Goal: Task Accomplishment & Management: Manage account settings

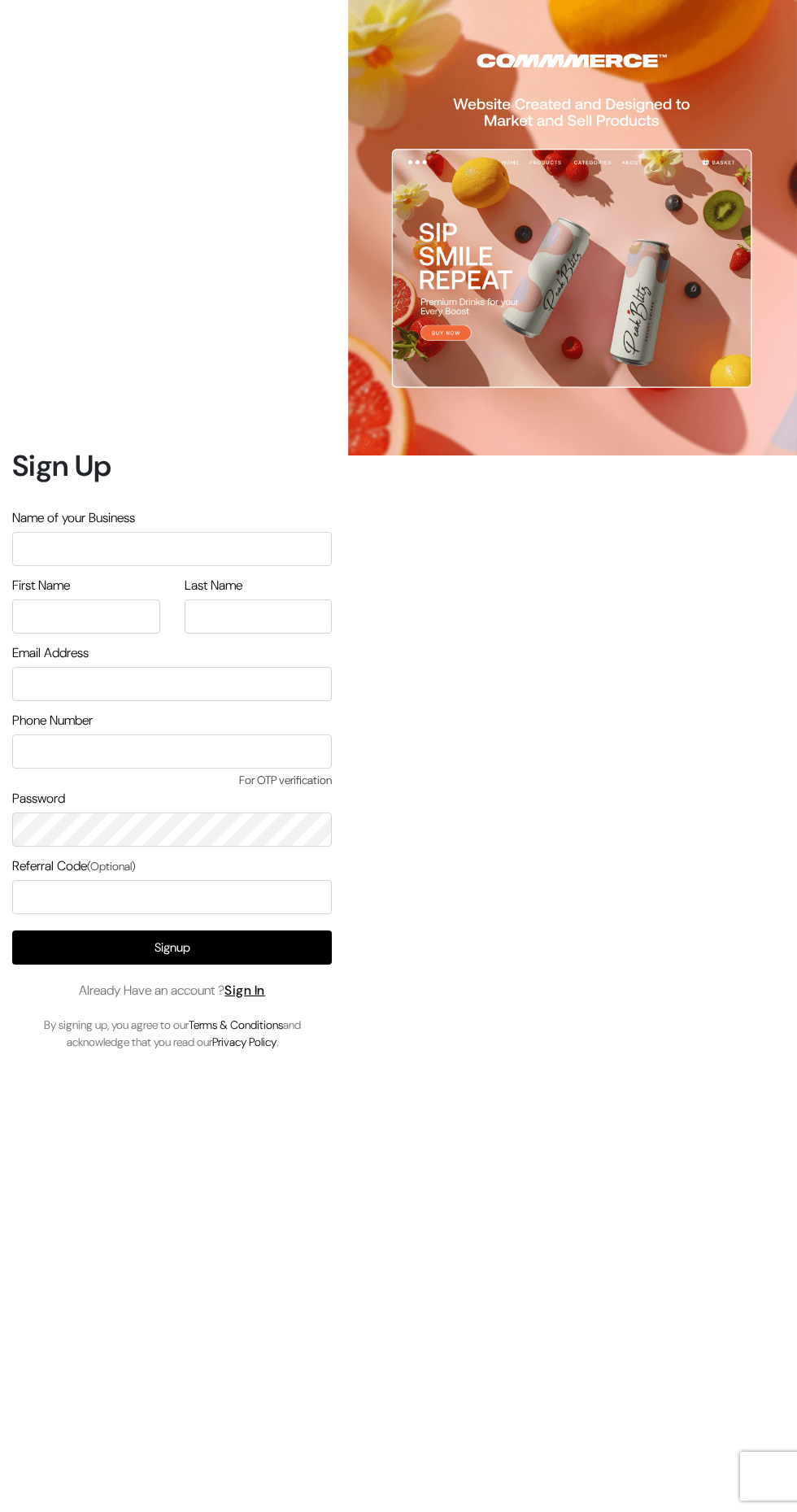
click at [265, 999] on link "Sign In" at bounding box center [245, 990] width 41 height 17
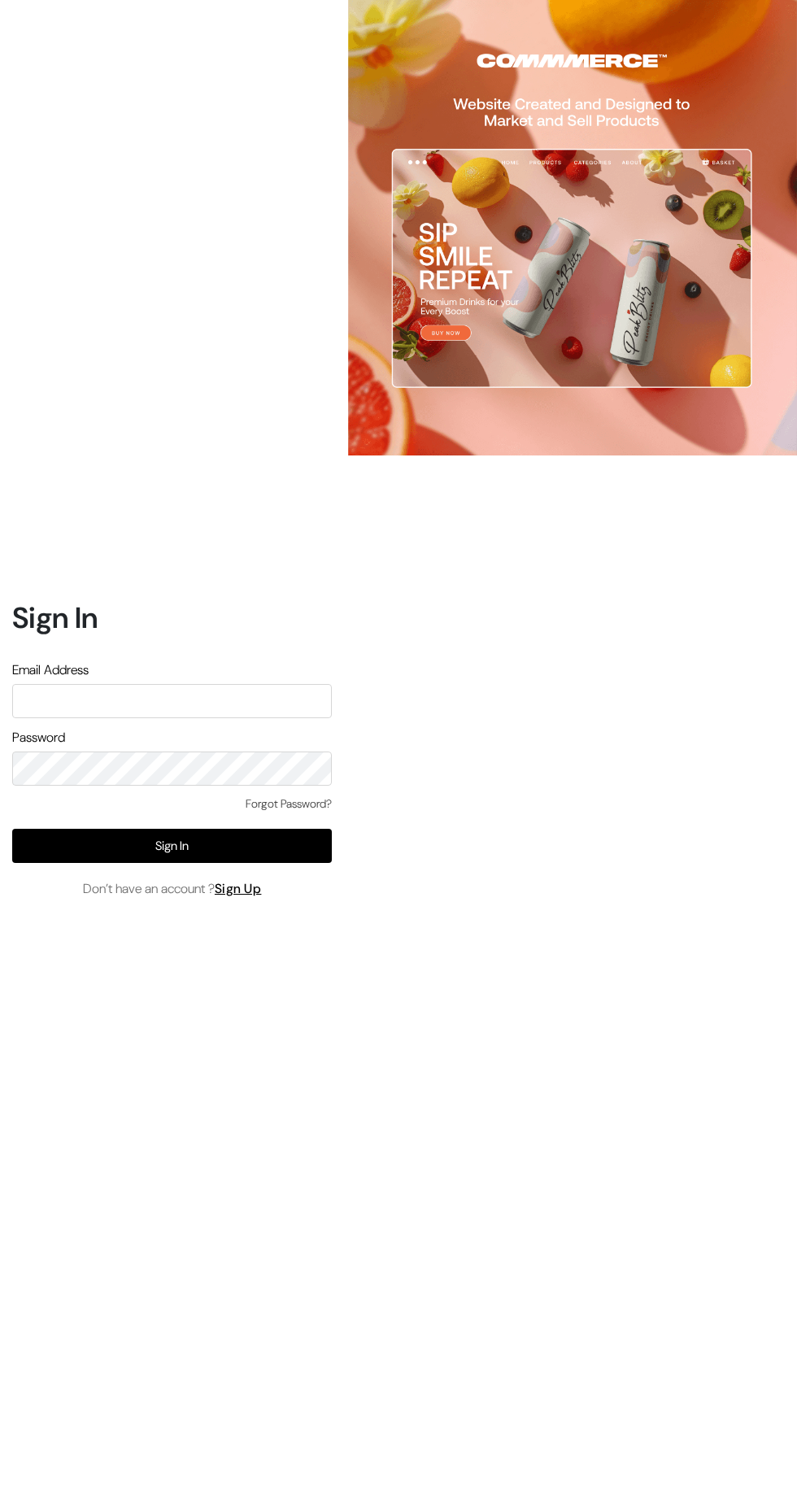
click at [271, 718] on input "text" at bounding box center [172, 700] width 320 height 34
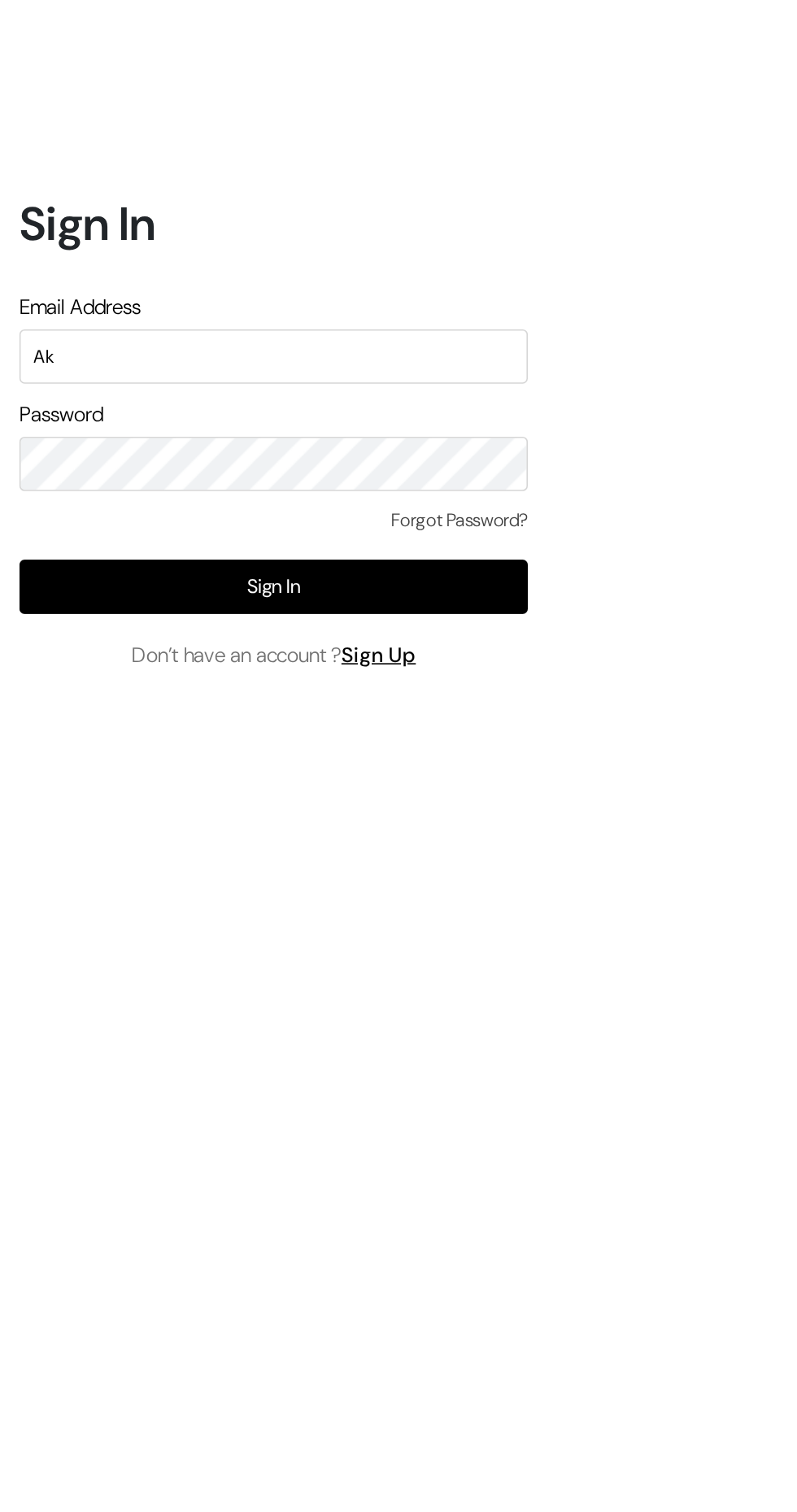
type input "A"
type input "akshadsharma097@gmail.com"
click at [67, 863] on button "Sign In" at bounding box center [172, 846] width 320 height 34
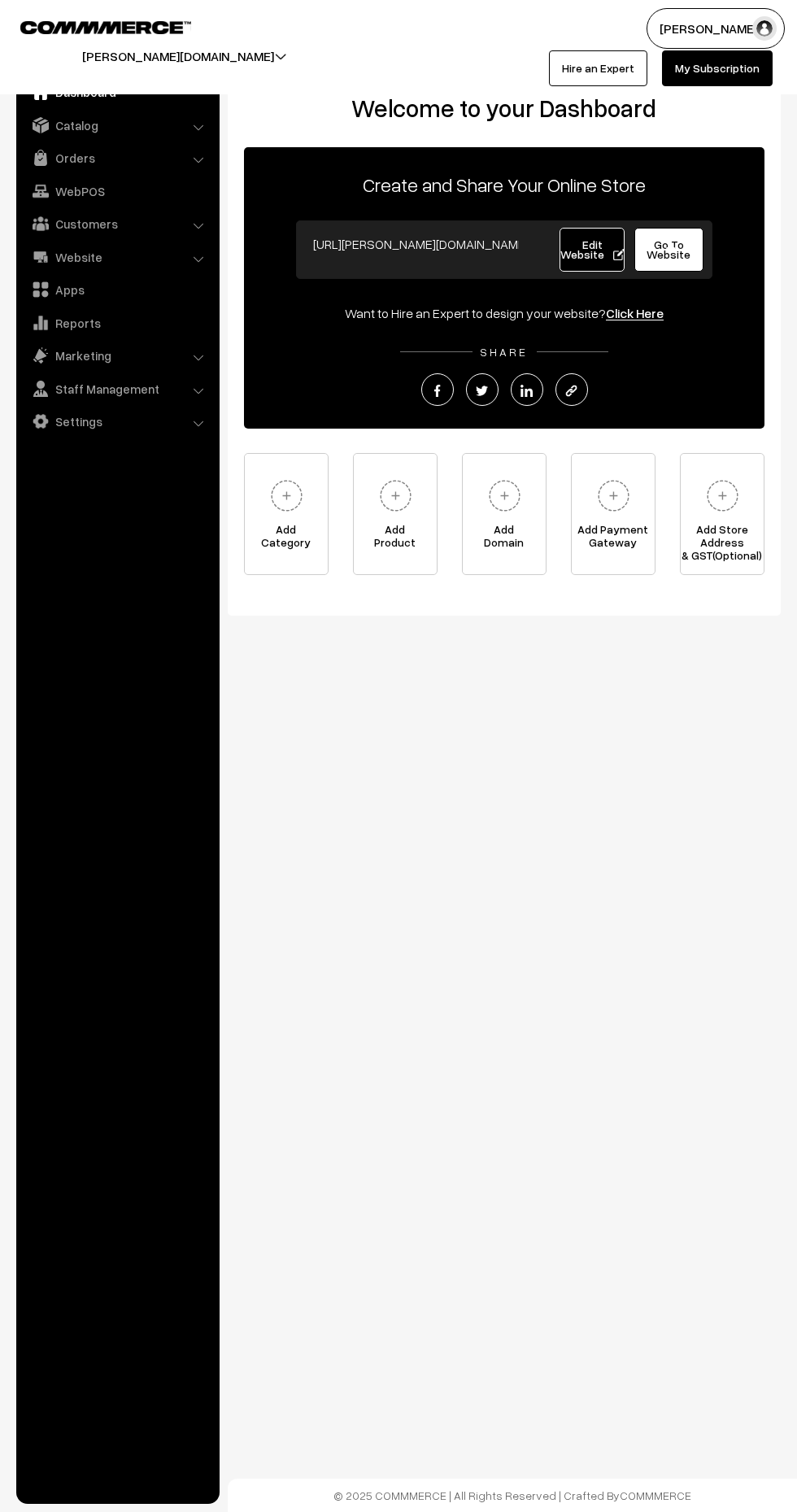
click at [136, 132] on link "Catalog" at bounding box center [117, 125] width 193 height 29
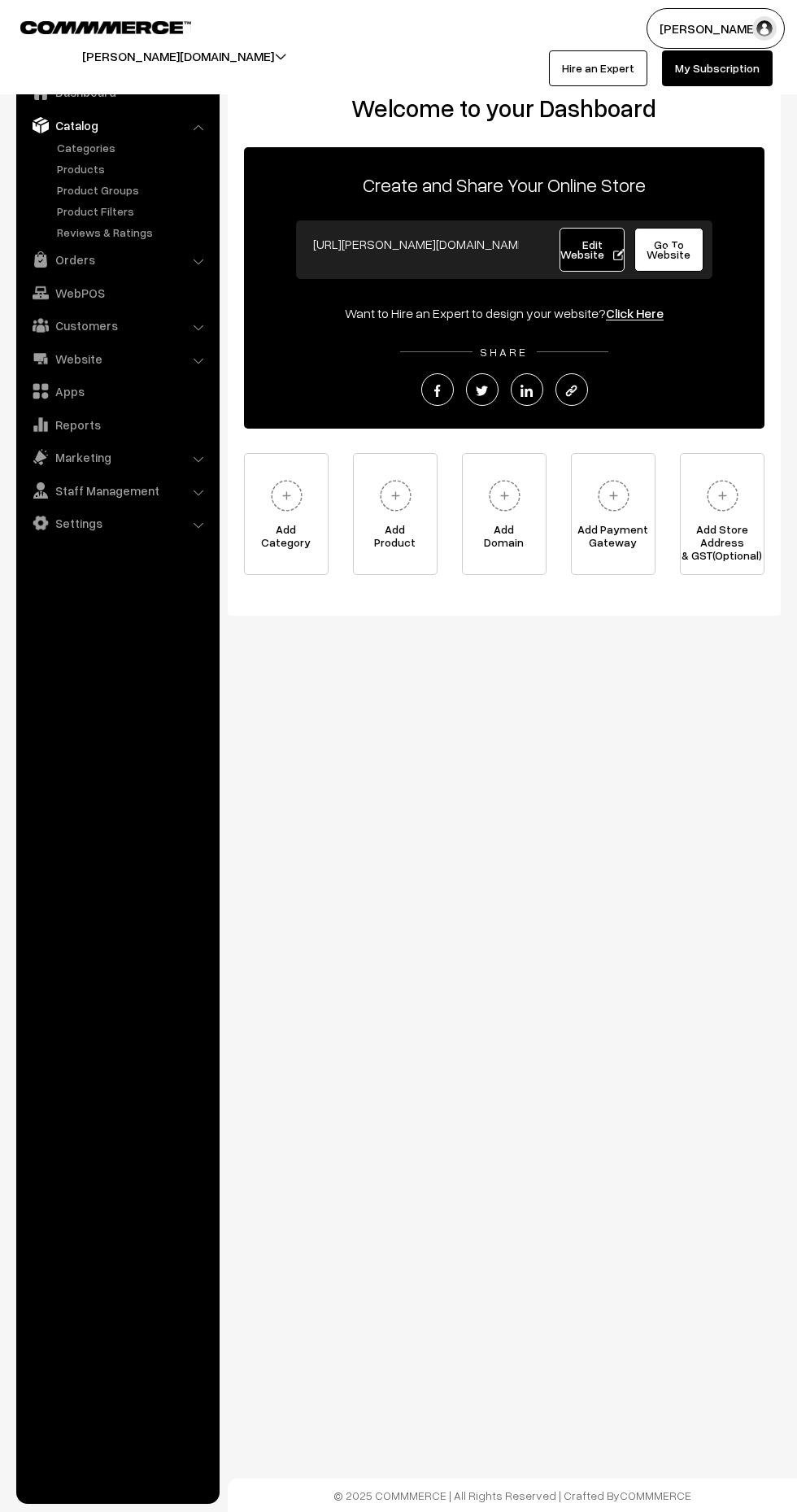
click at [147, 160] on link "Products" at bounding box center [133, 169] width 161 height 17
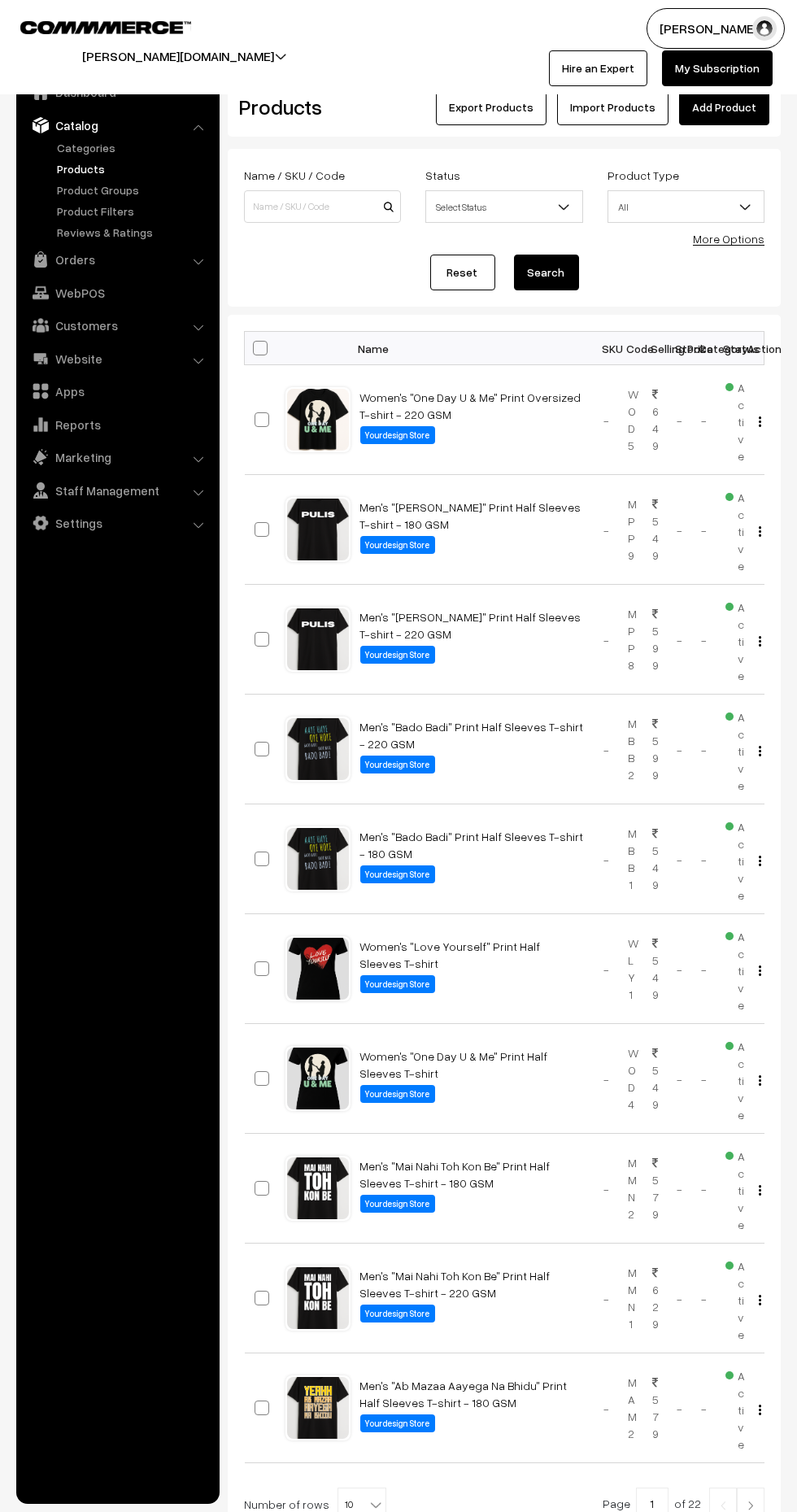
click at [121, 151] on link "Categories" at bounding box center [133, 147] width 161 height 17
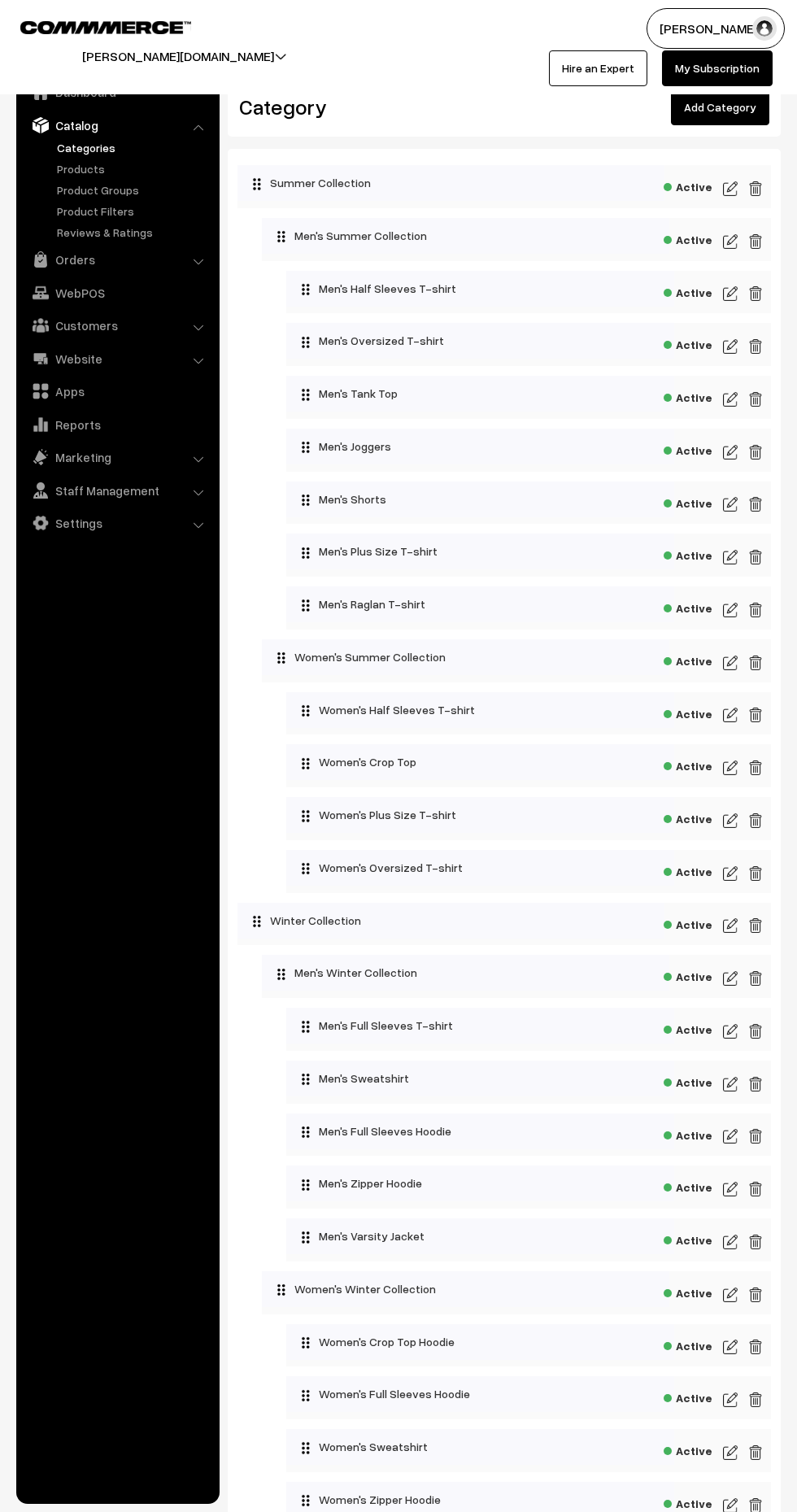
click at [723, 298] on img at bounding box center [731, 293] width 15 height 20
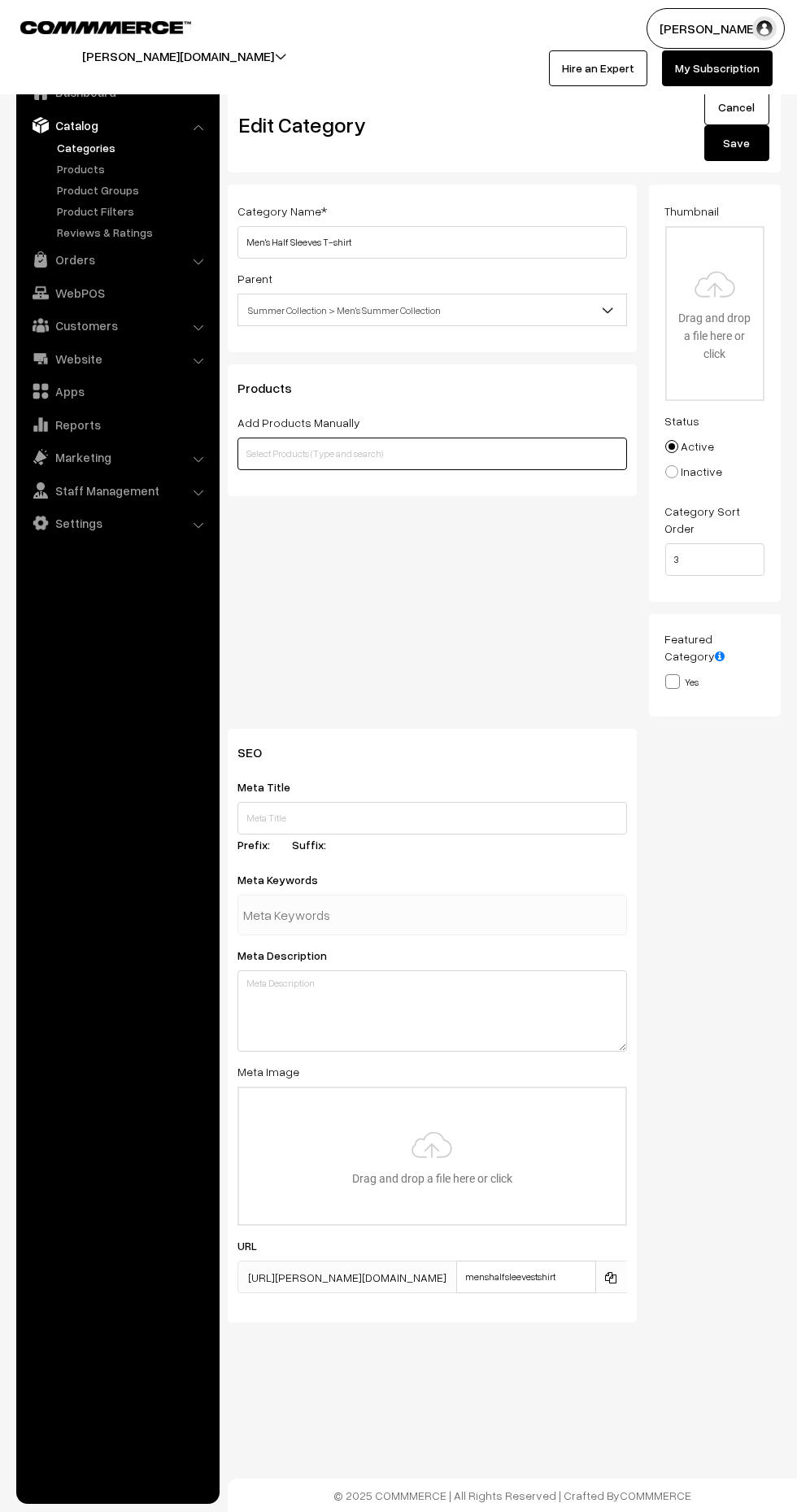
click at [505, 453] on input "text" at bounding box center [432, 453] width 389 height 32
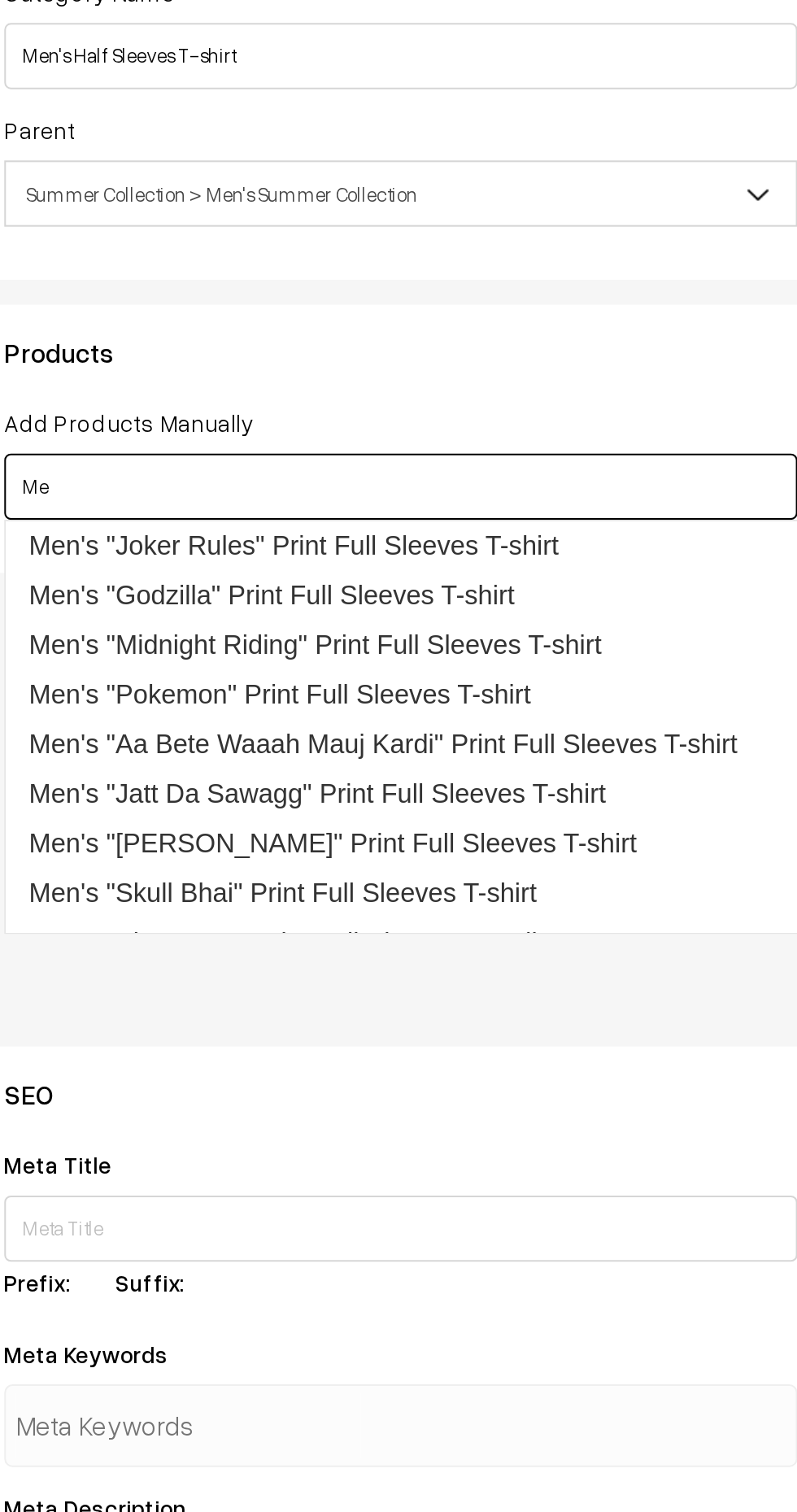
type input "M"
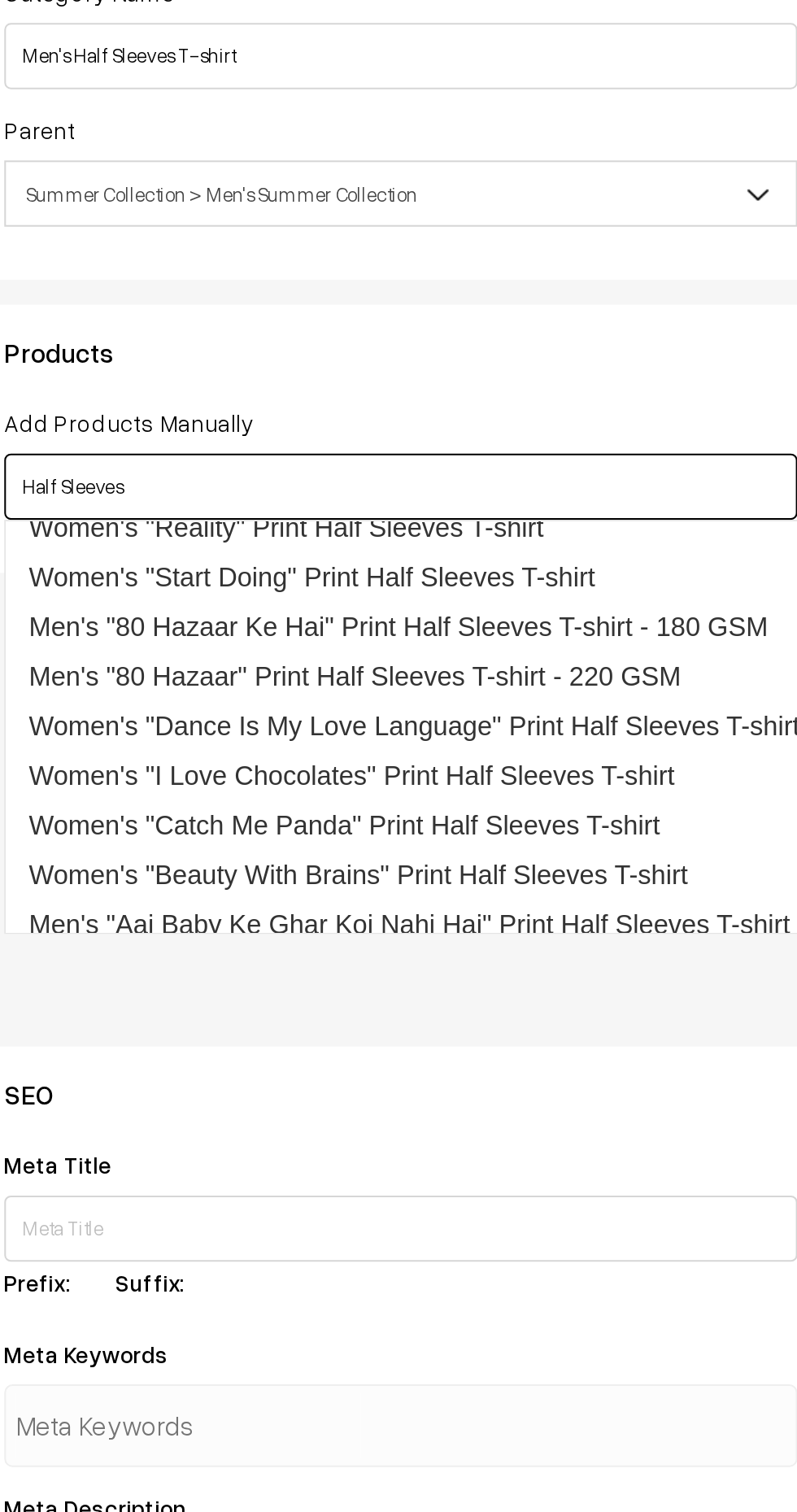
scroll to position [7, 0]
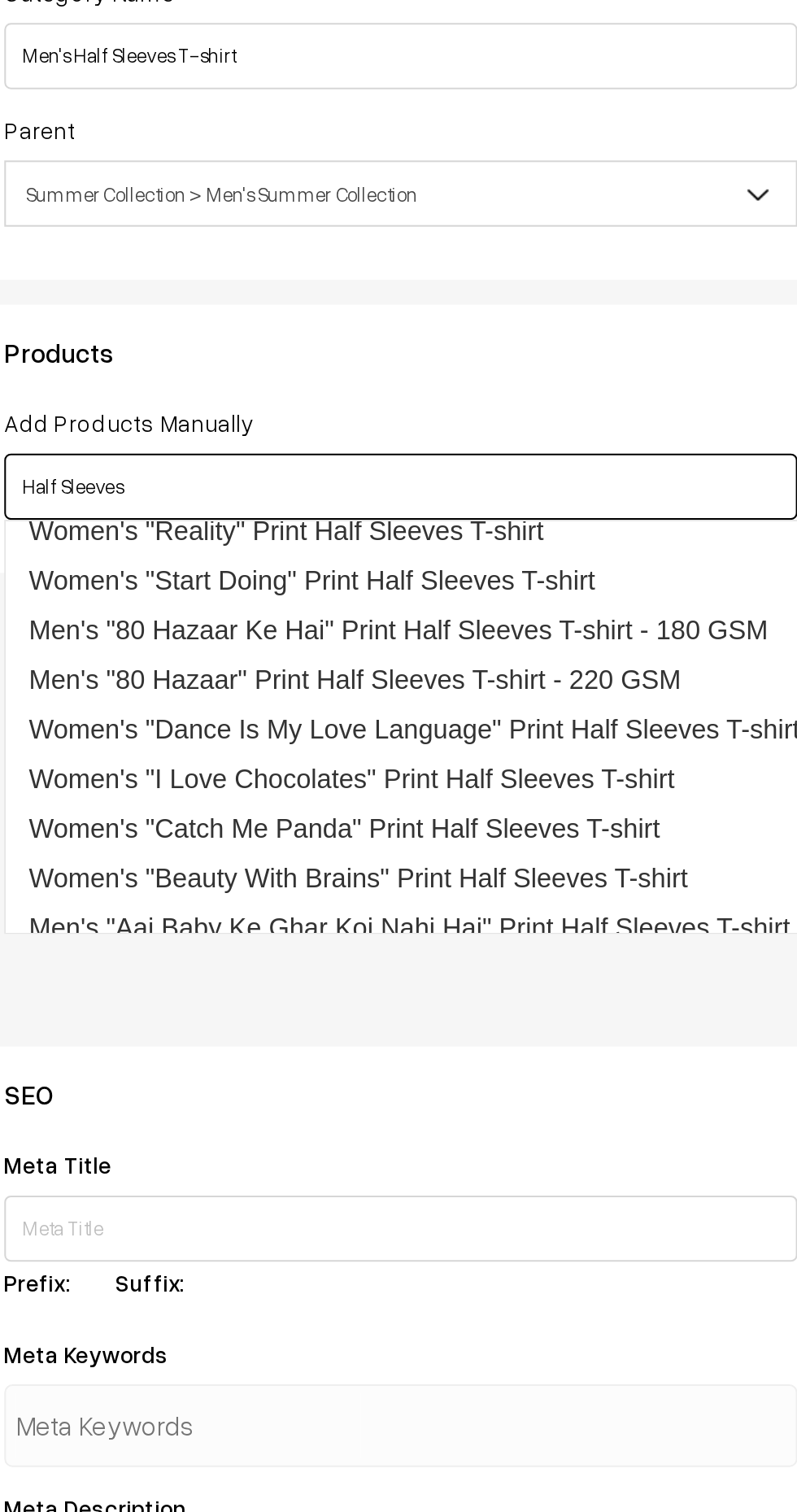
type input "Half Sleeves"
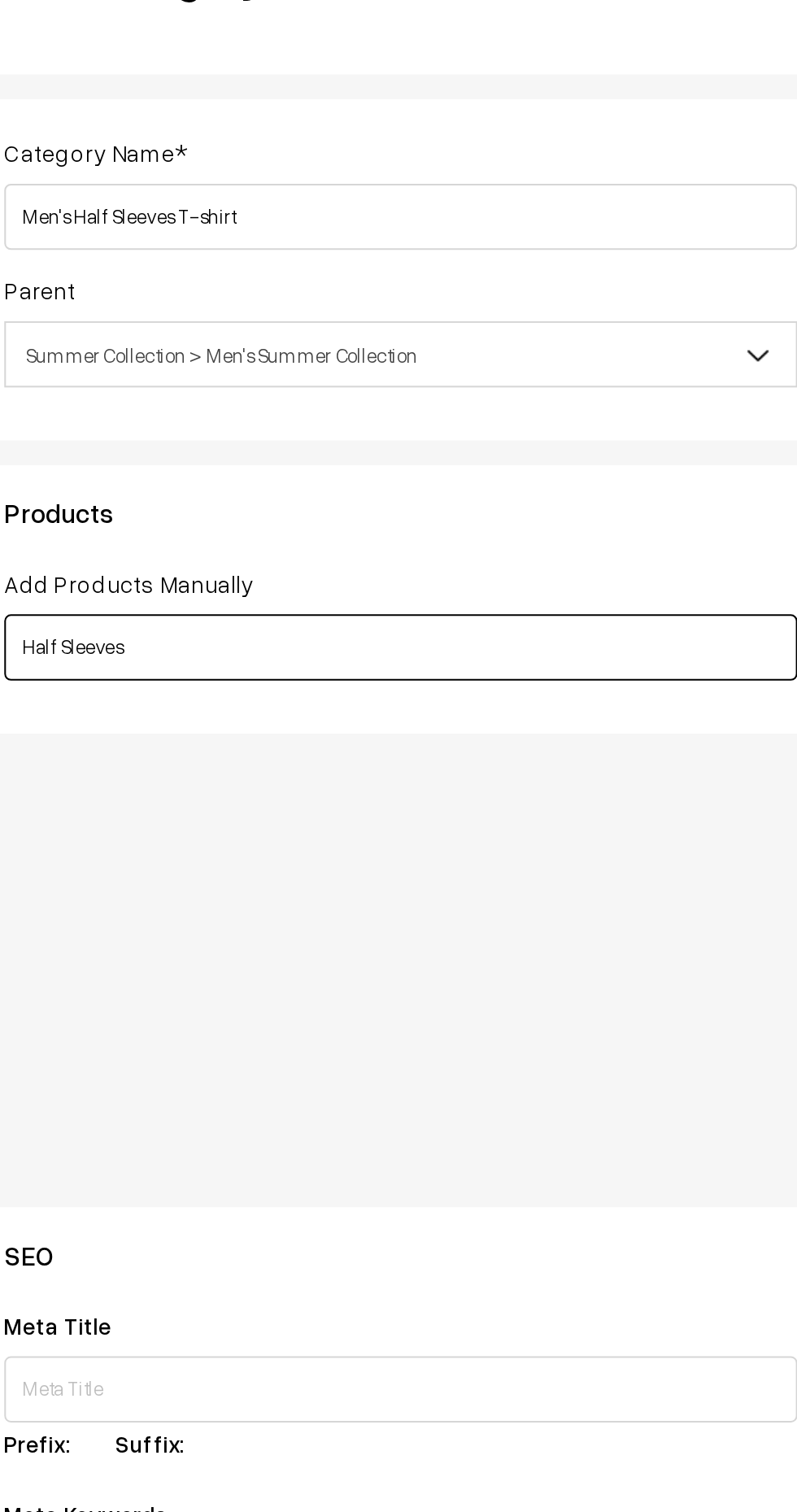
click at [518, 451] on input "Half Sleeves" at bounding box center [432, 453] width 389 height 32
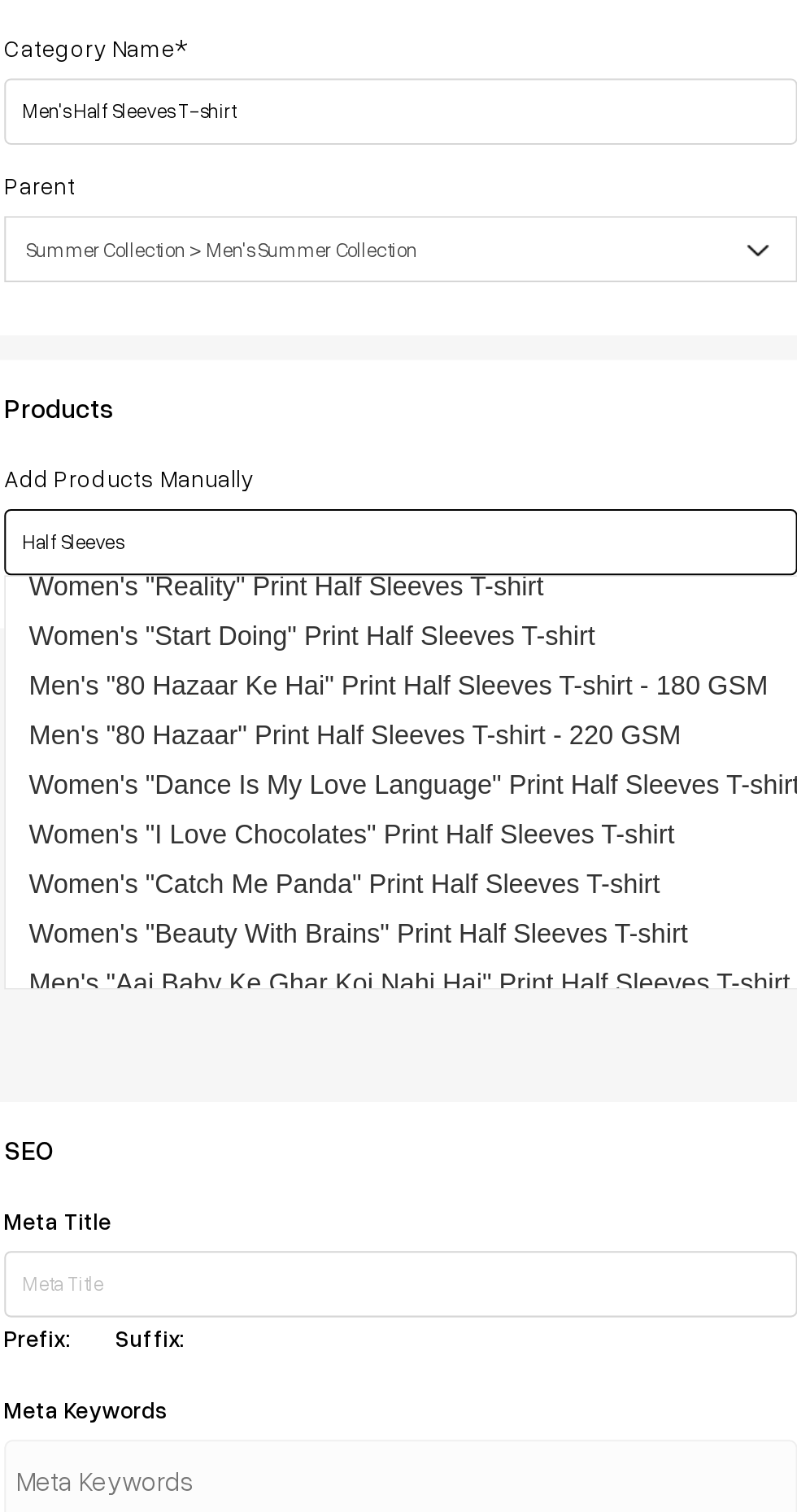
click at [554, 524] on link "Men's "80 Hazaar Ke Hai" Print Half Sleeves T-shirt - 180 GSM" at bounding box center [470, 525] width 463 height 25
click at [537, 548] on link "Men's "80 Hazaar" Print Half Sleeves T-shirt - 220 GSM" at bounding box center [470, 549] width 463 height 25
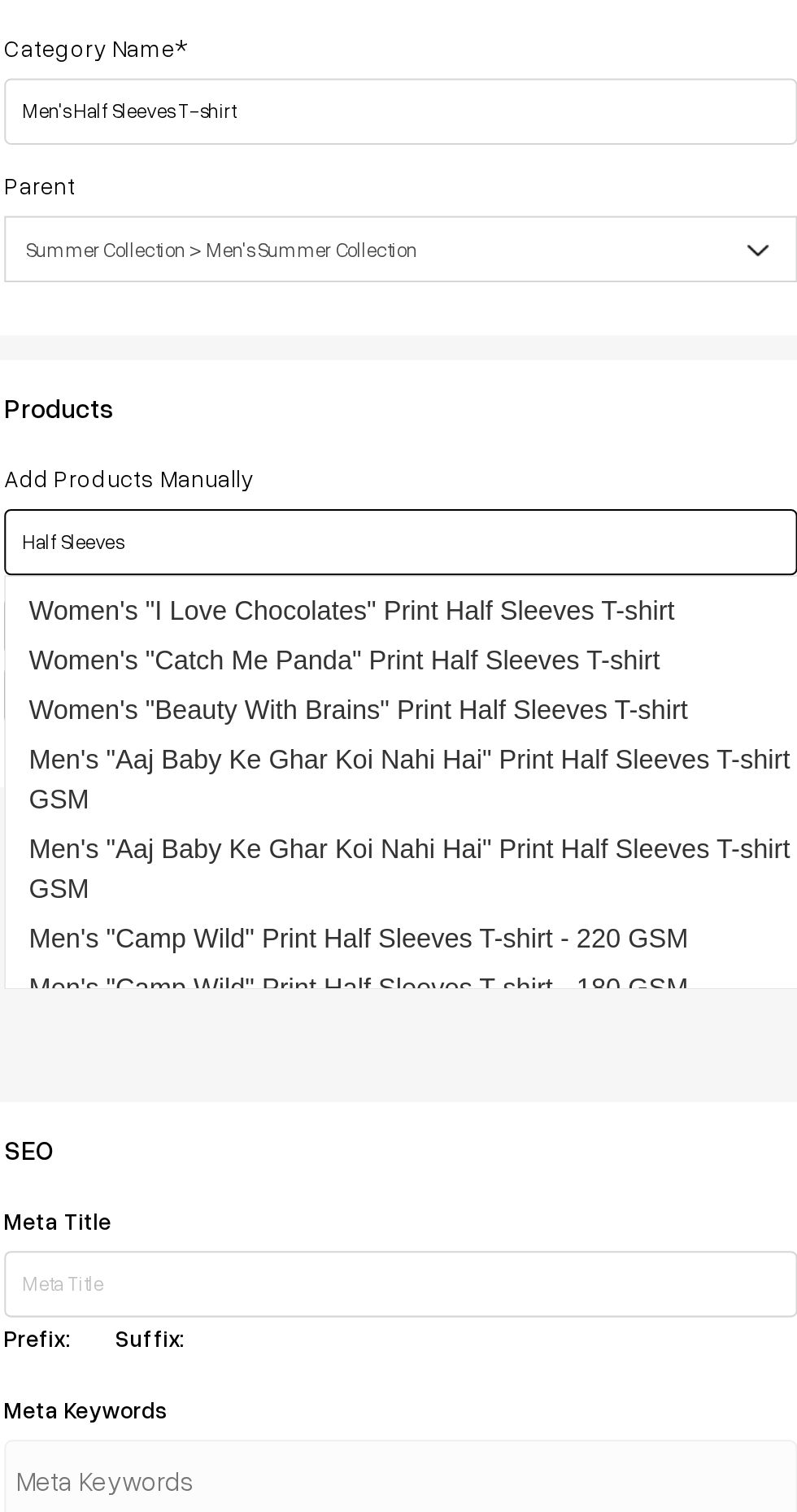
scroll to position [121, 0]
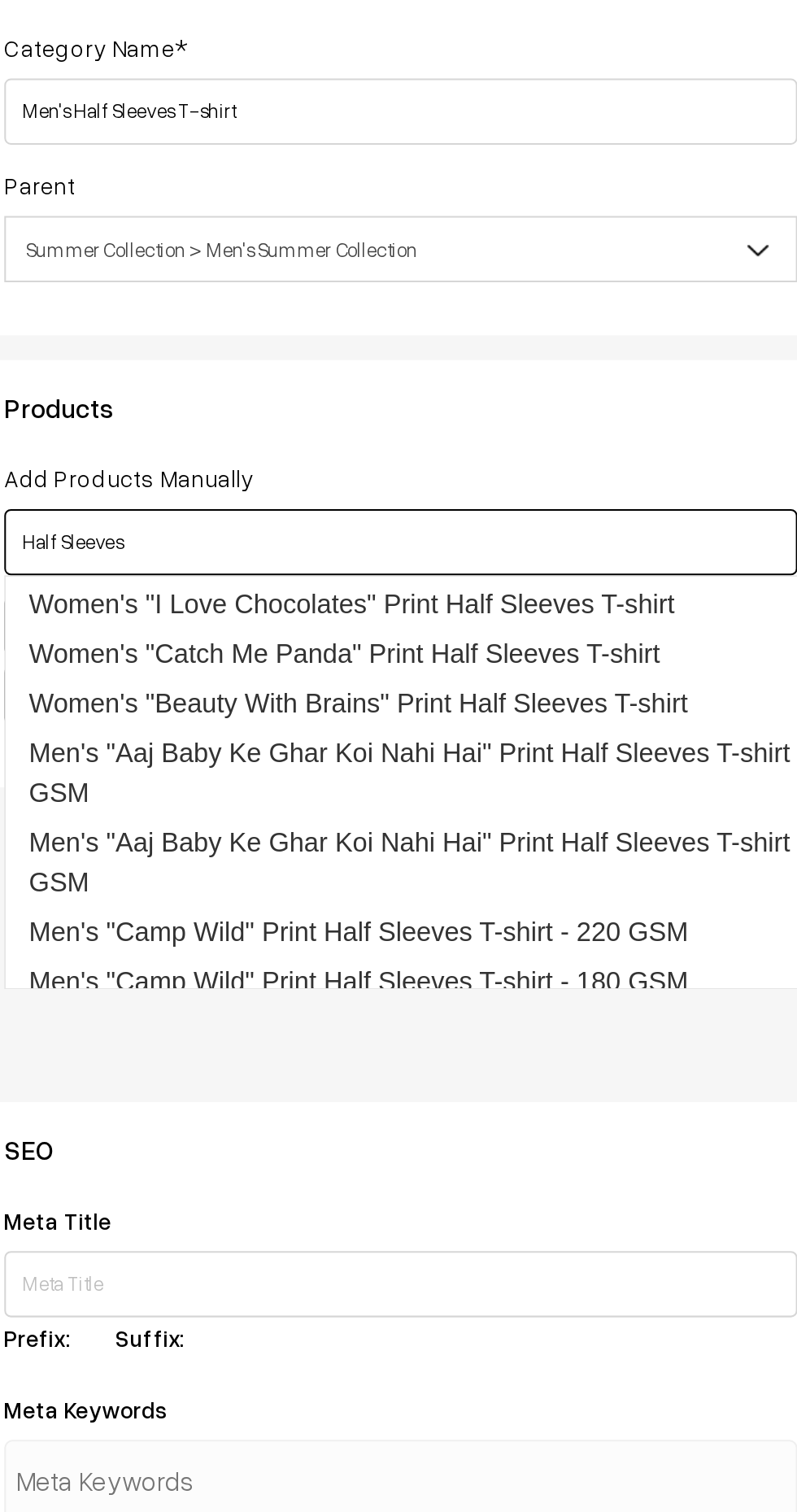
click at [578, 557] on link "Men's "Aaj Baby Ke Ghar Koi Nahi Hai" Print Half Sleeves T-shirt - 220 GSM" at bounding box center [470, 567] width 463 height 44
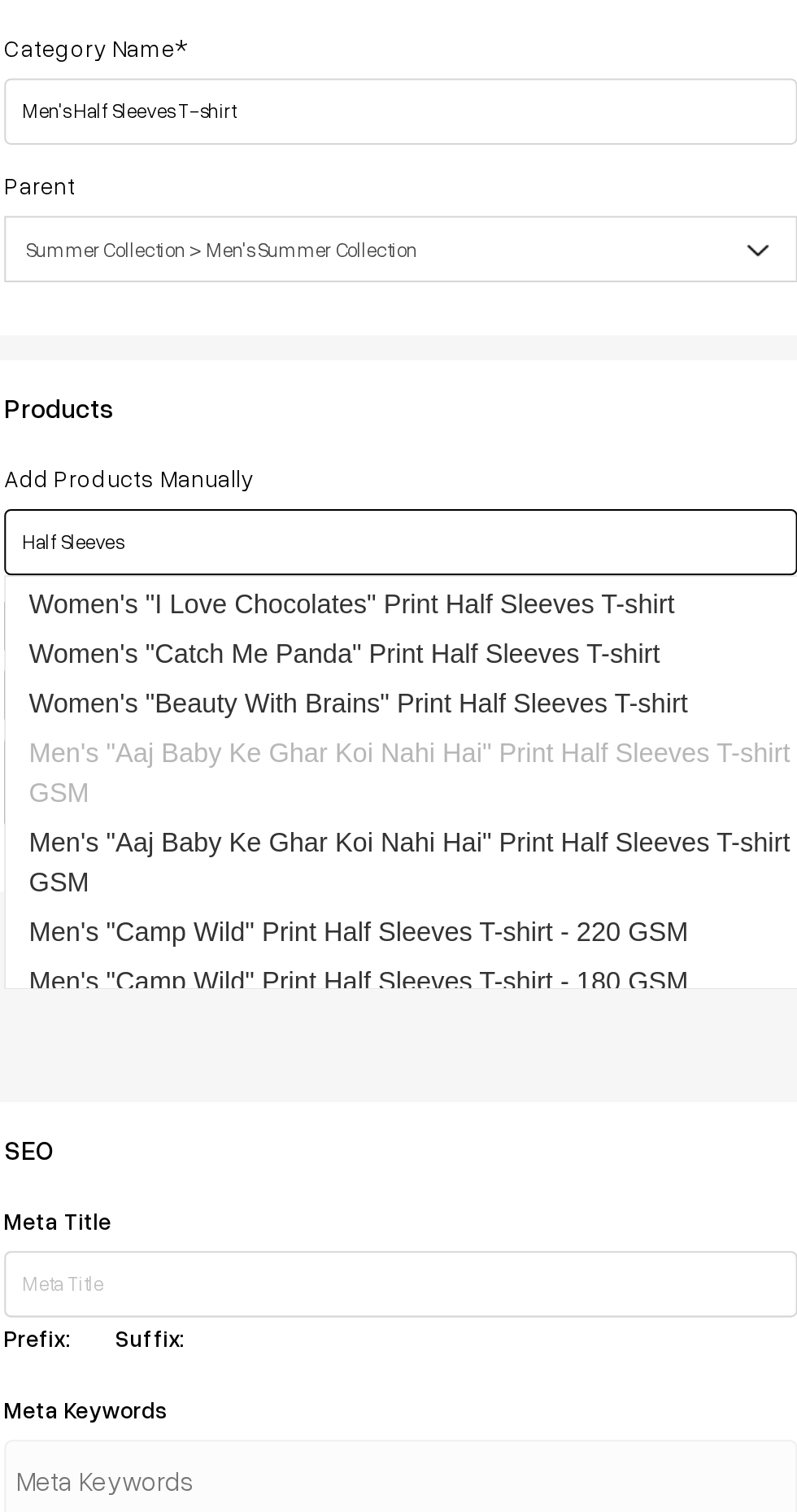
click at [561, 589] on link "Men's "Aaj Baby Ke Ghar Koi Nahi Hai" Print Half Sleeves T-shirt - 180 GSM" at bounding box center [470, 611] width 463 height 44
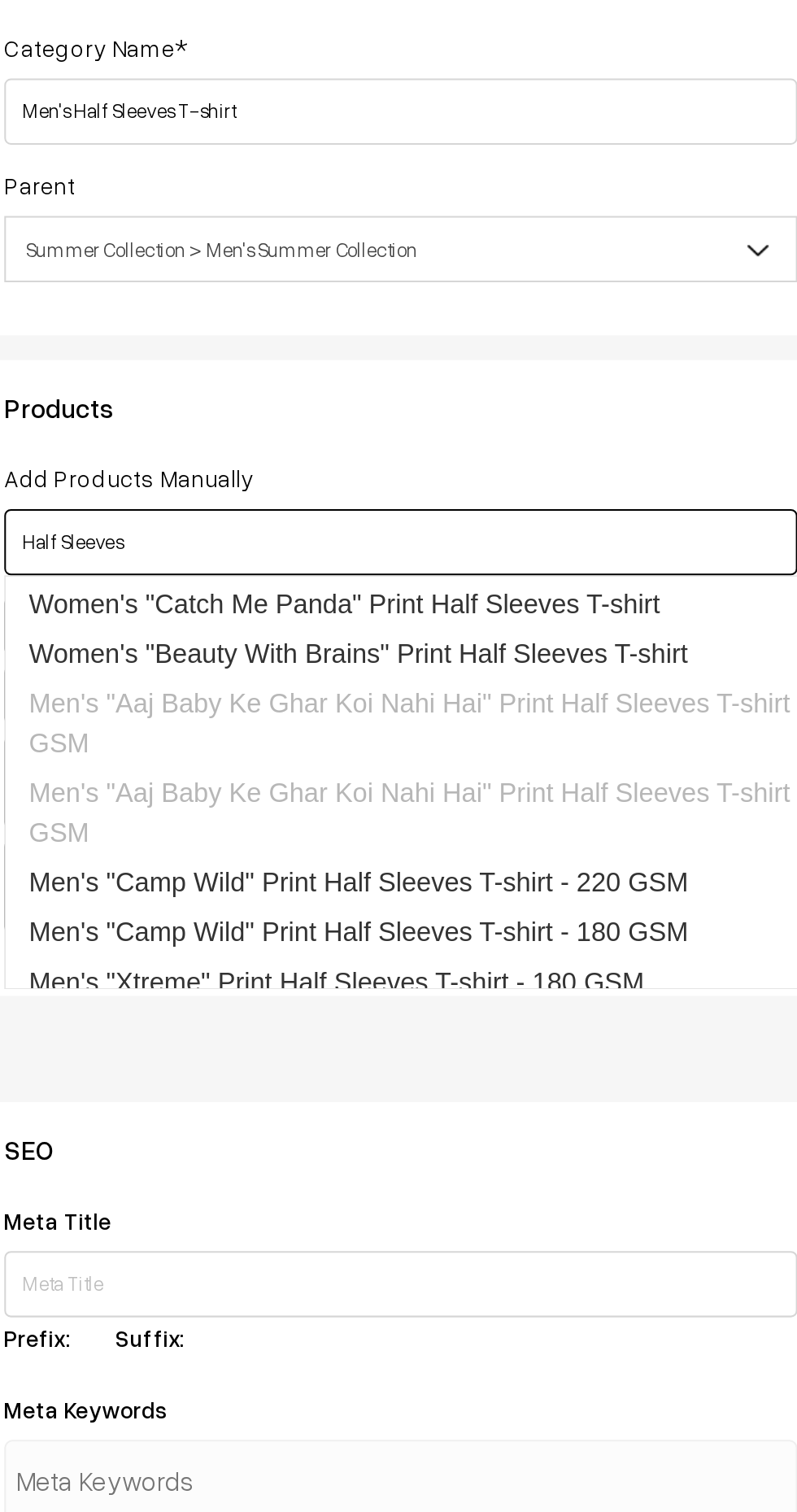
scroll to position [182, 0]
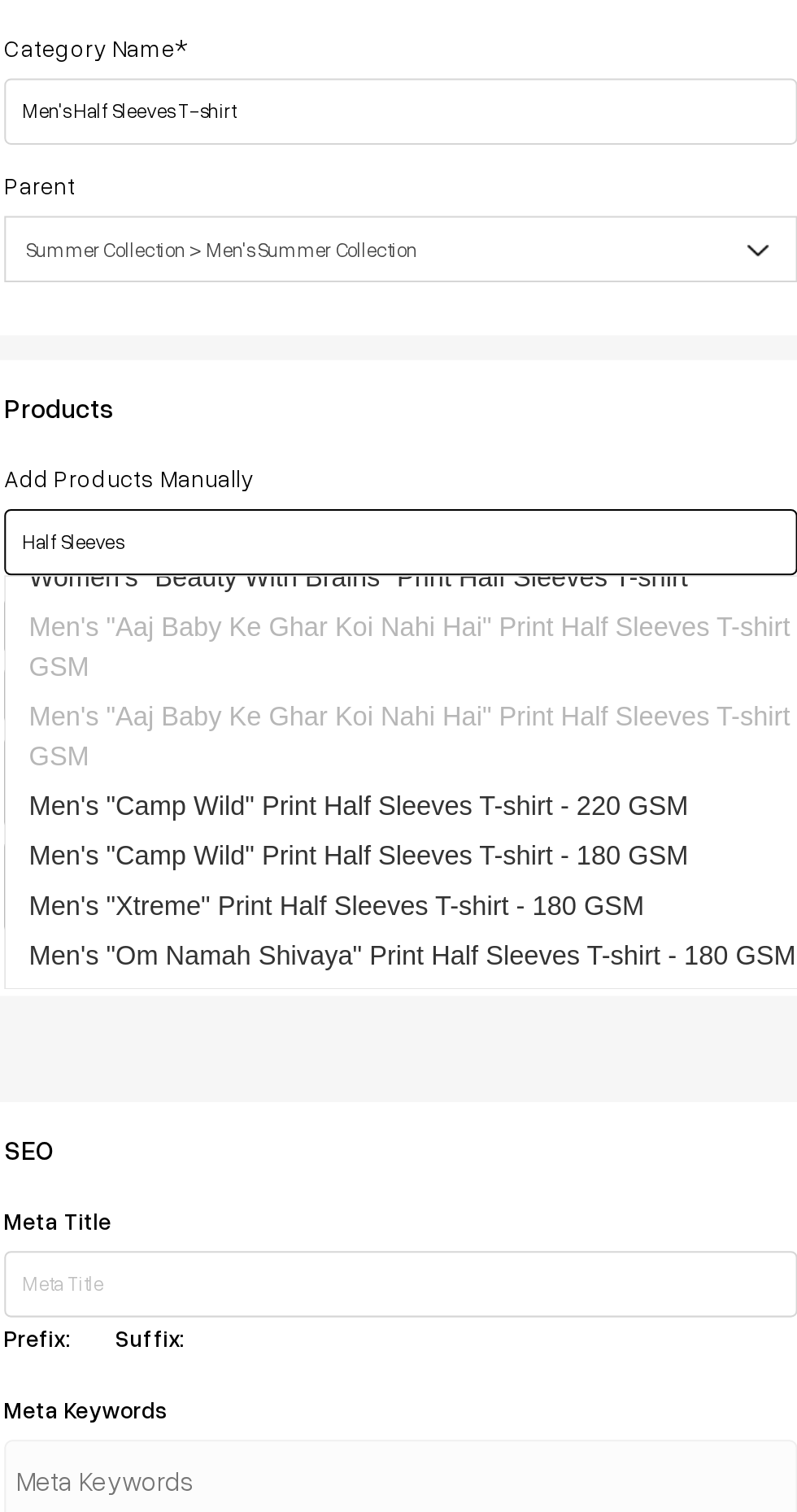
click at [553, 572] on link "Men's "Camp Wild" Print Half Sleeves T-shirt - 220 GSM" at bounding box center [470, 584] width 463 height 25
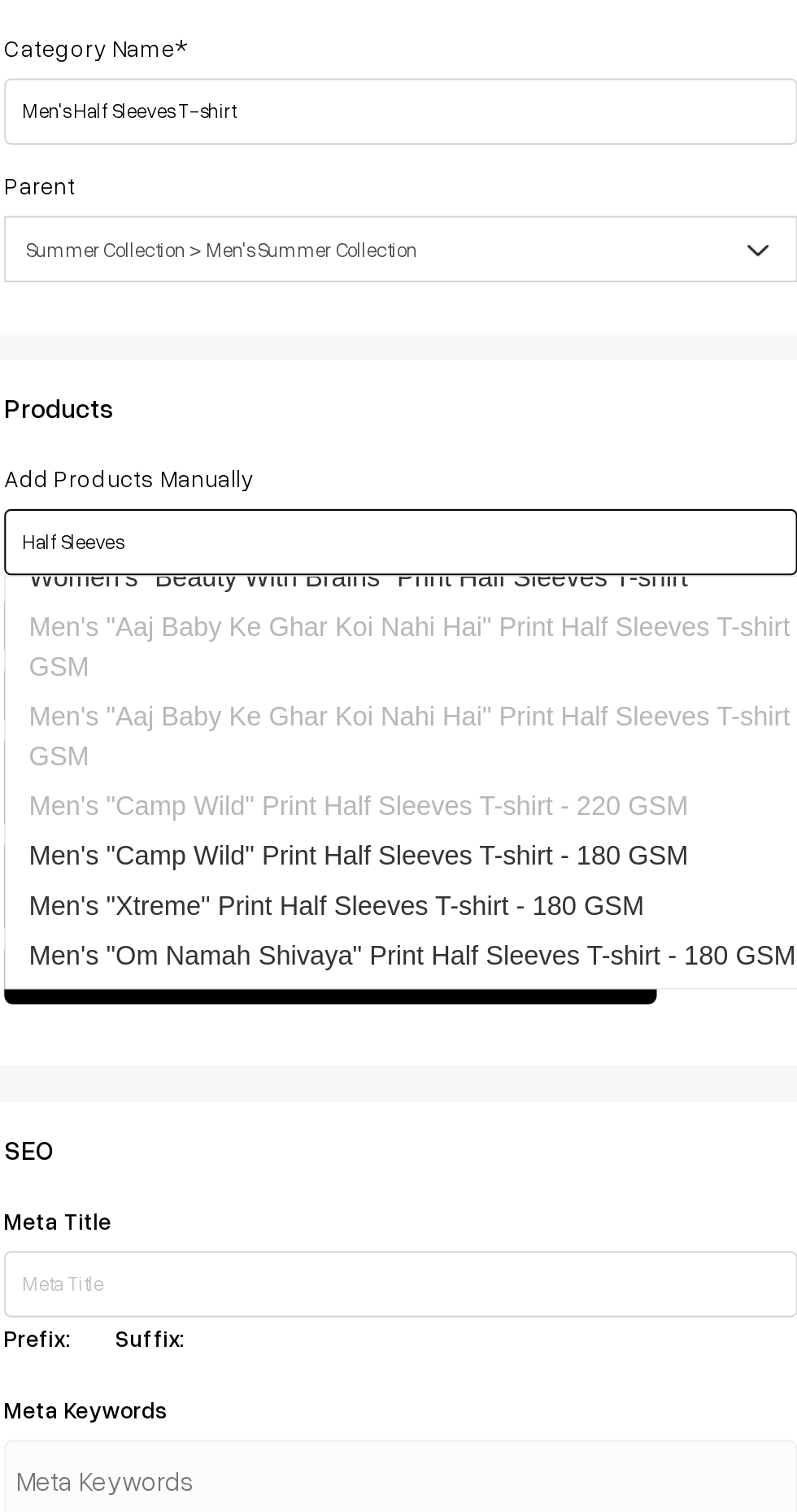
click at [551, 596] on link "Men's "Camp Wild" Print Half Sleeves T-shirt - 180 GSM" at bounding box center [470, 608] width 463 height 25
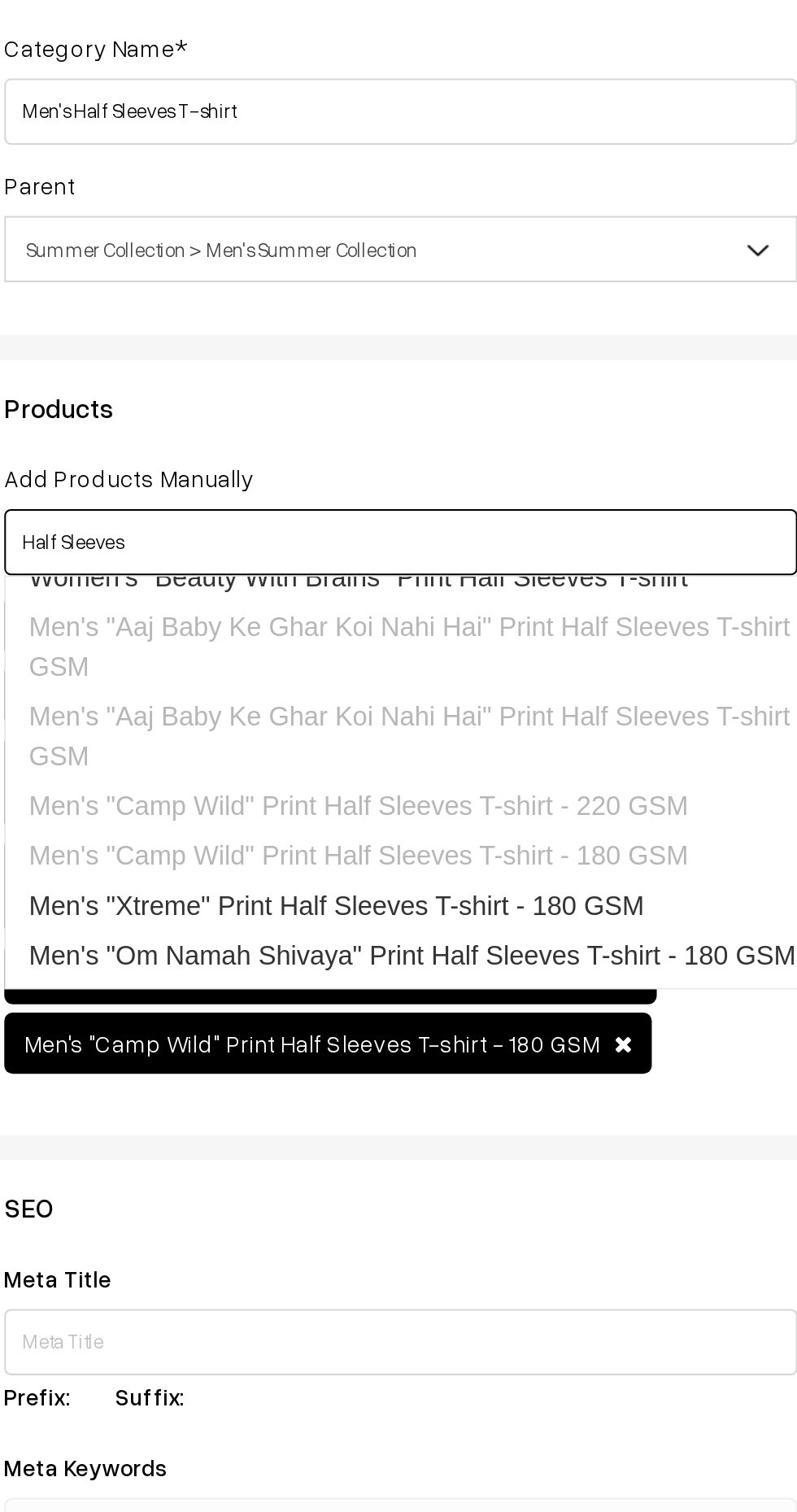
click at [538, 621] on link "Men's "Xtreme" Print Half Sleeves T-shirt - 180 GSM" at bounding box center [470, 633] width 463 height 25
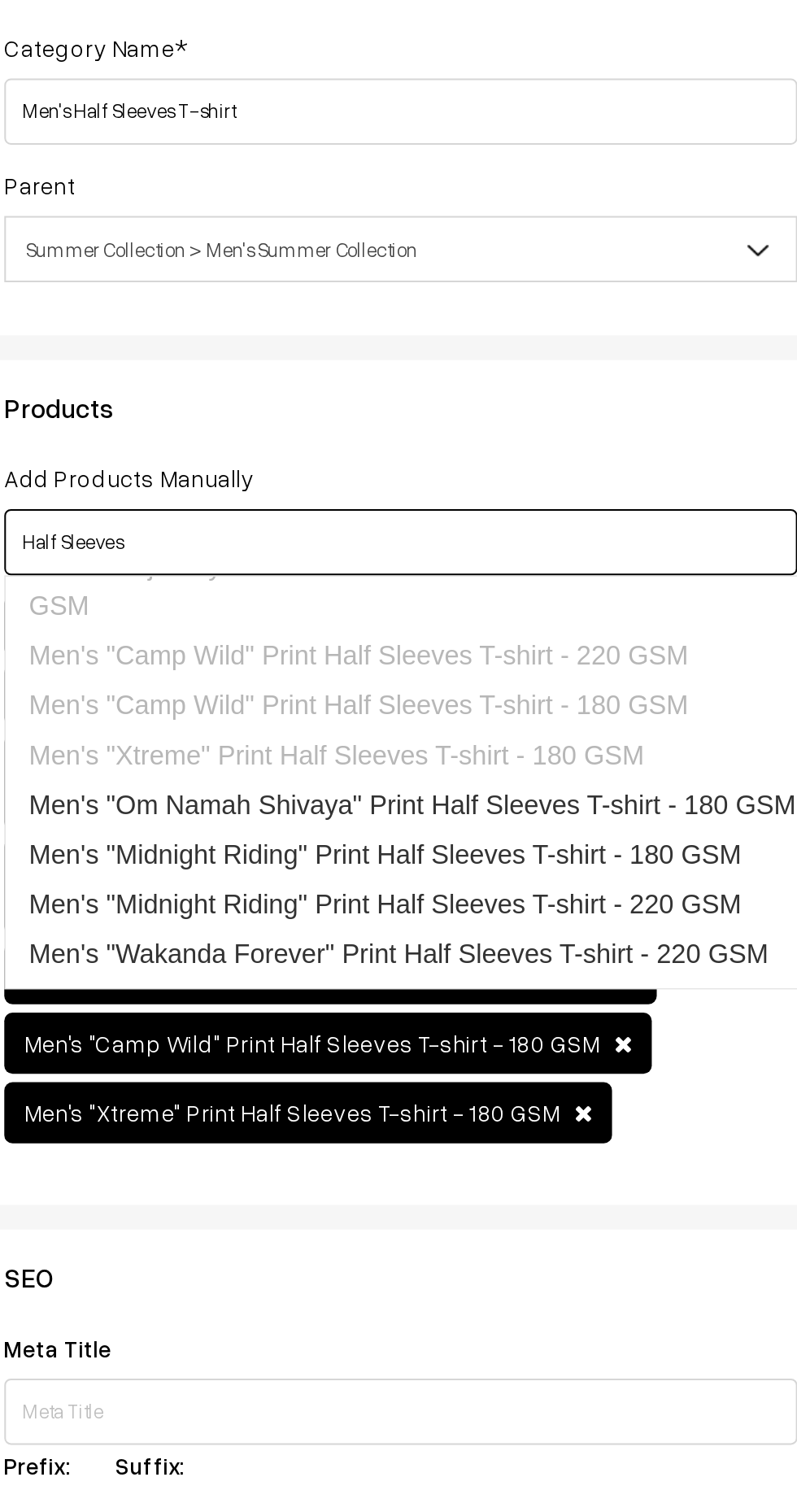
scroll to position [258, 0]
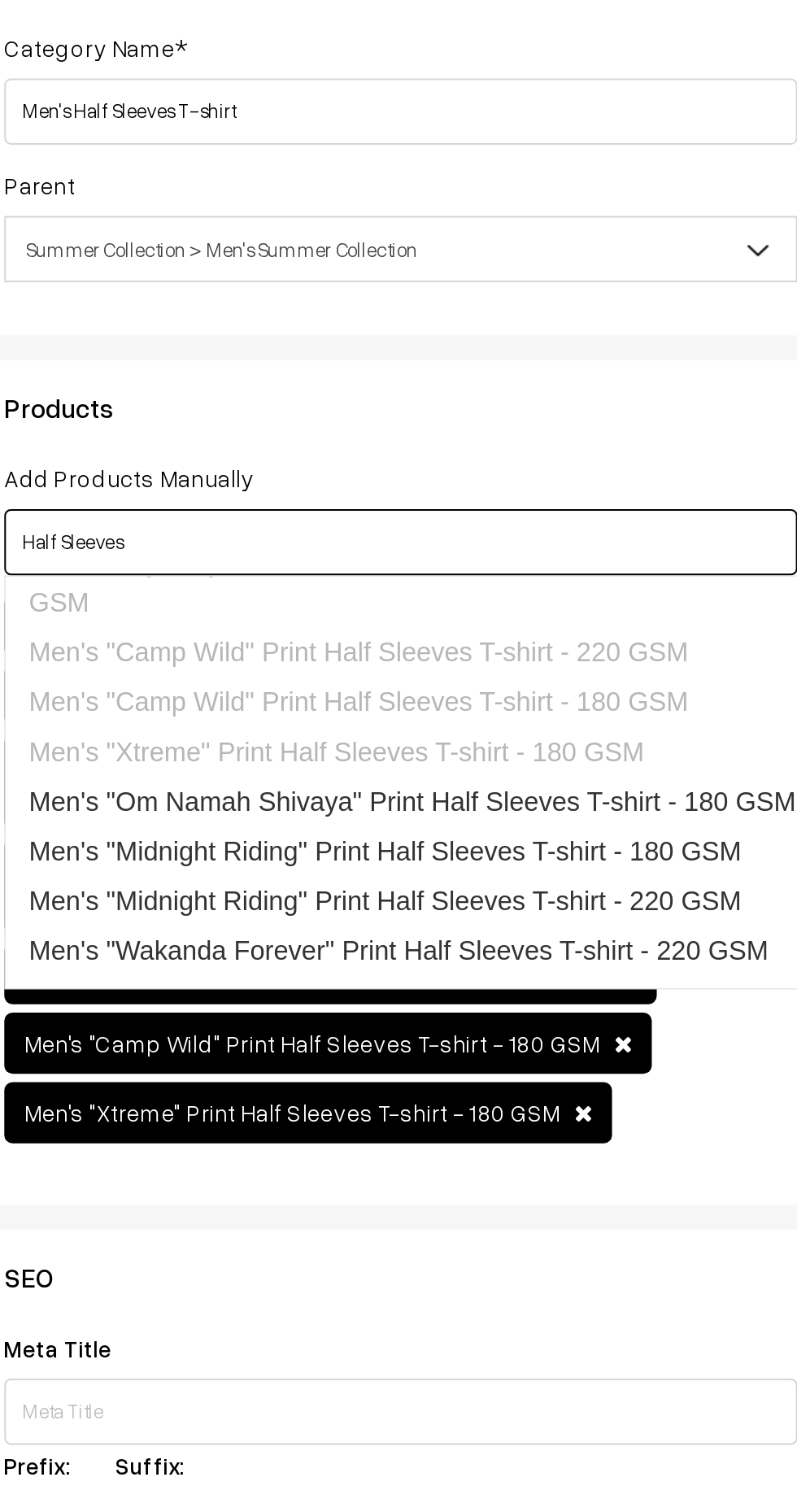
click at [580, 570] on link "Men's "Om Namah Shivaya" Print Half Sleeves T-shirt - 180 GSM" at bounding box center [470, 582] width 463 height 25
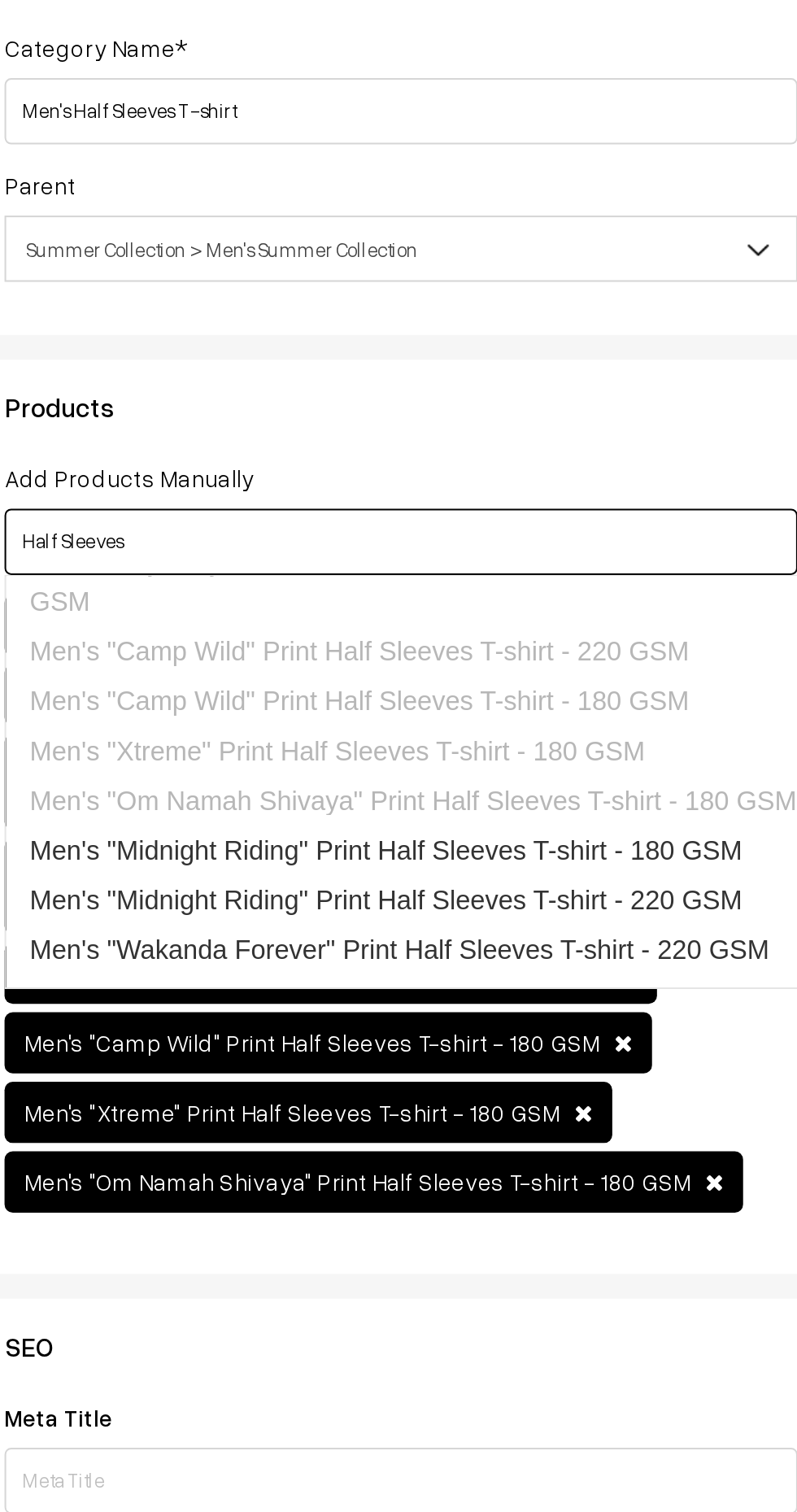
click at [573, 594] on link "Men's "Midnight Riding" Print Half Sleeves T-shirt - 180 GSM" at bounding box center [470, 606] width 463 height 25
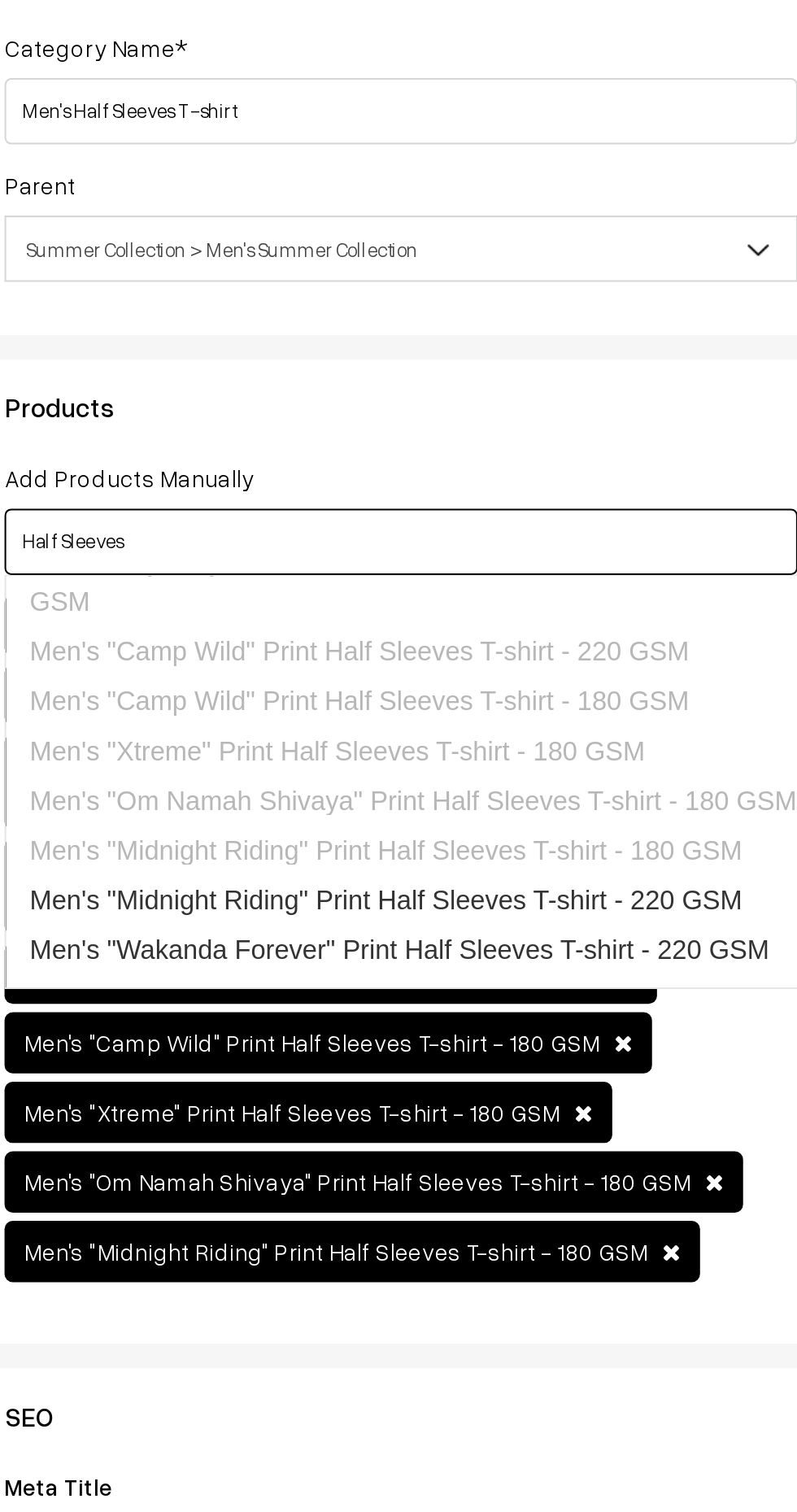
click at [546, 618] on link "Men's "Midnight Riding" Print Half Sleeves T-shirt - 220 GSM" at bounding box center [470, 631] width 463 height 25
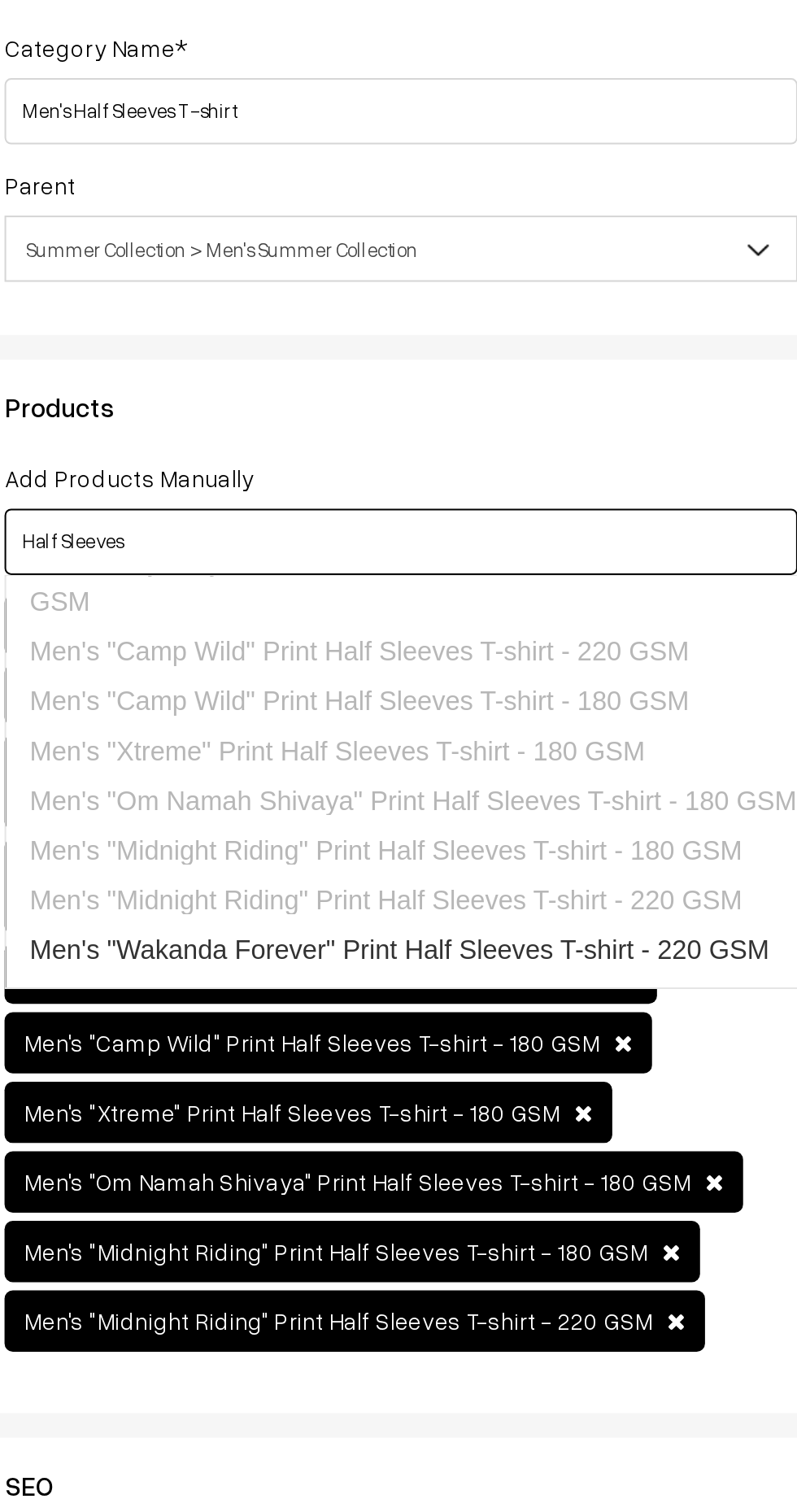
scroll to position [285, 0]
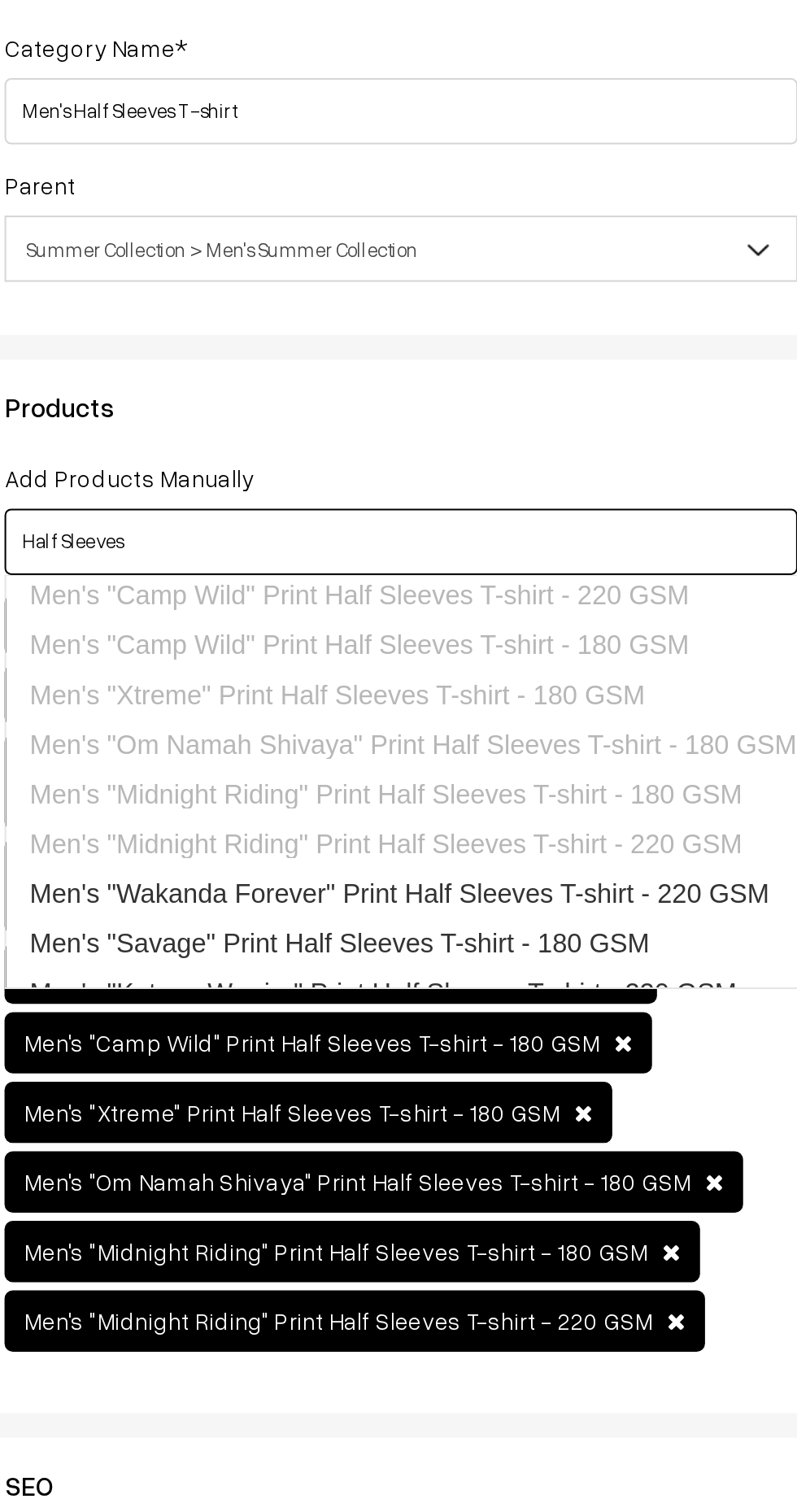
click at [556, 615] on link "Men's "Wakanda Forever" Print Half Sleeves T-shirt - 220 GSM" at bounding box center [470, 627] width 463 height 25
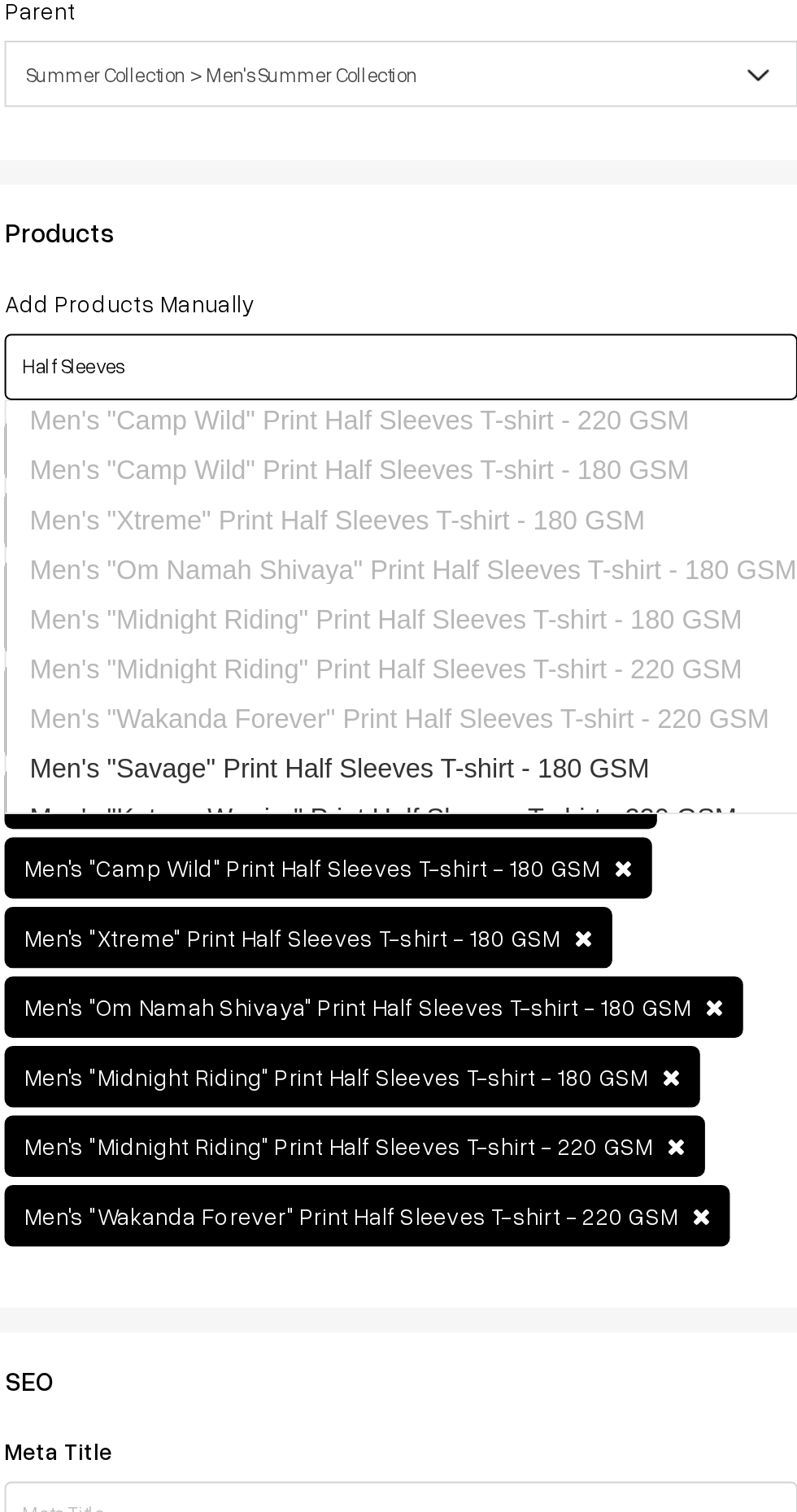
click at [529, 639] on link "Men's "Savage" Print Half Sleeves T-shirt - 180 GSM" at bounding box center [470, 651] width 463 height 25
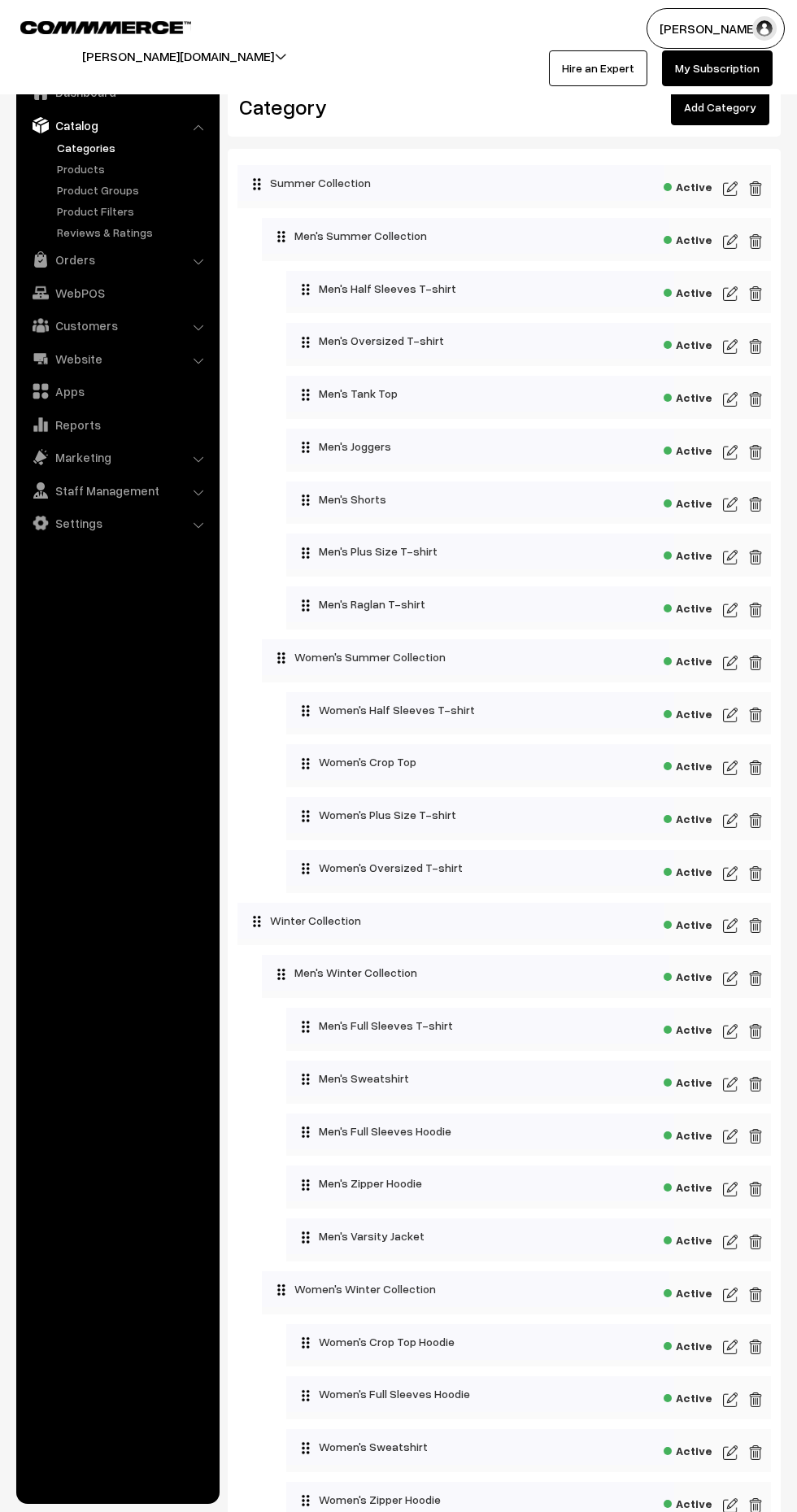
click at [731, 345] on img at bounding box center [731, 346] width 15 height 20
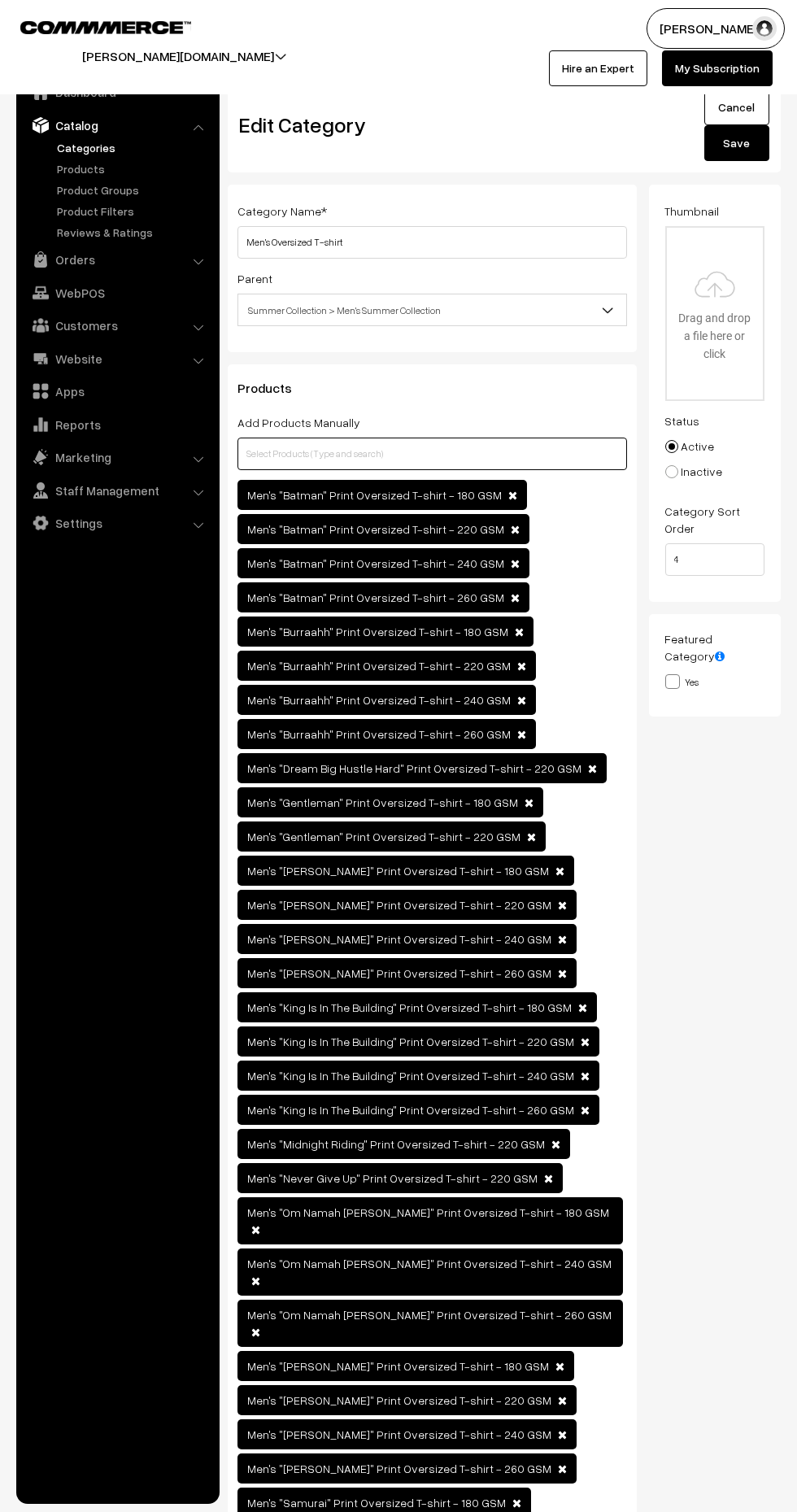
click at [439, 451] on input "text" at bounding box center [432, 453] width 389 height 32
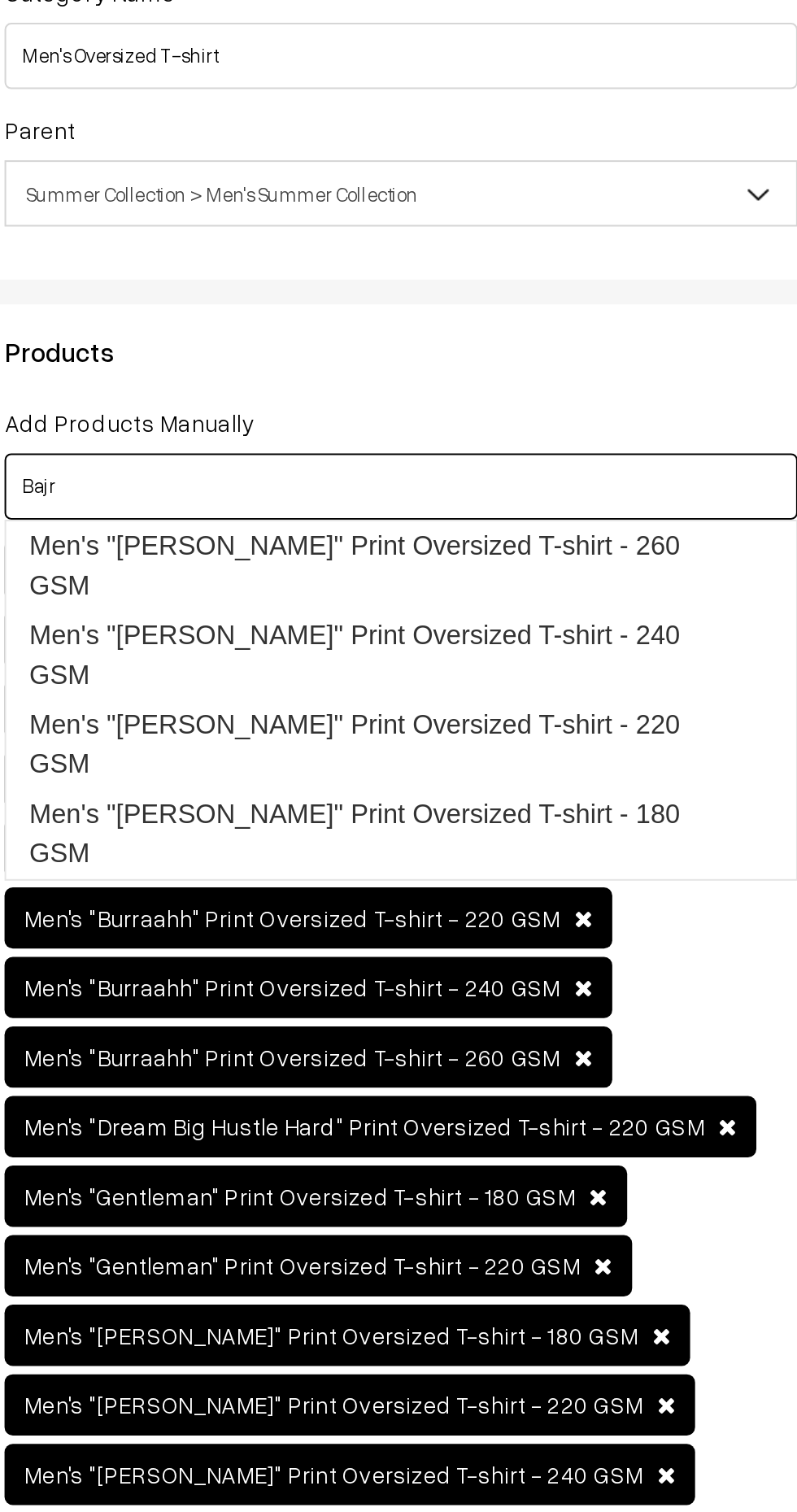
click at [561, 603] on link "Men's "[PERSON_NAME]" Print Oversized T-shirt - 180 GSM" at bounding box center [424, 624] width 372 height 44
click at [565, 559] on link "Men's "Jai Bajrangbali" Print Oversized T-shirt - 220 GSM" at bounding box center [424, 580] width 372 height 44
click at [573, 515] on link "Men's "Jai Bajrangbali" Print Oversized T-shirt - 240 GSM" at bounding box center [424, 537] width 372 height 44
click at [561, 481] on link "Men's "Jai Bajrangbali" Print Oversized T-shirt - 260 GSM" at bounding box center [424, 493] width 372 height 44
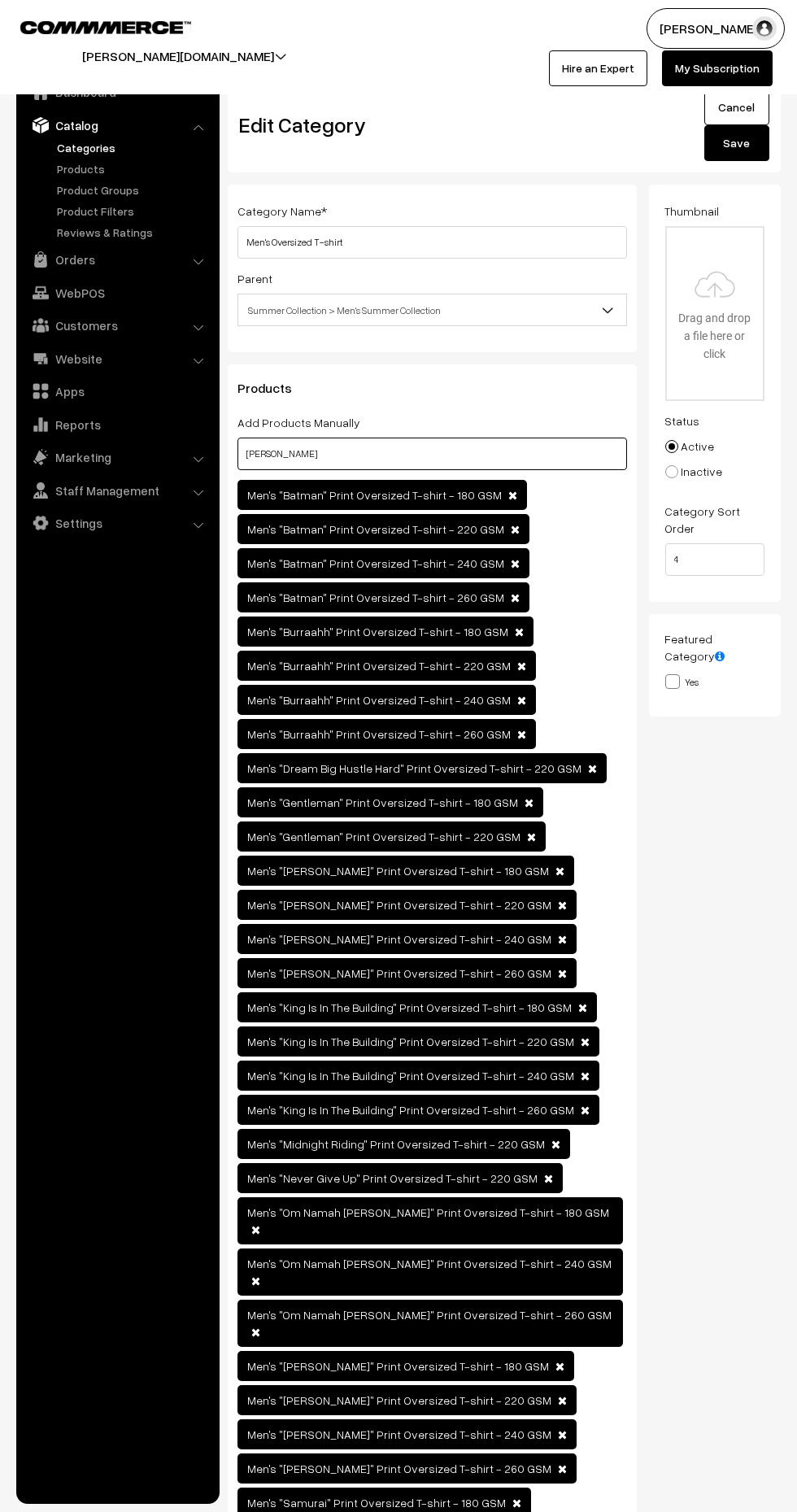
type input "Bajrang"
click at [736, 141] on button "Save" at bounding box center [737, 143] width 65 height 36
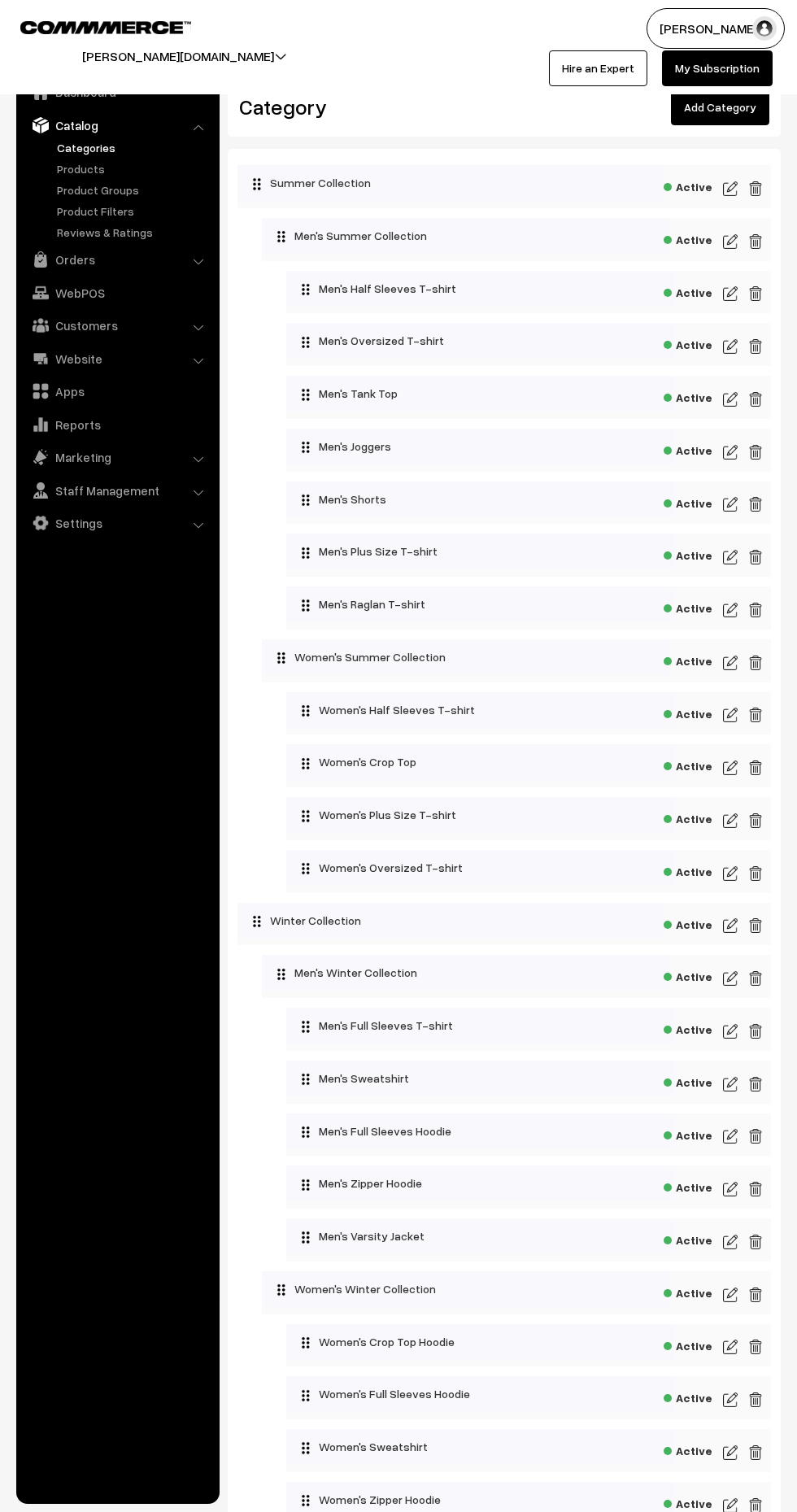
click at [729, 397] on img at bounding box center [731, 399] width 15 height 20
click at [728, 554] on img at bounding box center [731, 557] width 15 height 20
click at [729, 606] on img at bounding box center [731, 610] width 15 height 20
click at [731, 711] on img at bounding box center [731, 715] width 15 height 20
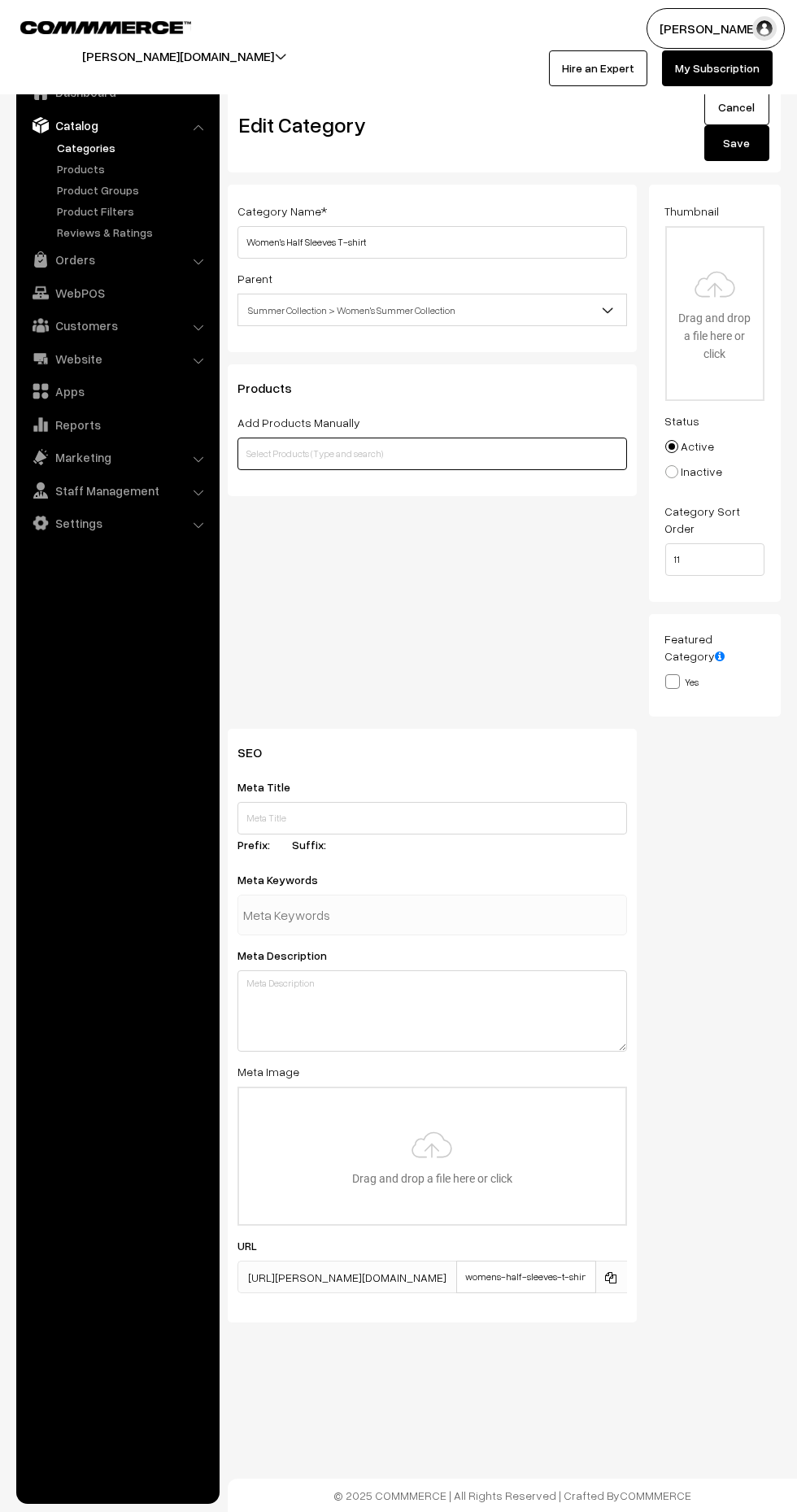
click at [481, 456] on input "text" at bounding box center [432, 453] width 389 height 32
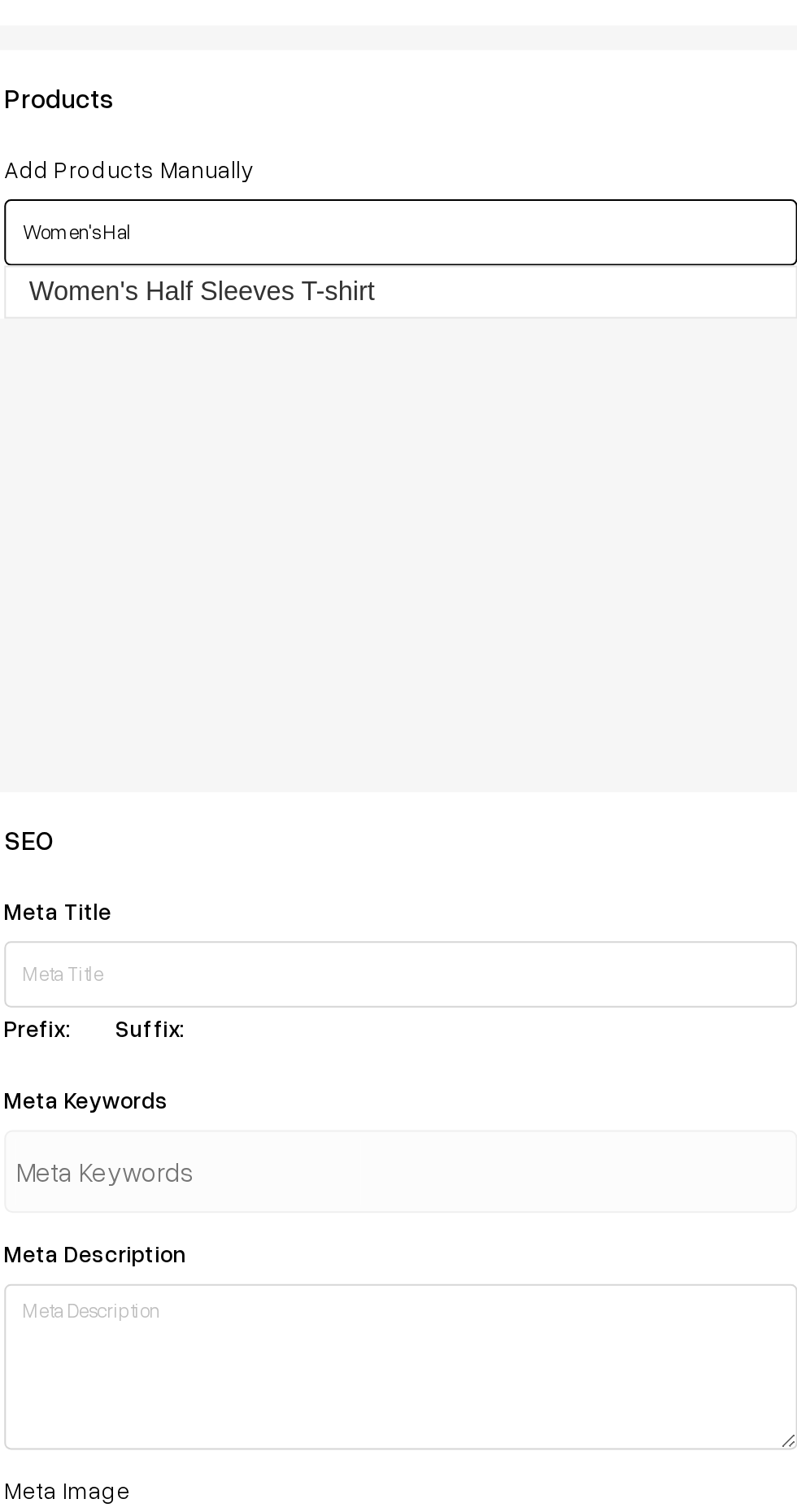
click at [307, 478] on link "Women's Half Sleeves T-shirt" at bounding box center [424, 484] width 372 height 25
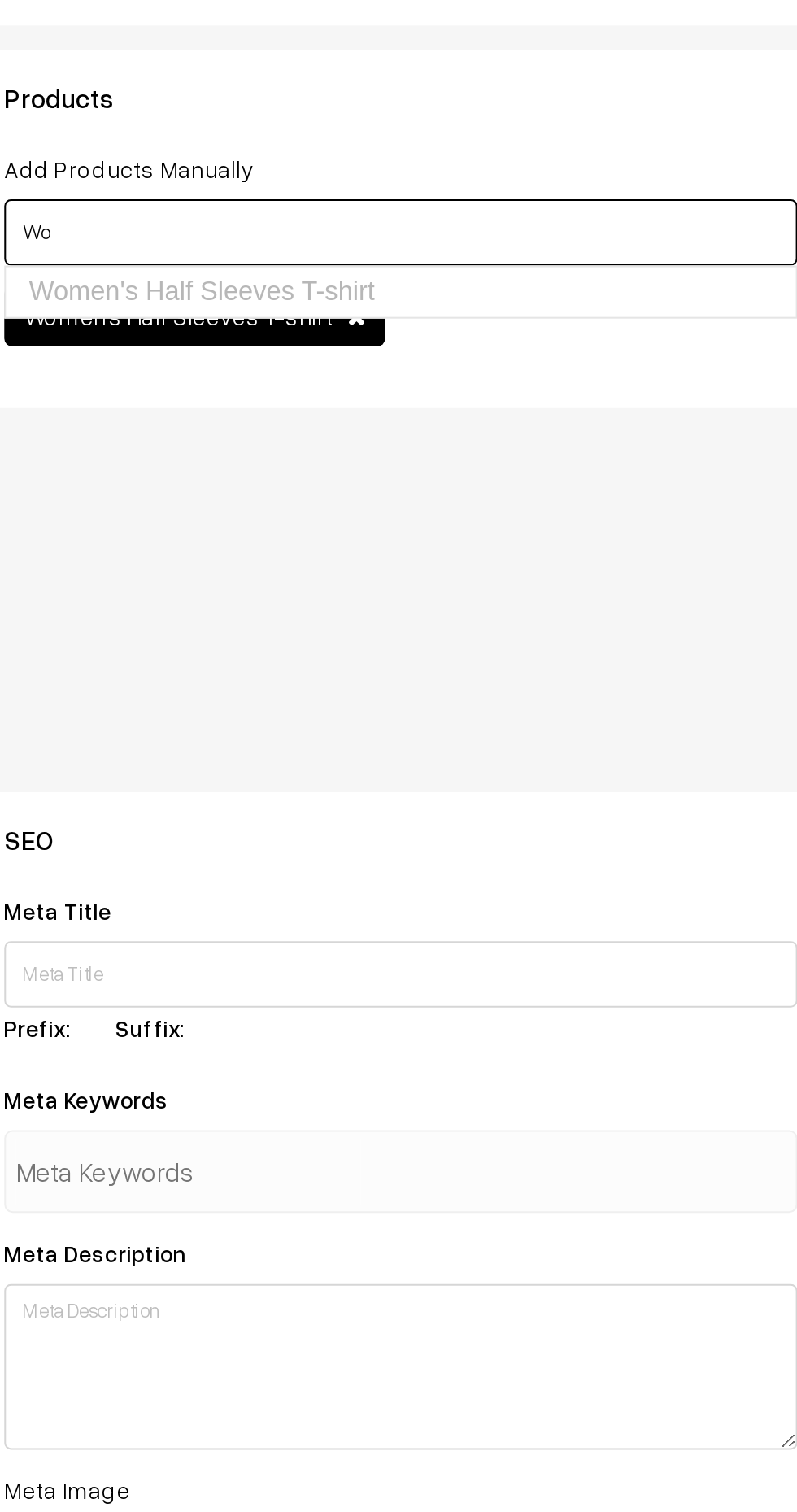
type input "W"
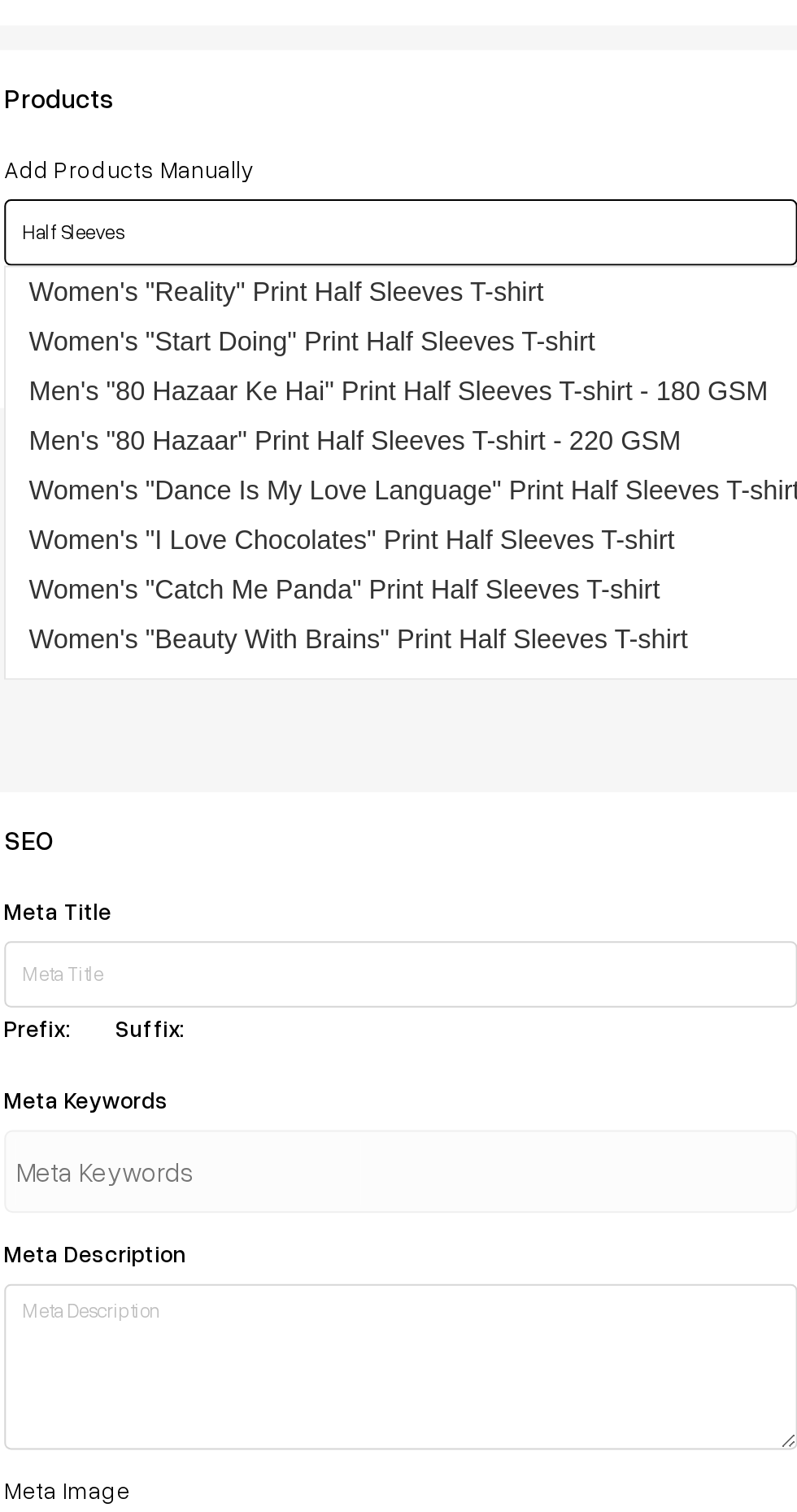
click at [464, 479] on link "Women's "Reality" Print Half Sleeves T-shirt" at bounding box center [470, 484] width 463 height 25
click at [487, 513] on link "Women's "Start Doing" Print Half Sleeves T-shirt" at bounding box center [470, 508] width 463 height 25
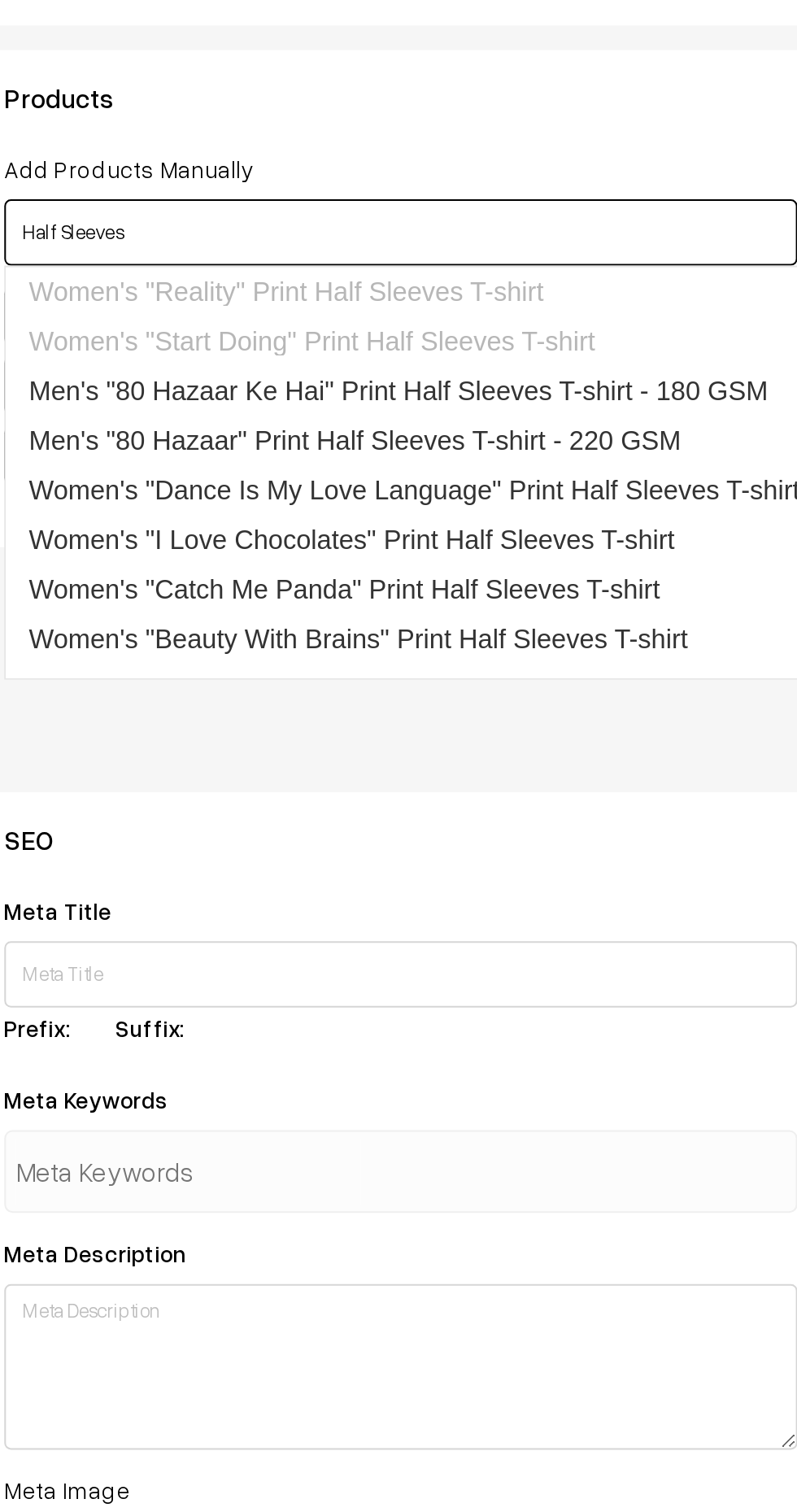
click at [543, 589] on link "Women's "Dance Is My Love Language" Print Half Sleeves T-shirt" at bounding box center [470, 581] width 463 height 25
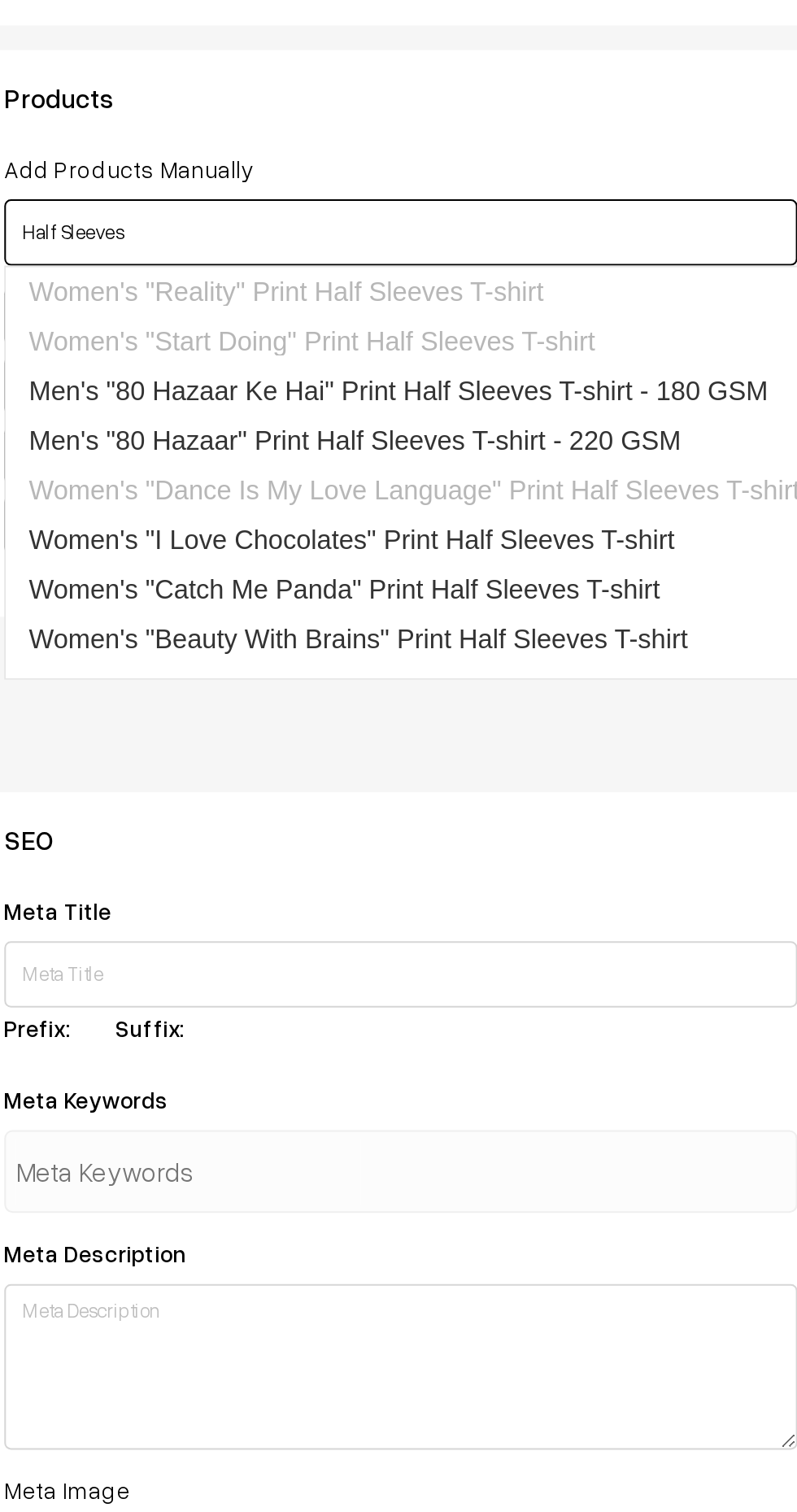
click at [551, 609] on link "Women's "I Love Chocolates" Print Half Sleeves T-shirt" at bounding box center [470, 605] width 463 height 25
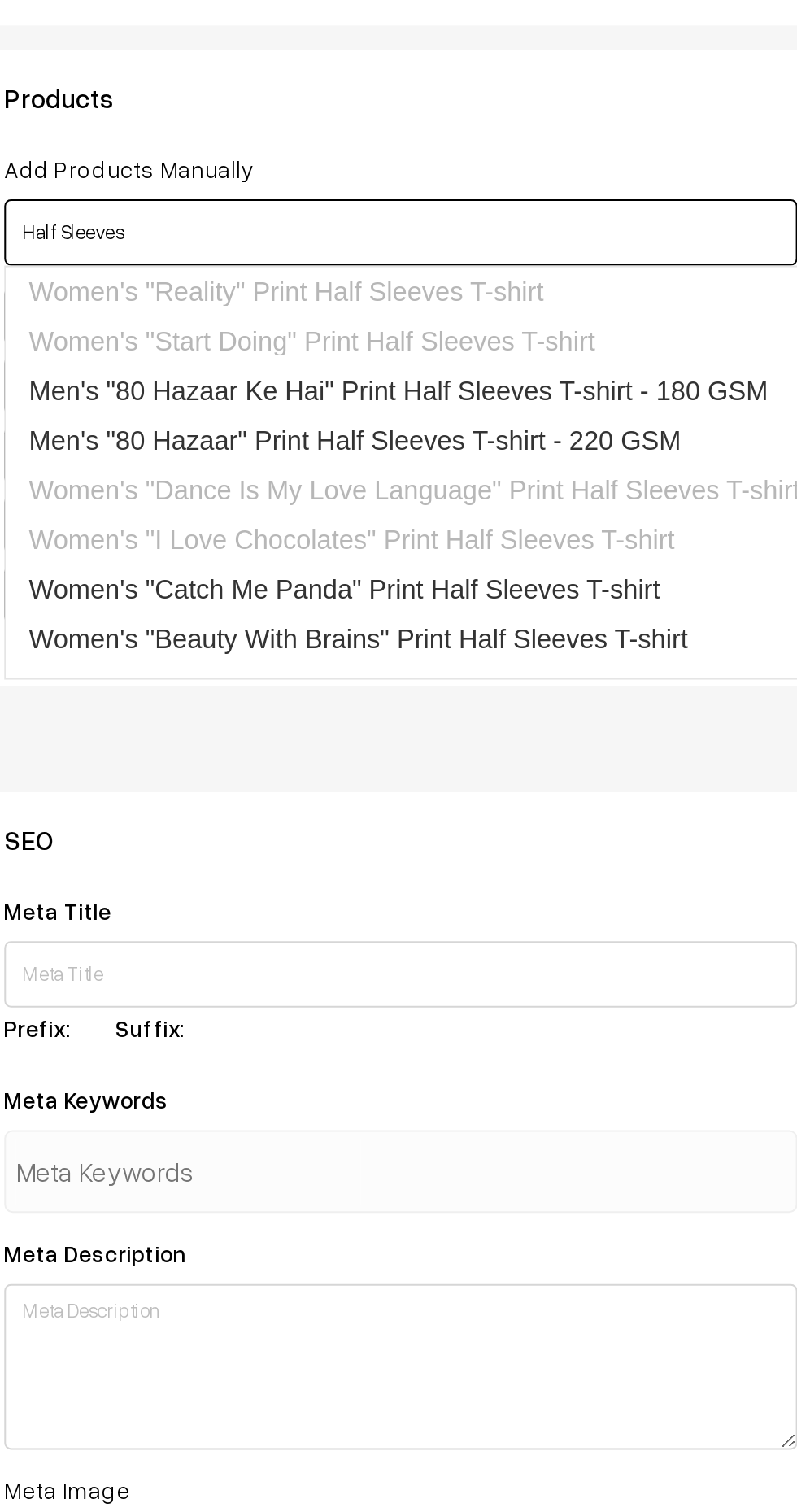
click at [521, 630] on link "Women's "Catch Me Panda" Print Half Sleeves T-shirt" at bounding box center [470, 630] width 463 height 25
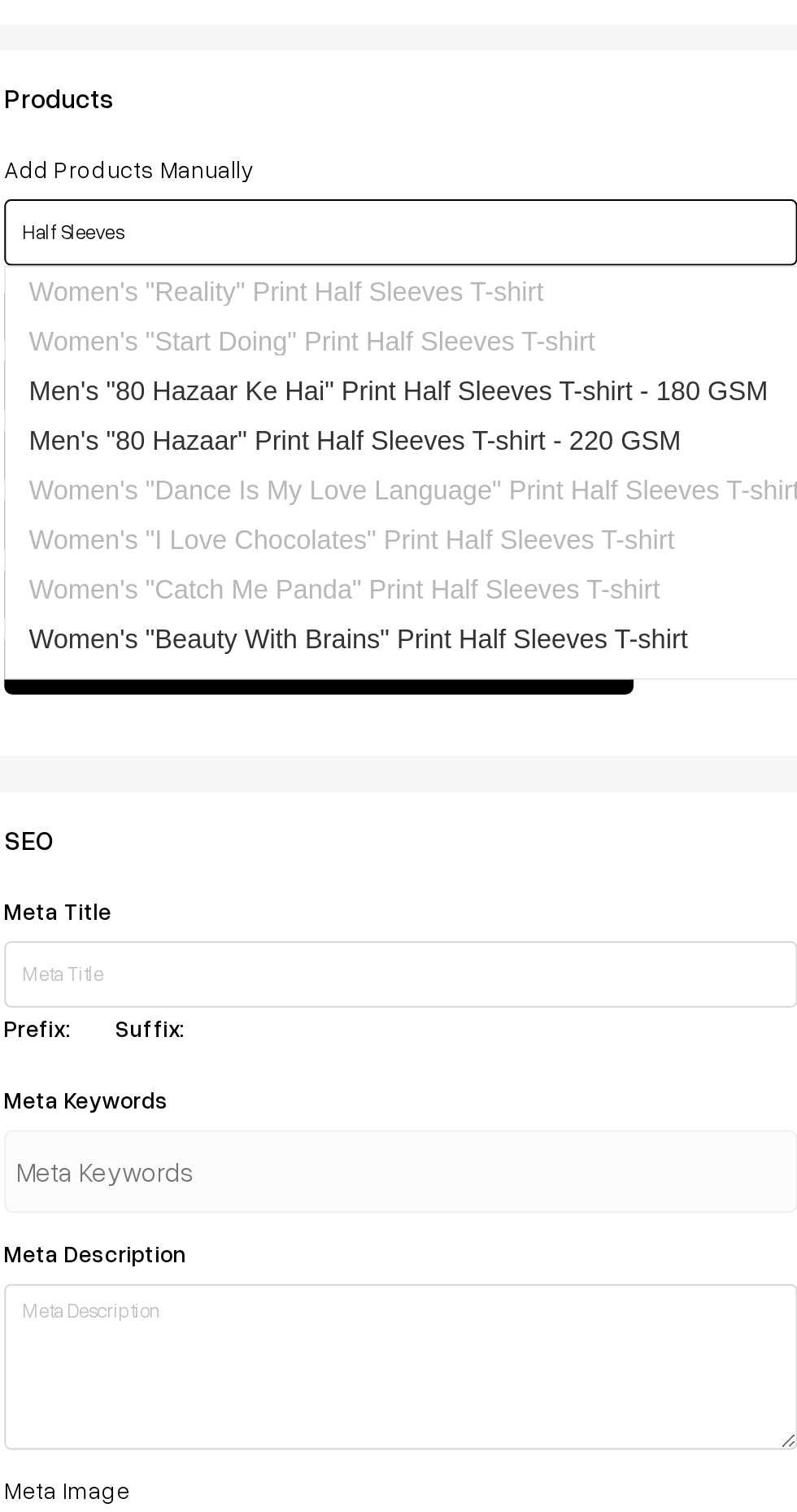
click at [521, 655] on link "Women's "Beauty With Brains" Print Half Sleeves T-shirt" at bounding box center [470, 654] width 463 height 25
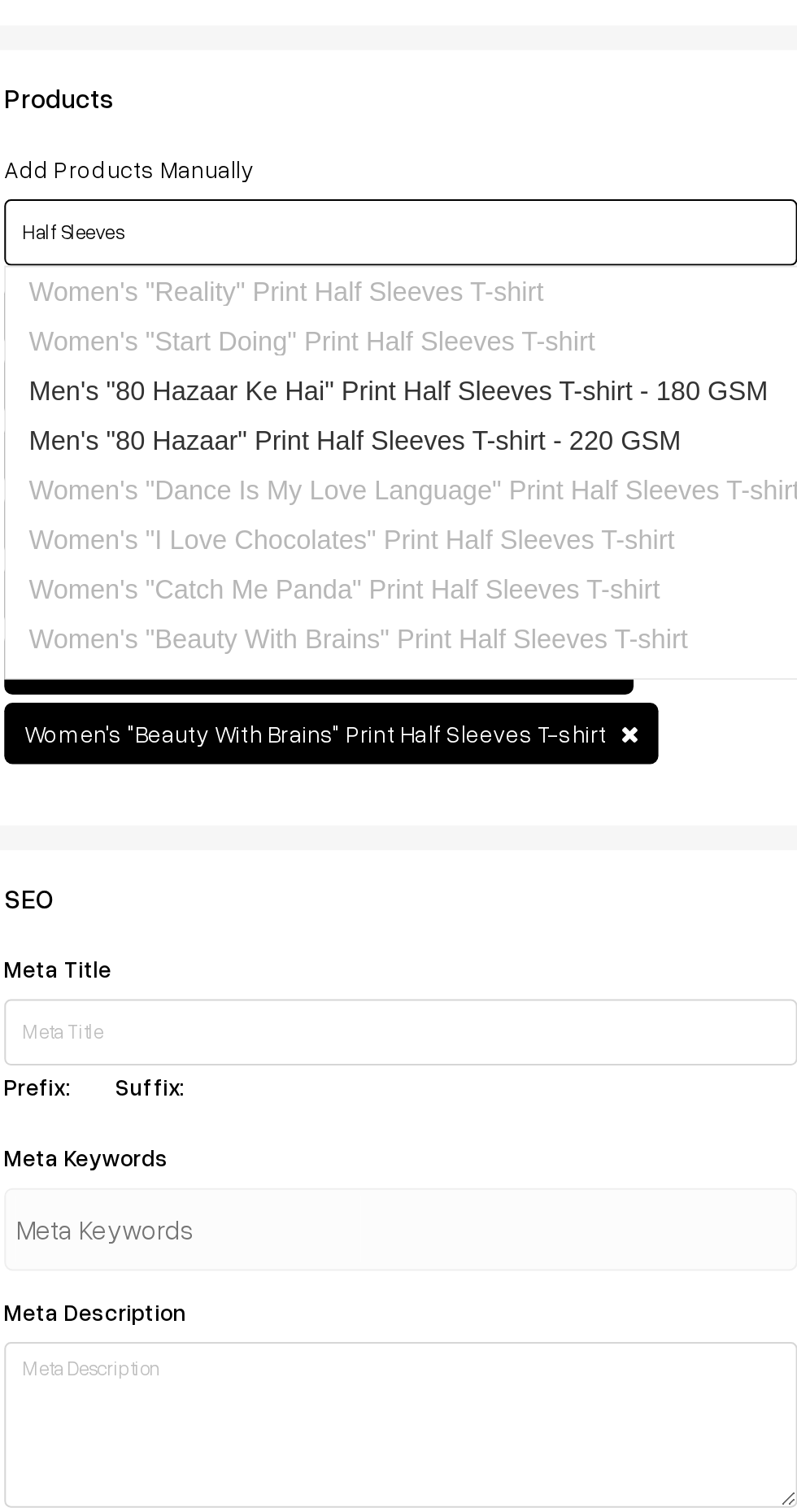
type input "Half Sleeves"
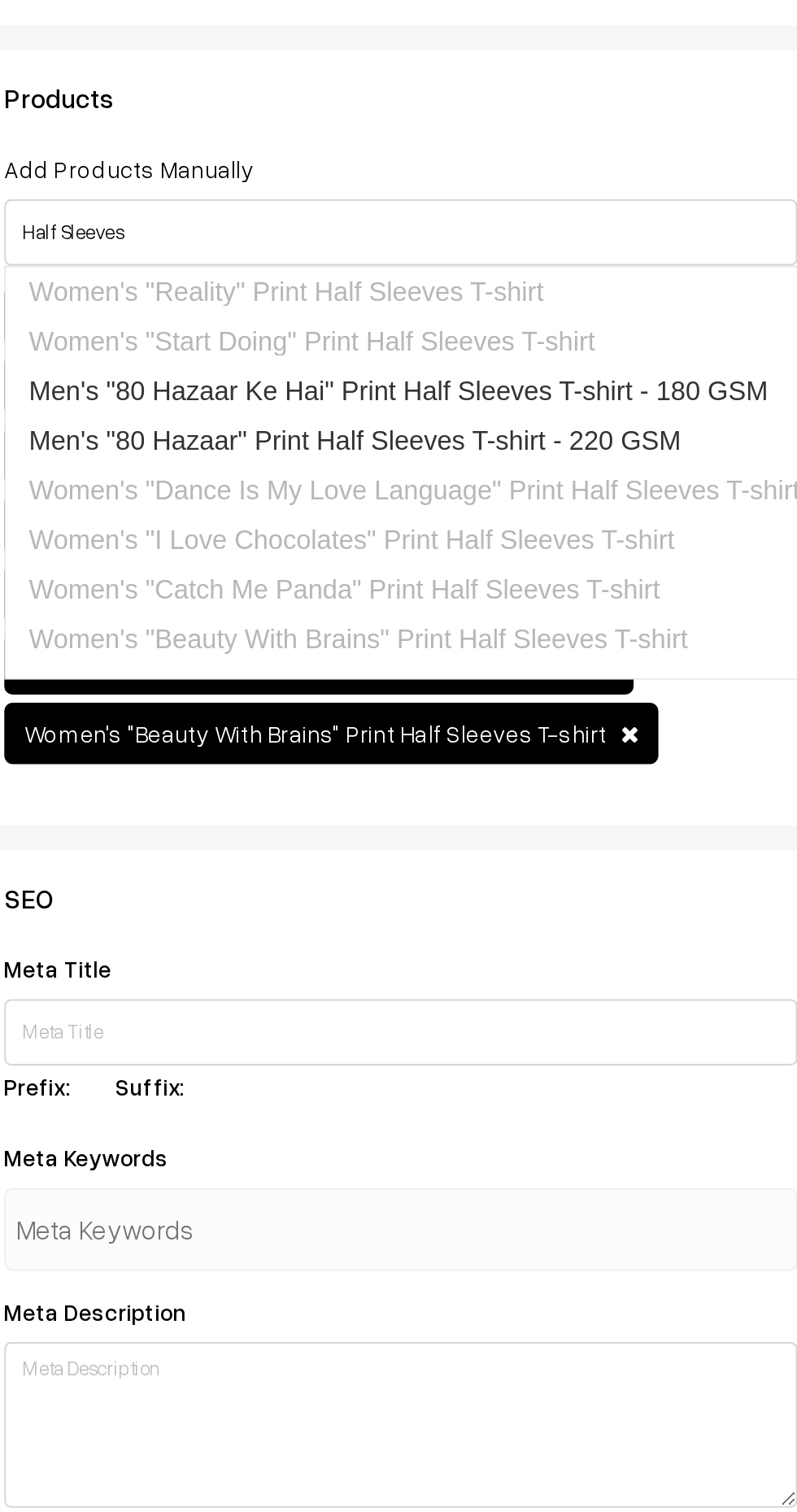
click at [513, 766] on div "SEO Meta Title Prefix: Suffix: Meta Keywords Meta Description Meta Image Drag a…" at bounding box center [432, 1054] width 409 height 594
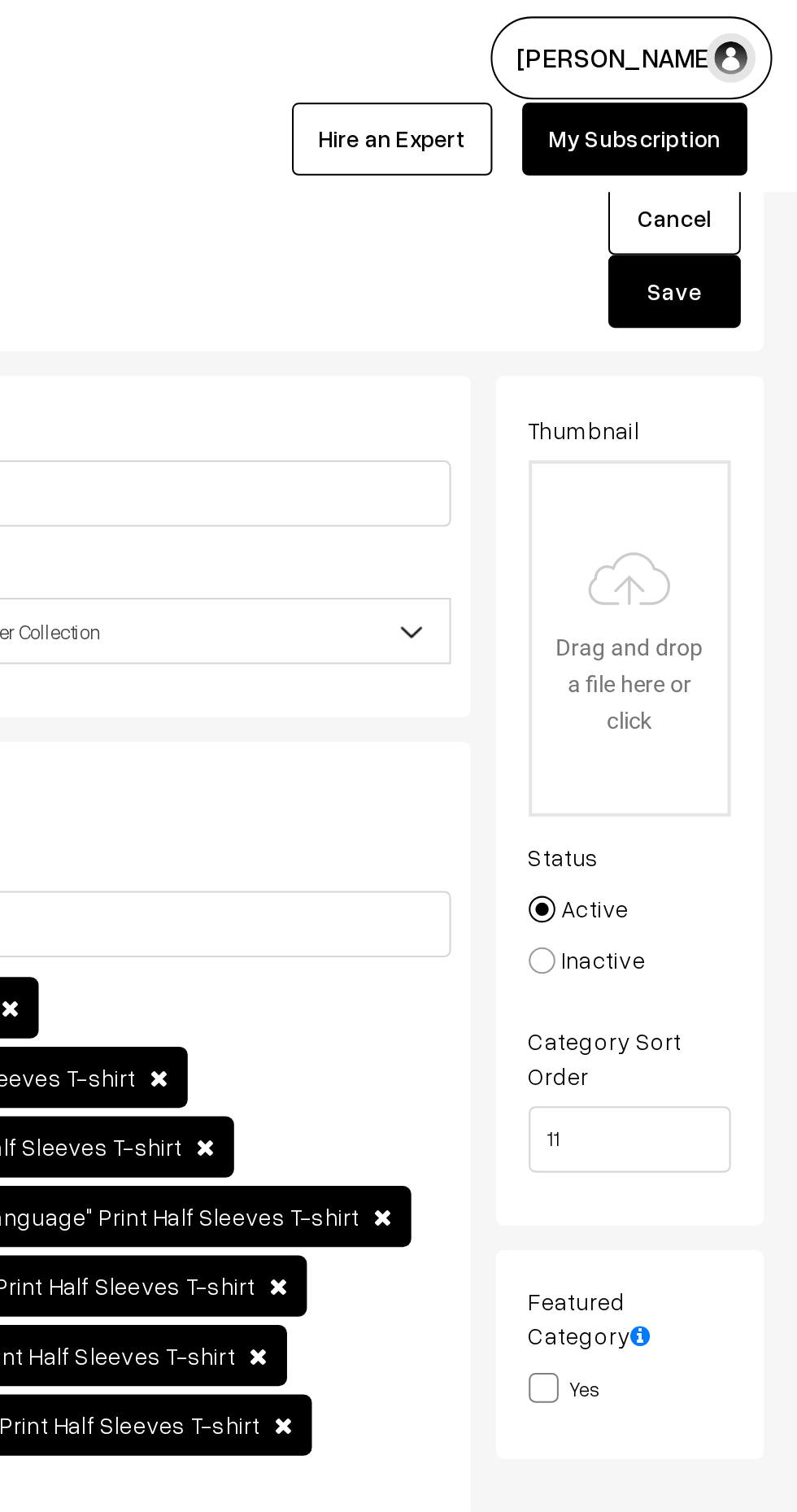
click at [735, 144] on button "Save" at bounding box center [737, 143] width 65 height 36
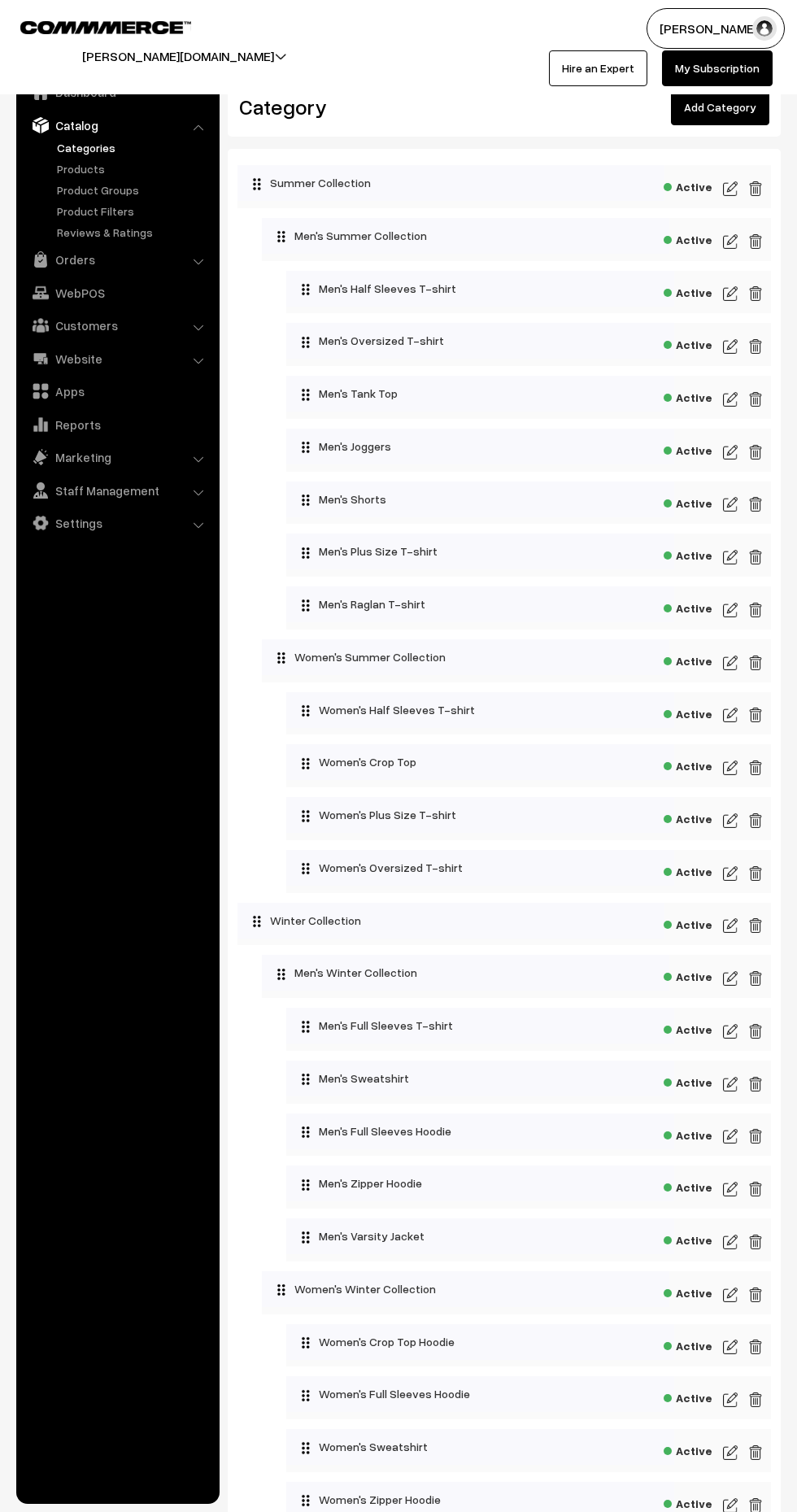
click at [731, 762] on img at bounding box center [731, 768] width 15 height 20
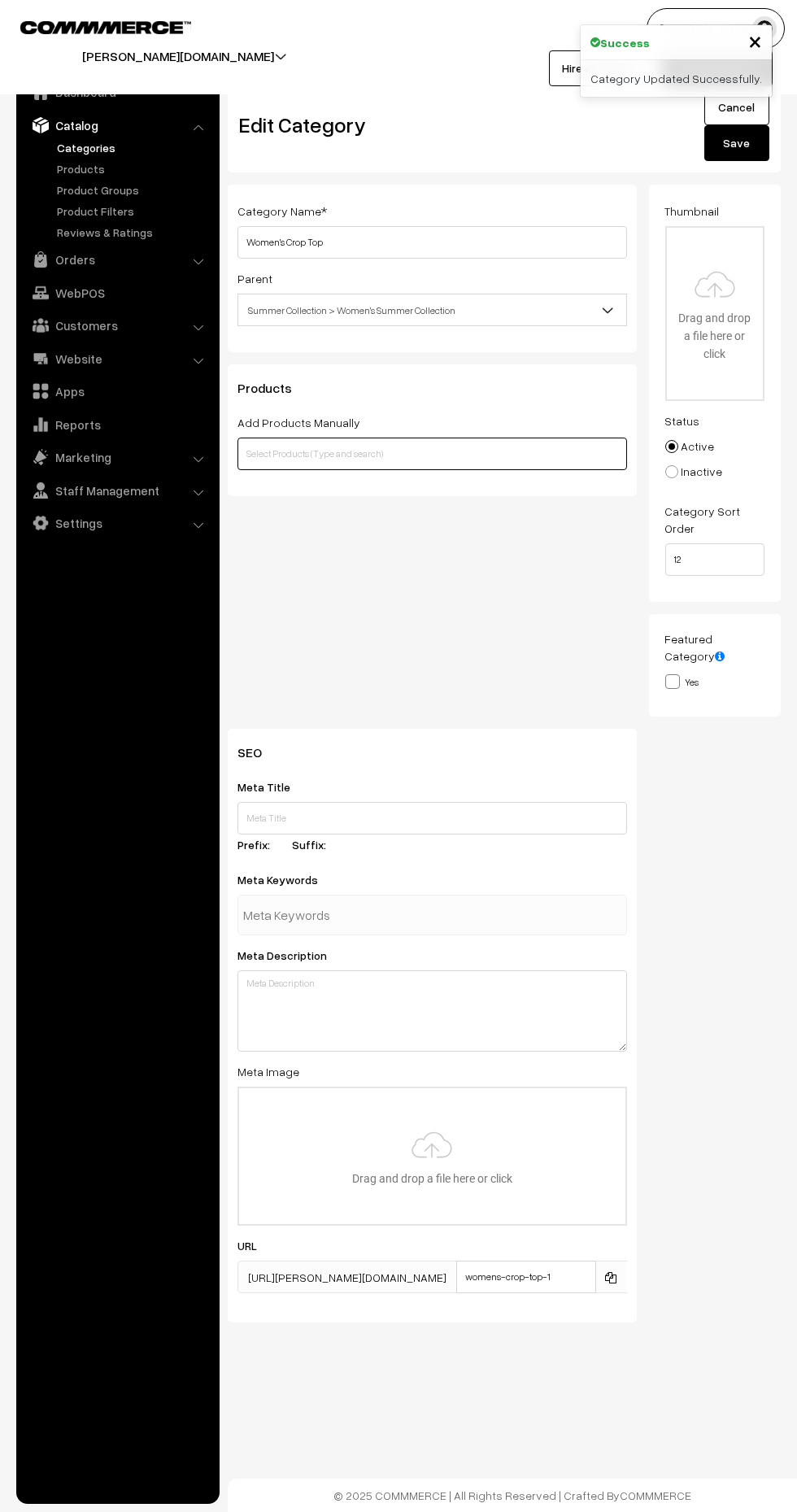
click at [480, 456] on input "text" at bounding box center [432, 453] width 389 height 32
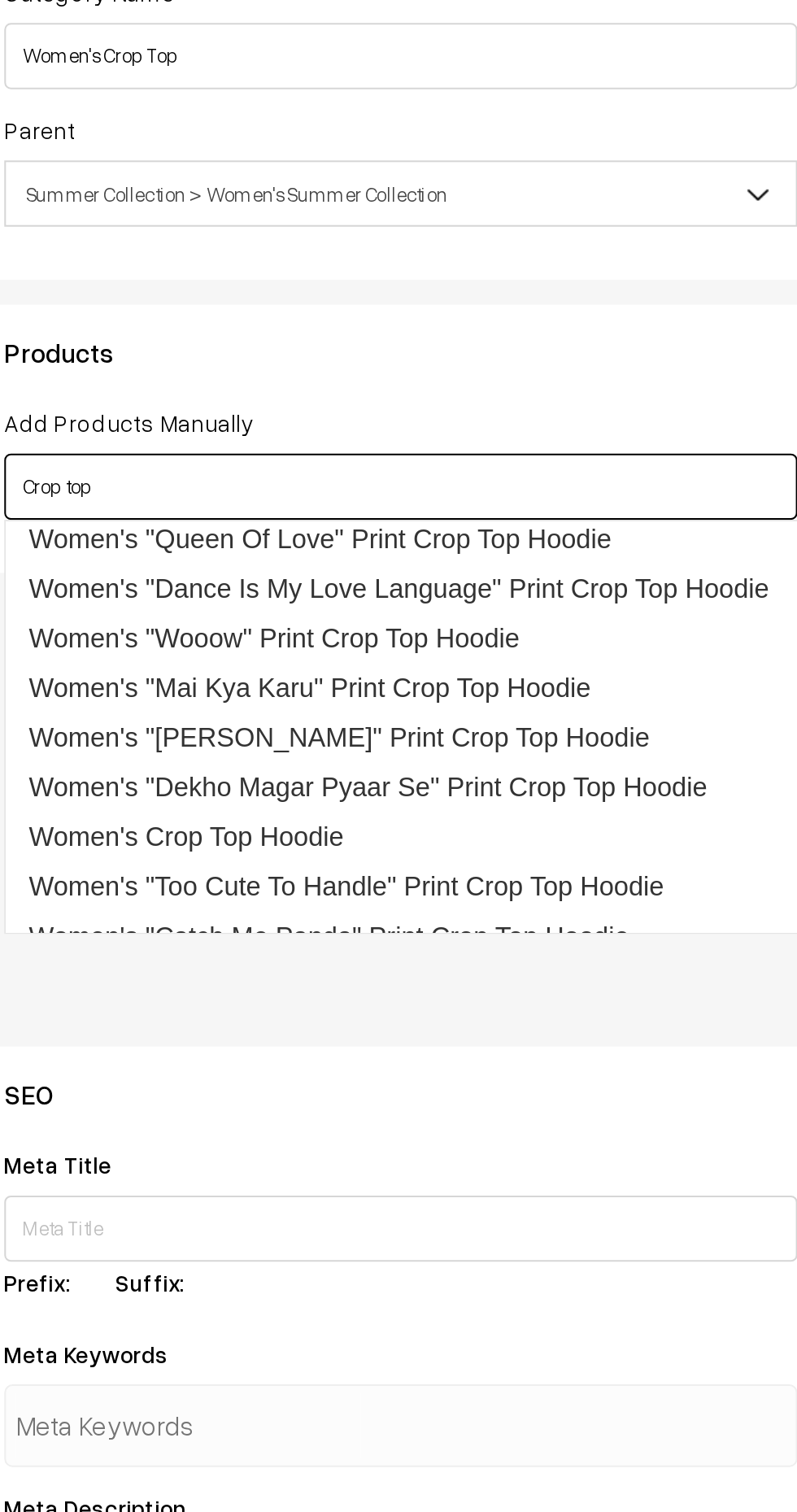
scroll to position [41, 0]
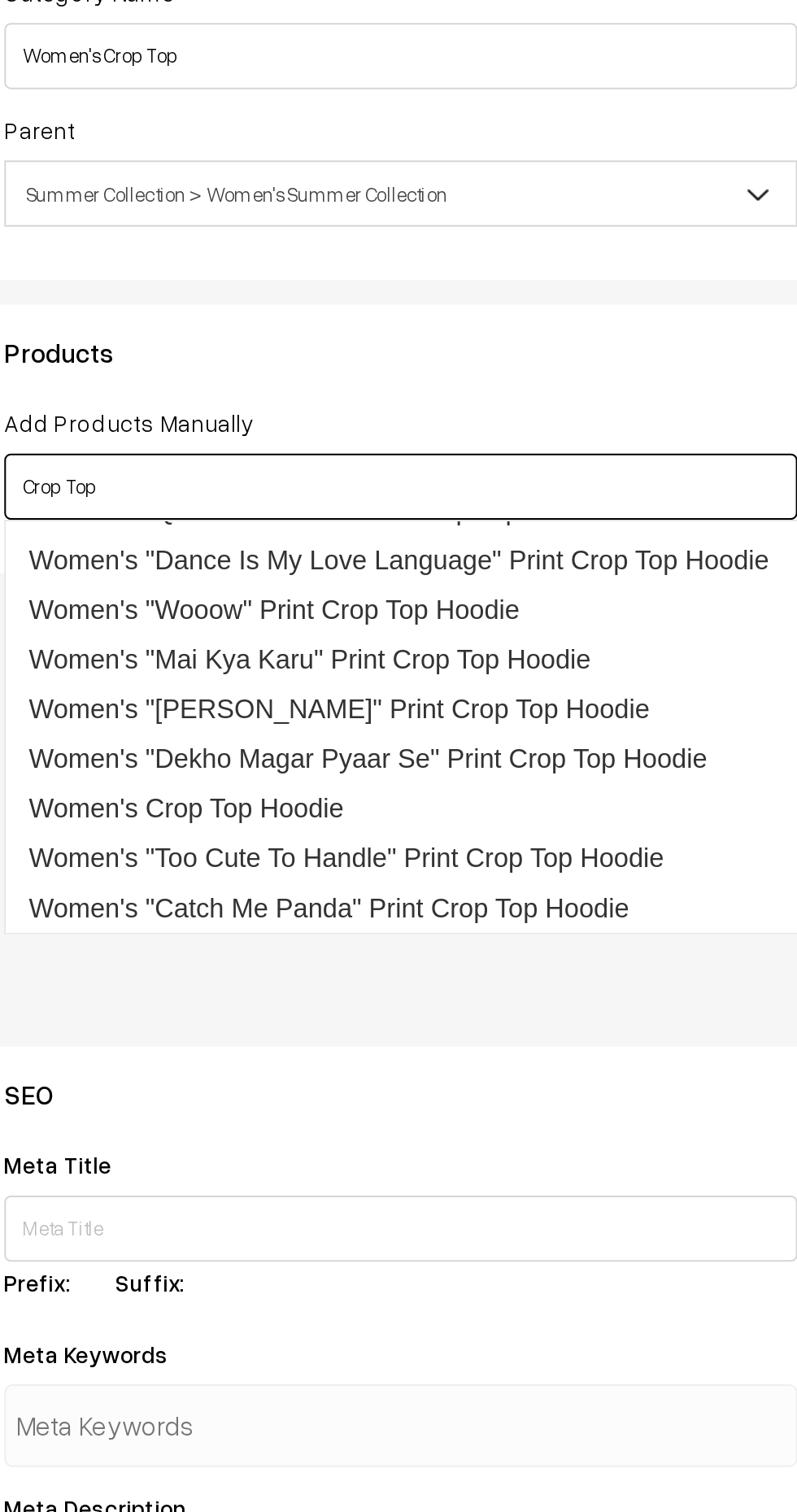
type input "Crop Top"
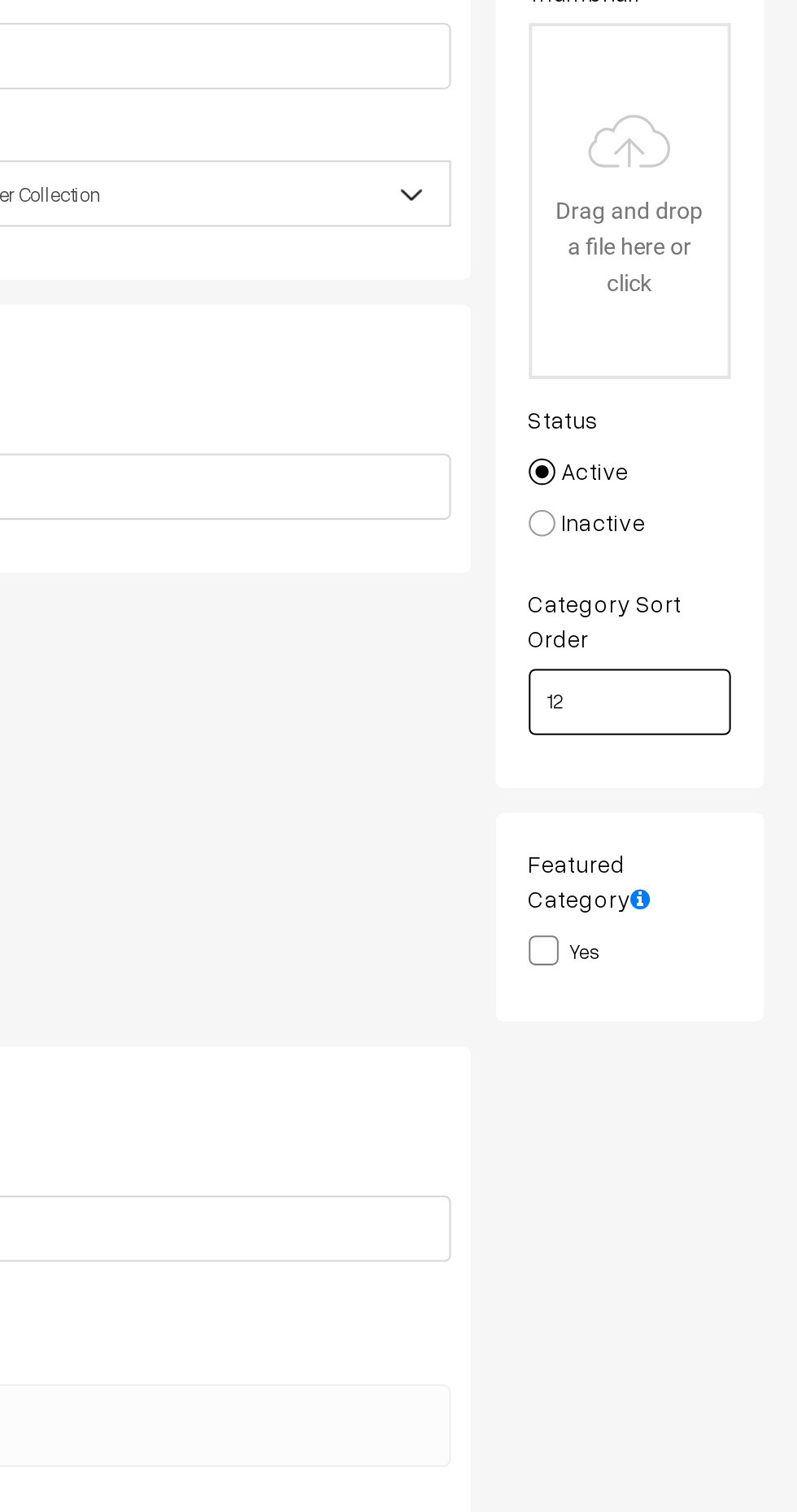
scroll to position [0, 0]
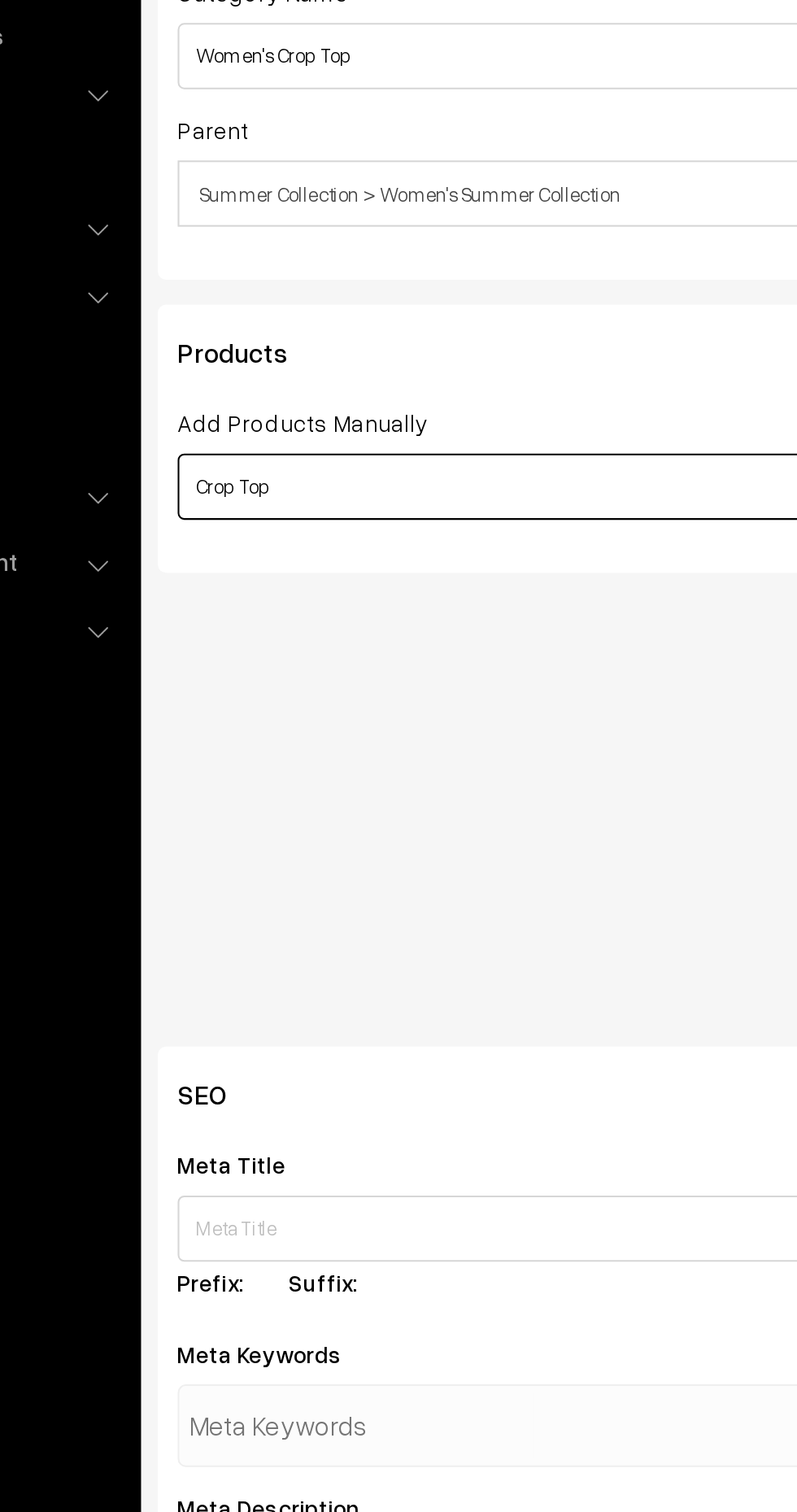
click at [428, 454] on input "Crop Top" at bounding box center [432, 453] width 389 height 32
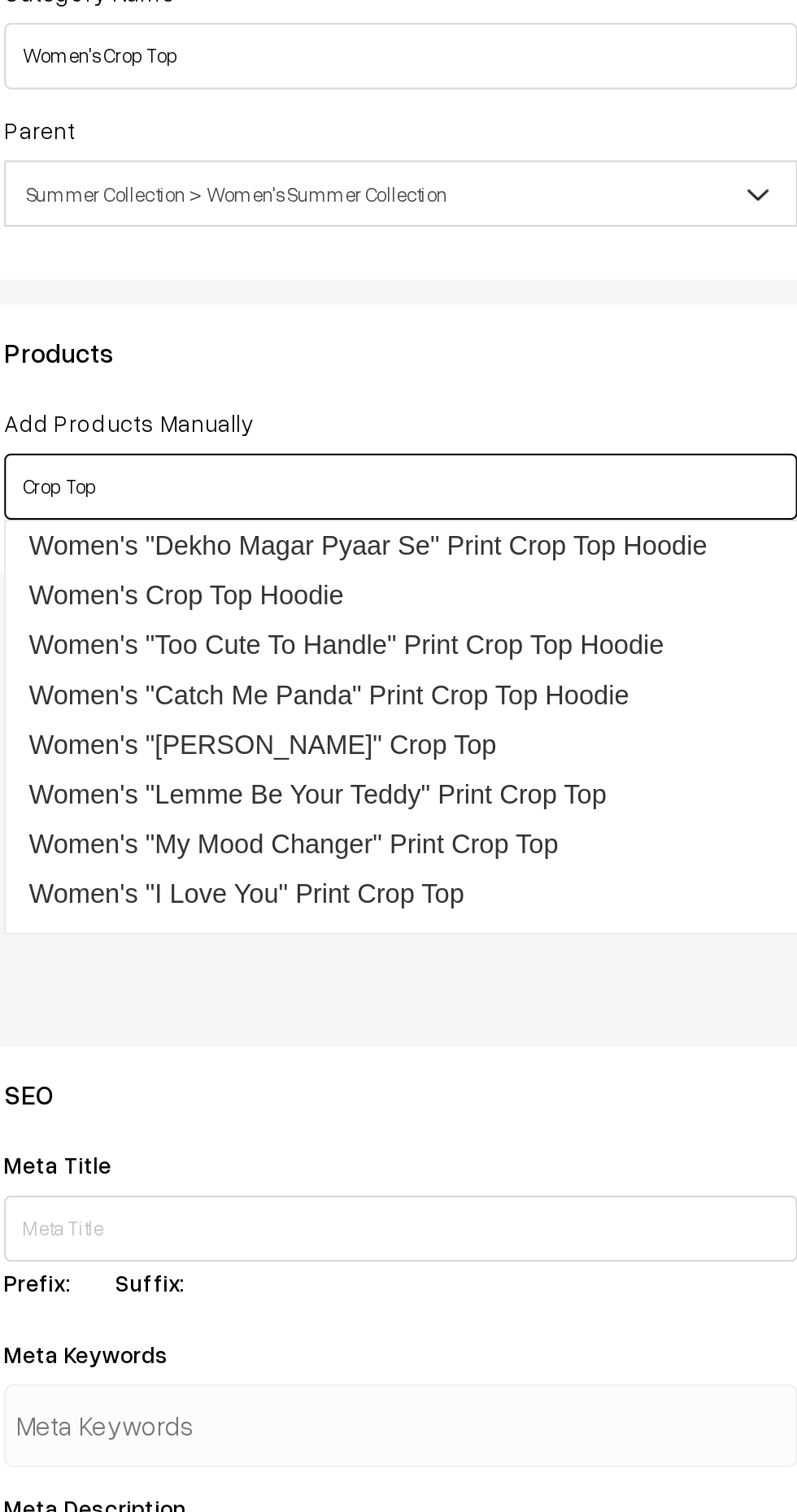
scroll to position [153, 0]
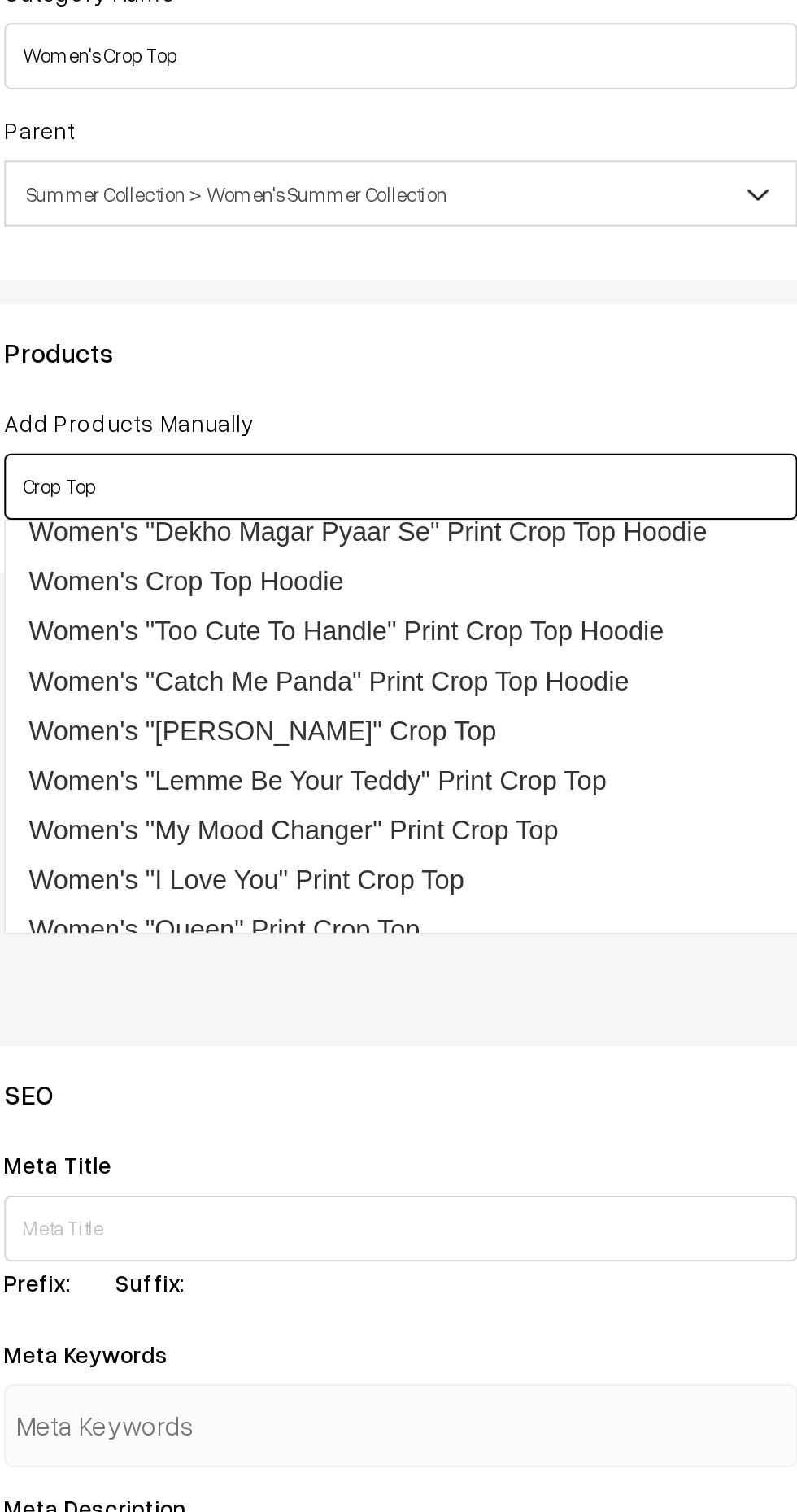
click at [383, 570] on link "Women's "Pulis" Crop Top" at bounding box center [435, 575] width 394 height 25
click at [515, 598] on link "Women's "Lemme Be Your Teddy" Print Crop Top" at bounding box center [435, 599] width 394 height 25
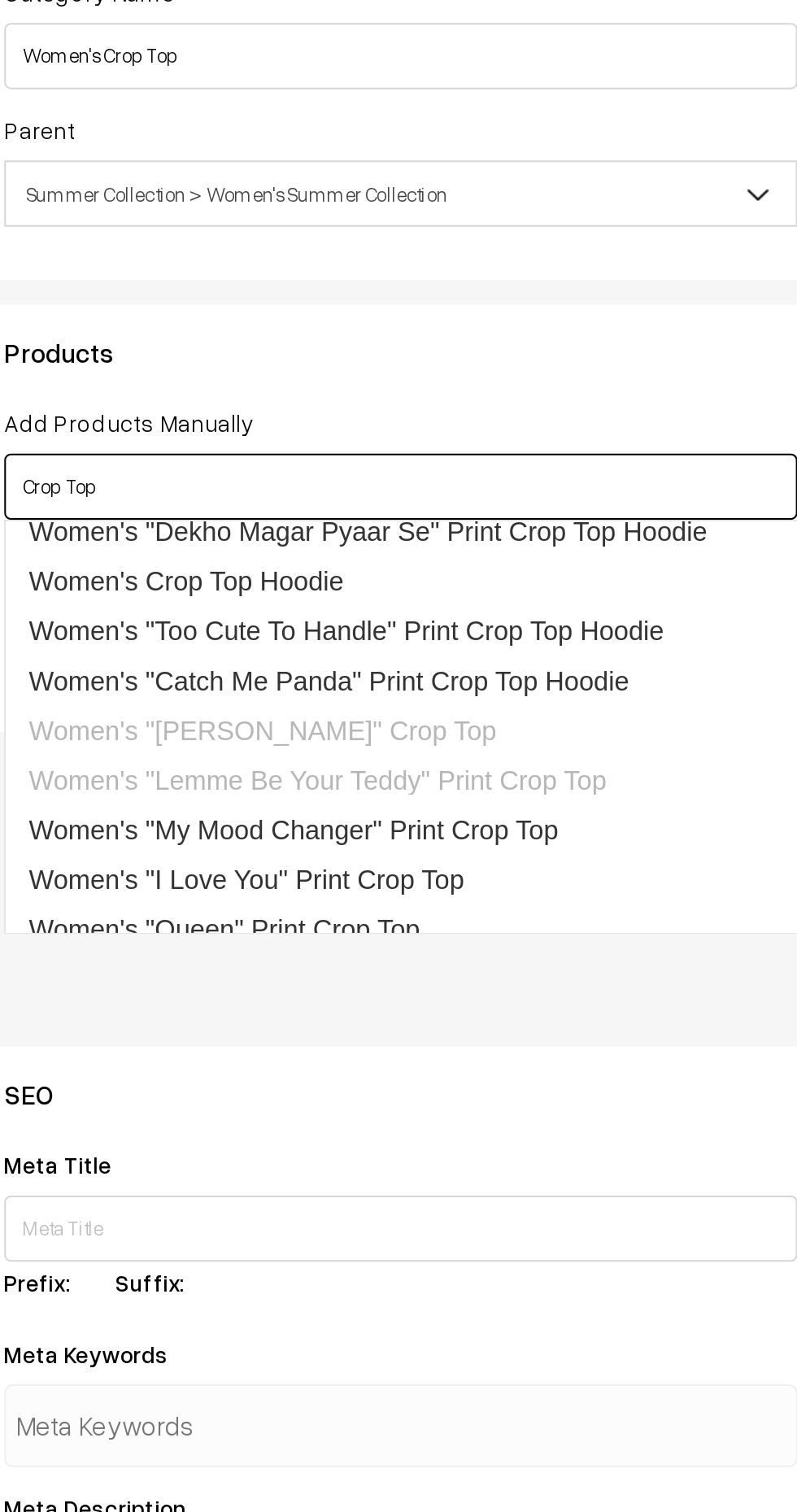
click at [486, 626] on link "Women's "My Mood Changer" Print Crop Top" at bounding box center [435, 623] width 394 height 25
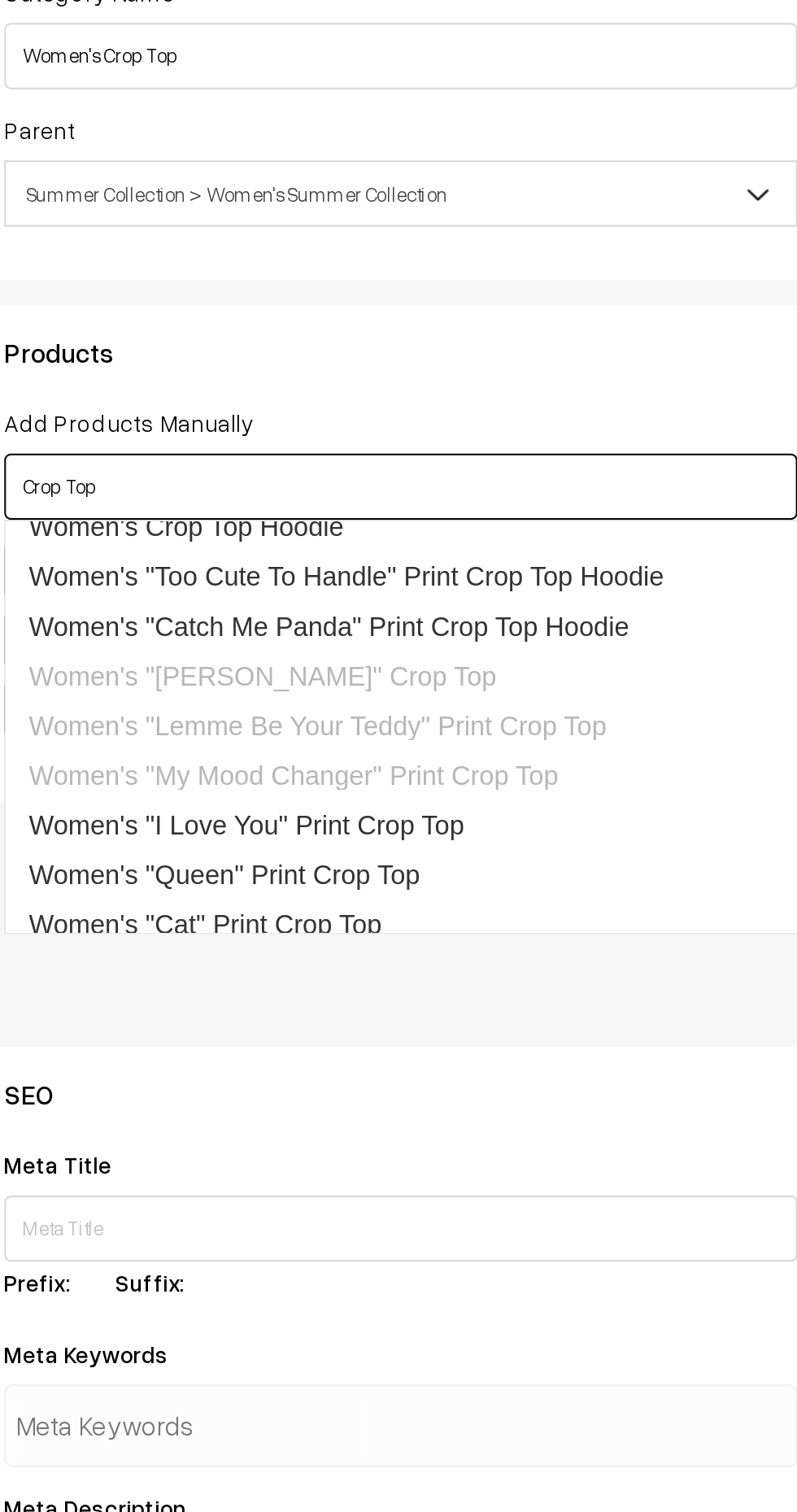
scroll to position [212, 0]
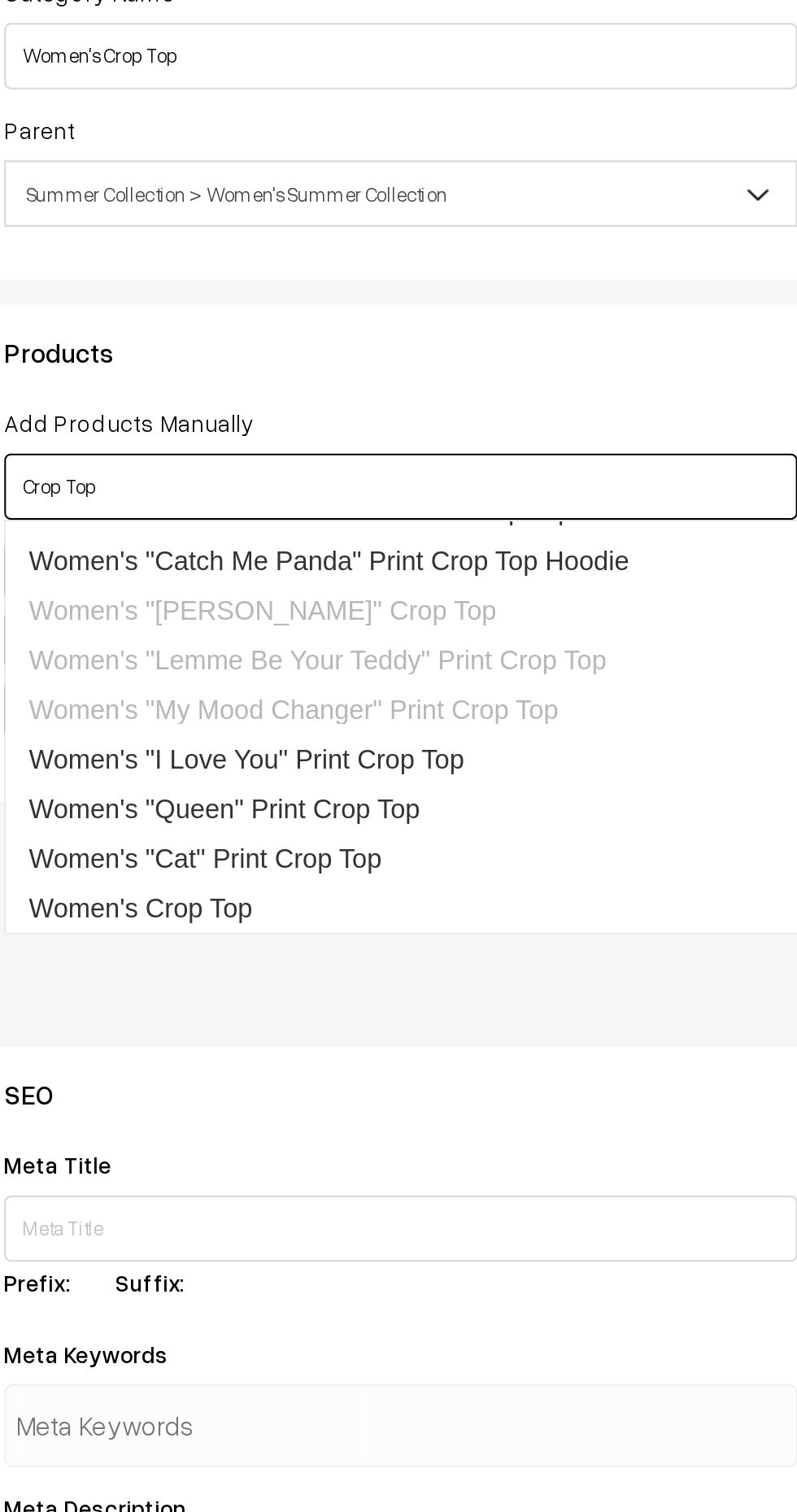
click at [446, 584] on link "Women's "I Love You" Print Crop Top" at bounding box center [435, 589] width 394 height 25
click at [422, 614] on link "Women's "Queen" Print Crop Top" at bounding box center [435, 613] width 394 height 25
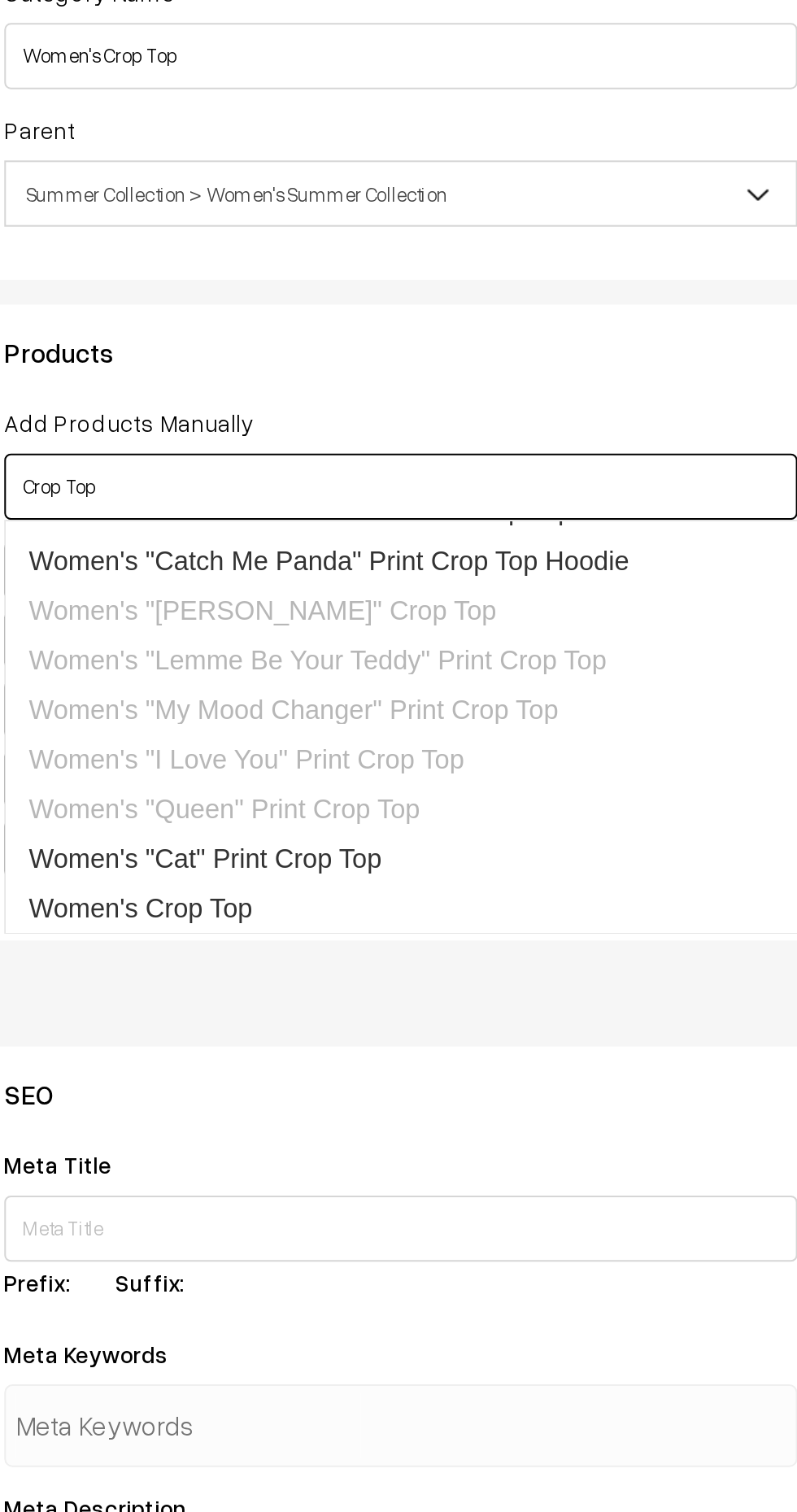
click at [398, 637] on link "Women's "Cat" Print Crop Top" at bounding box center [435, 637] width 394 height 25
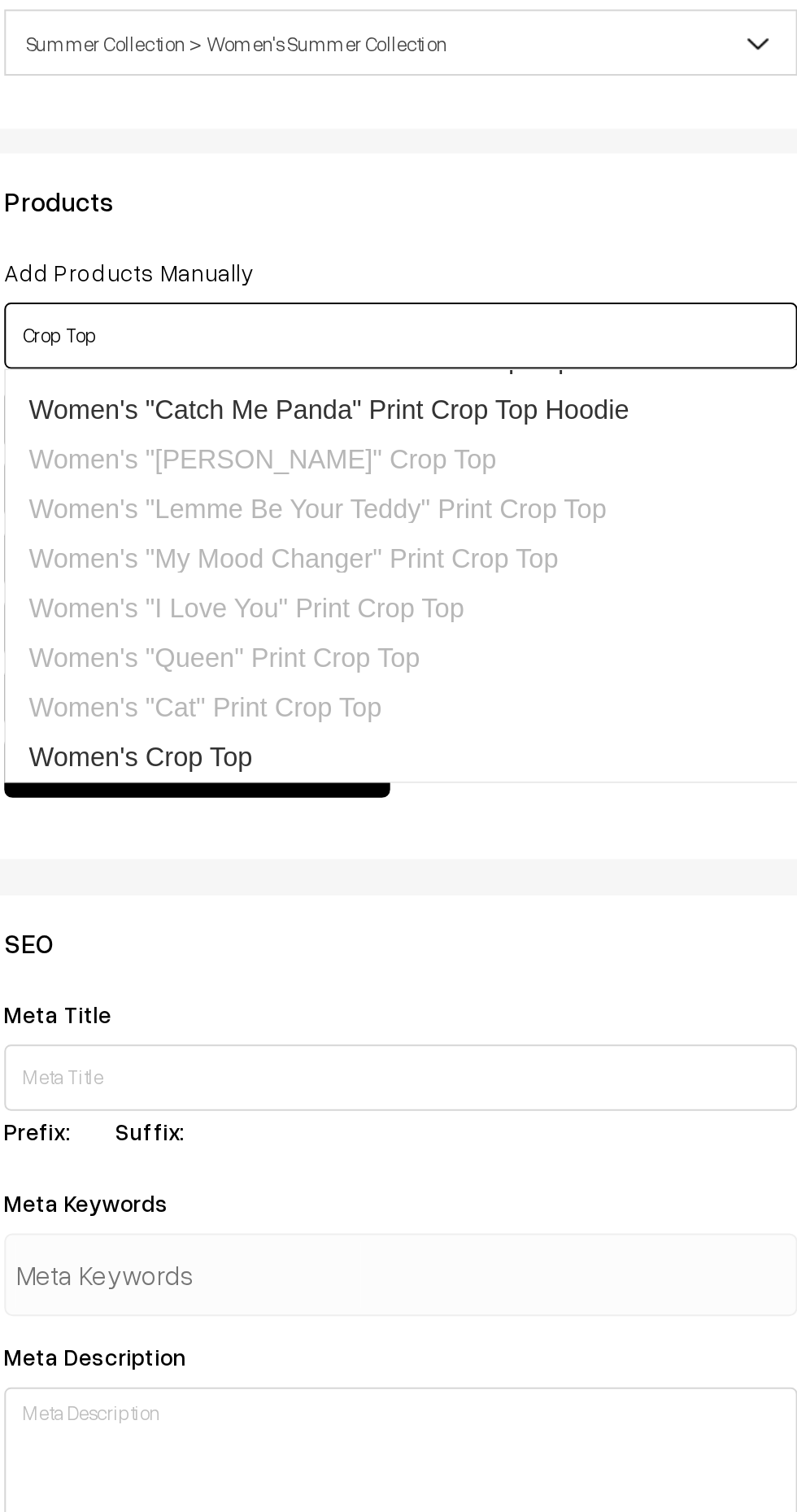
click at [351, 668] on link "Women's Crop Top" at bounding box center [435, 661] width 394 height 25
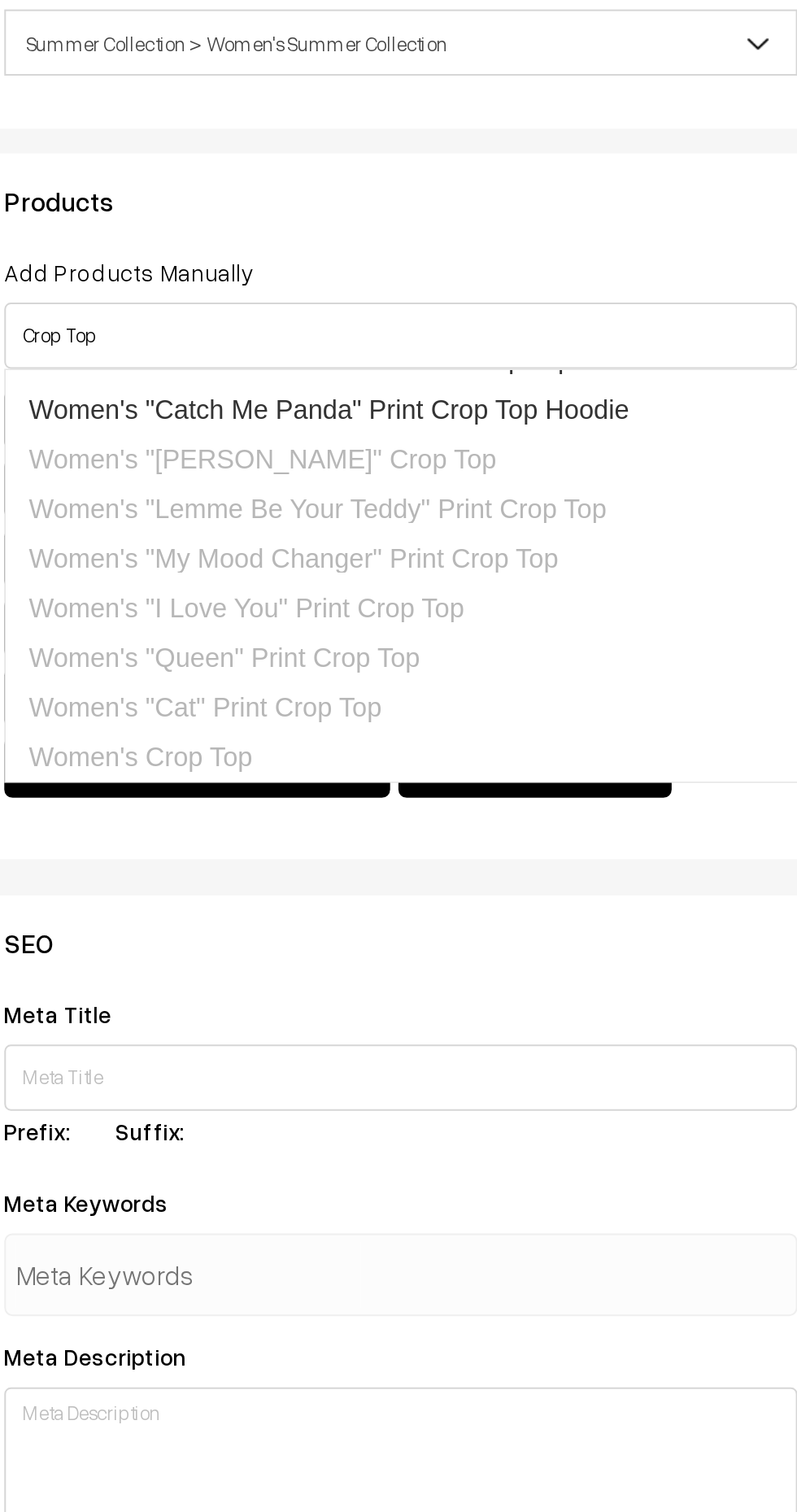
click at [489, 404] on div "Products Add Products Manually Crop Top Women's "Pulis" Crop Top Women's "Lemme…" at bounding box center [432, 537] width 409 height 346
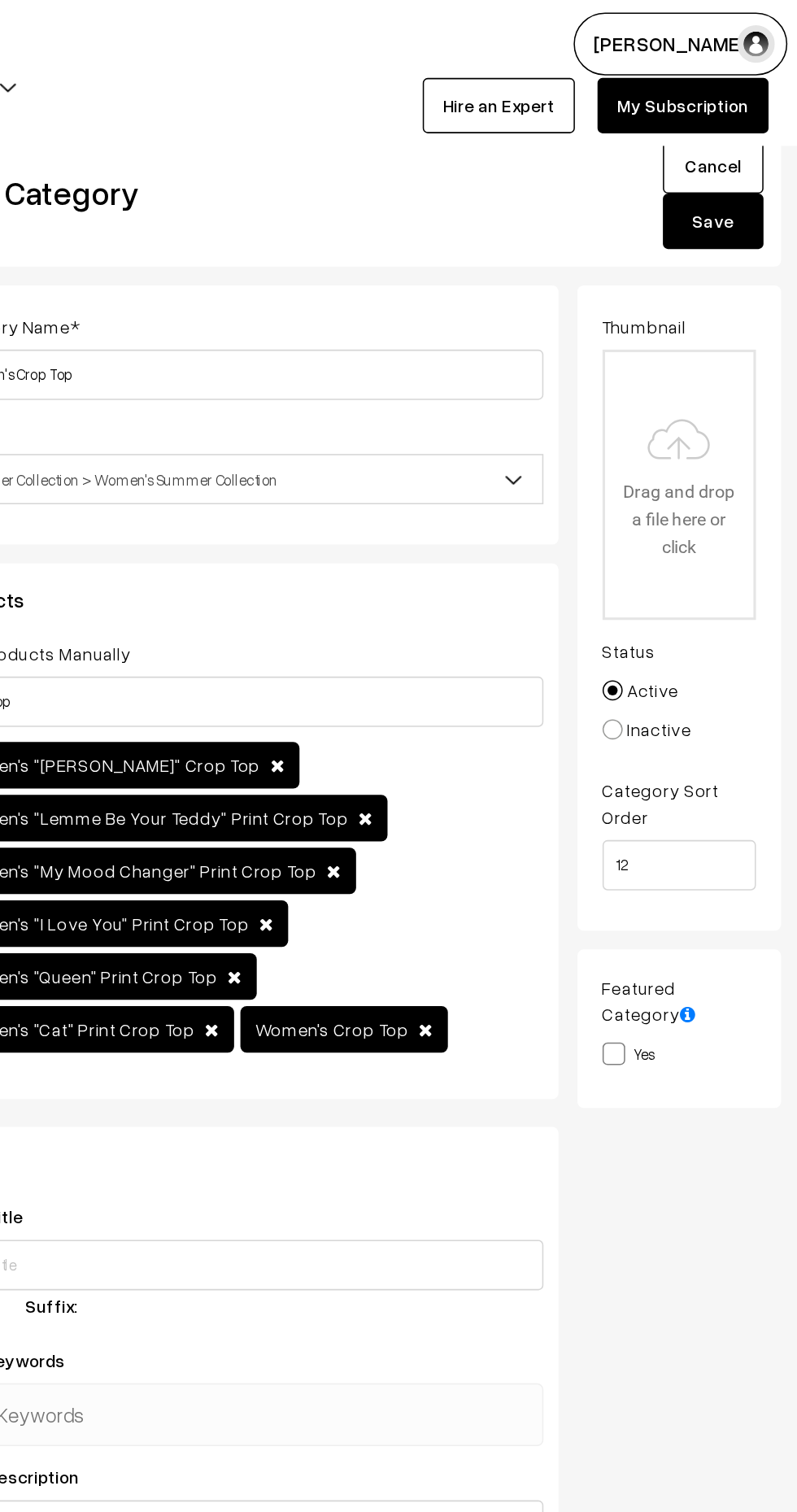
click at [744, 155] on button "Save" at bounding box center [737, 143] width 65 height 36
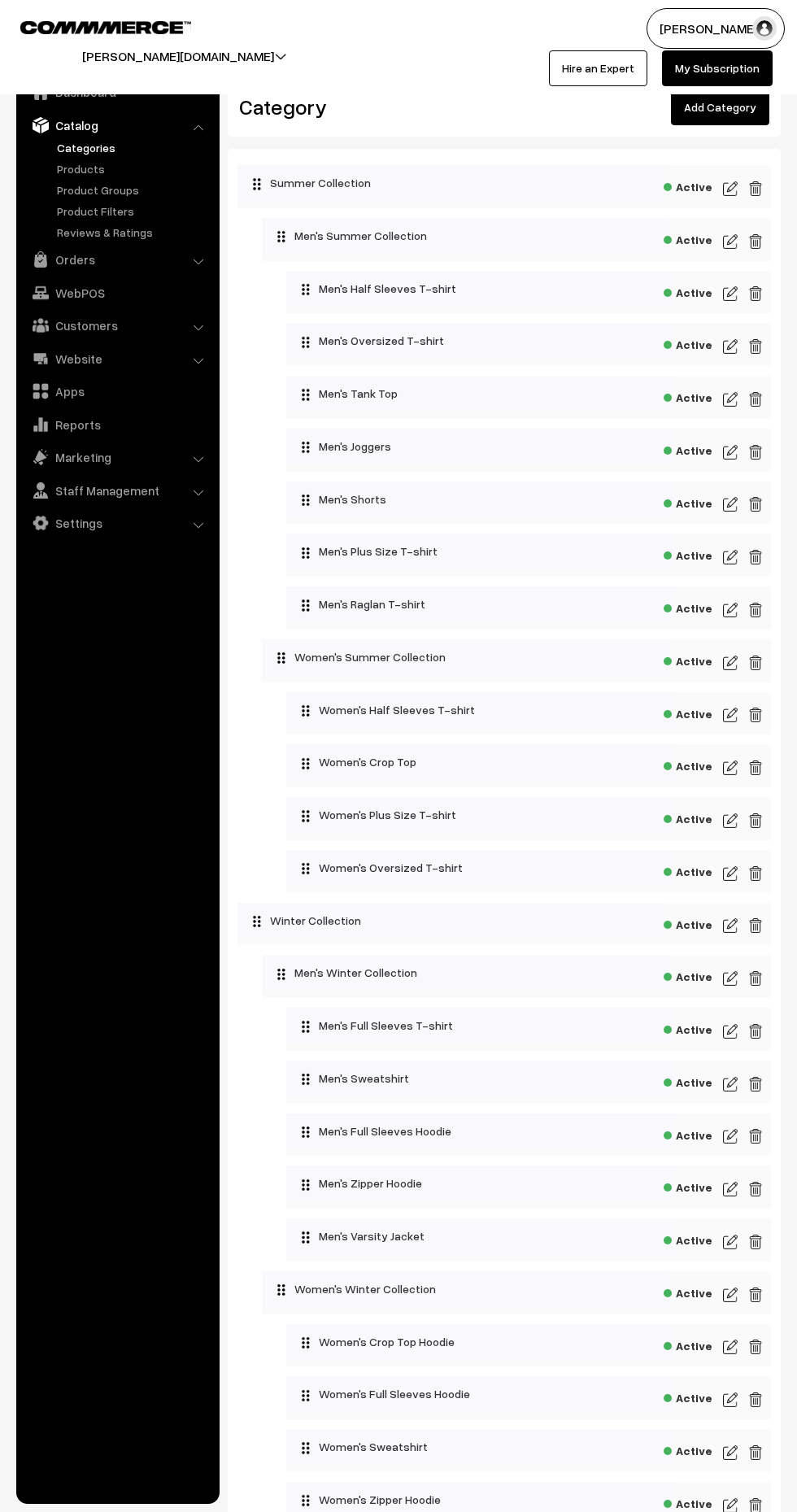
click at [729, 816] on img at bounding box center [731, 821] width 15 height 20
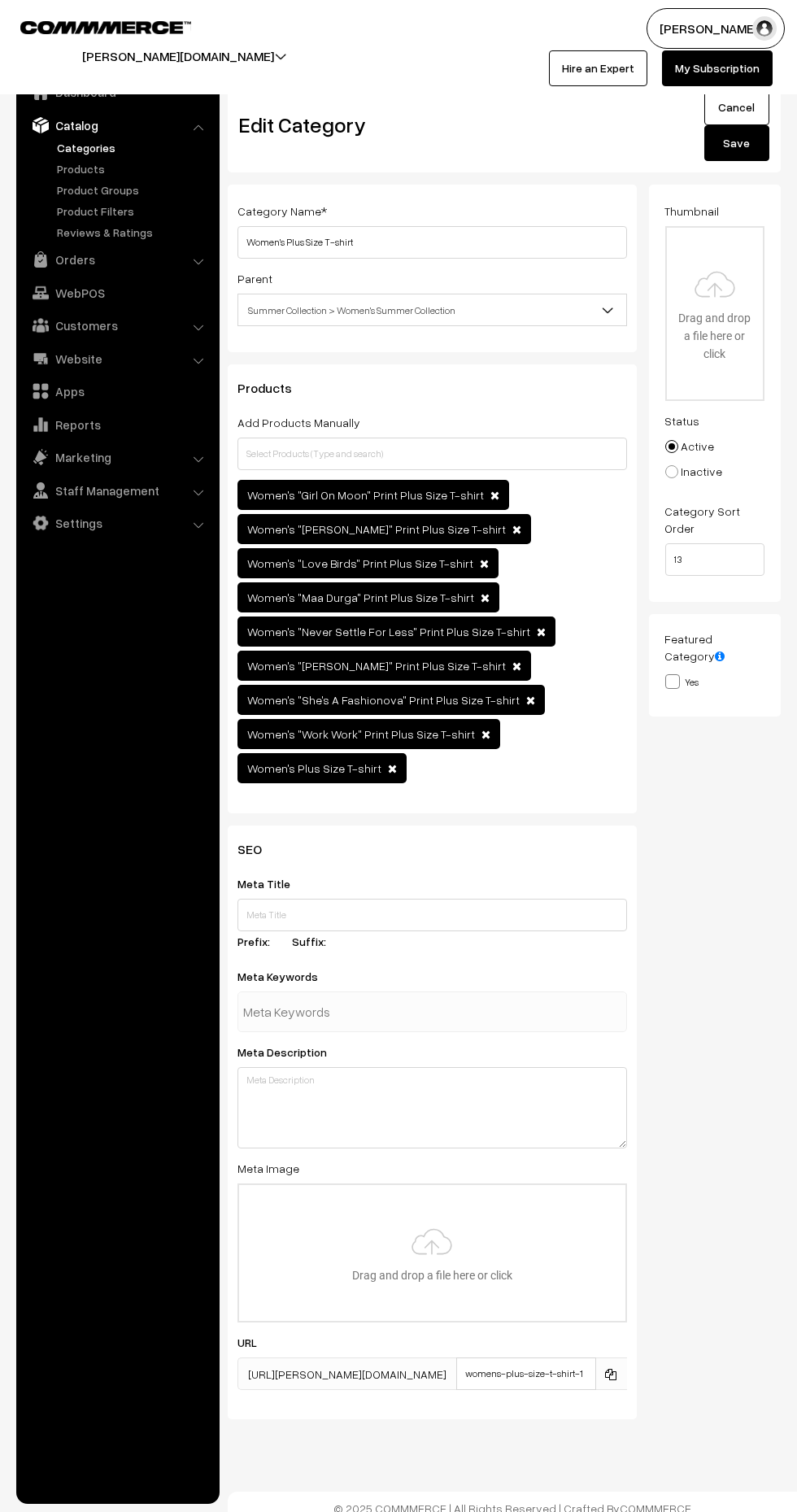
click at [713, 1172] on div "SEO Meta Title Prefix: Suffix: Meta Keywords Meta Description Meta Image Drag a…" at bounding box center [504, 1128] width 578 height 606
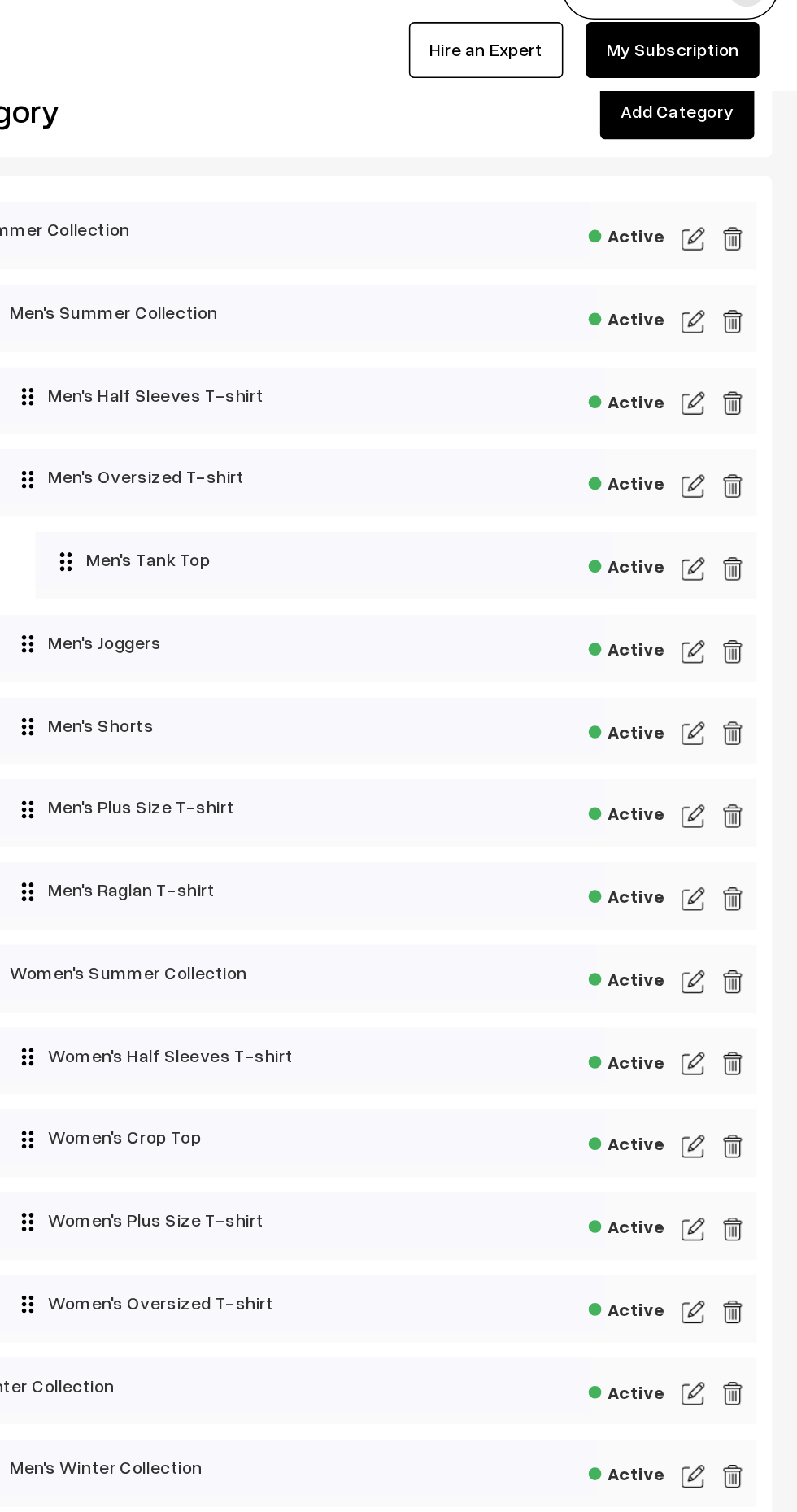
click at [748, 237] on img at bounding box center [756, 241] width 15 height 20
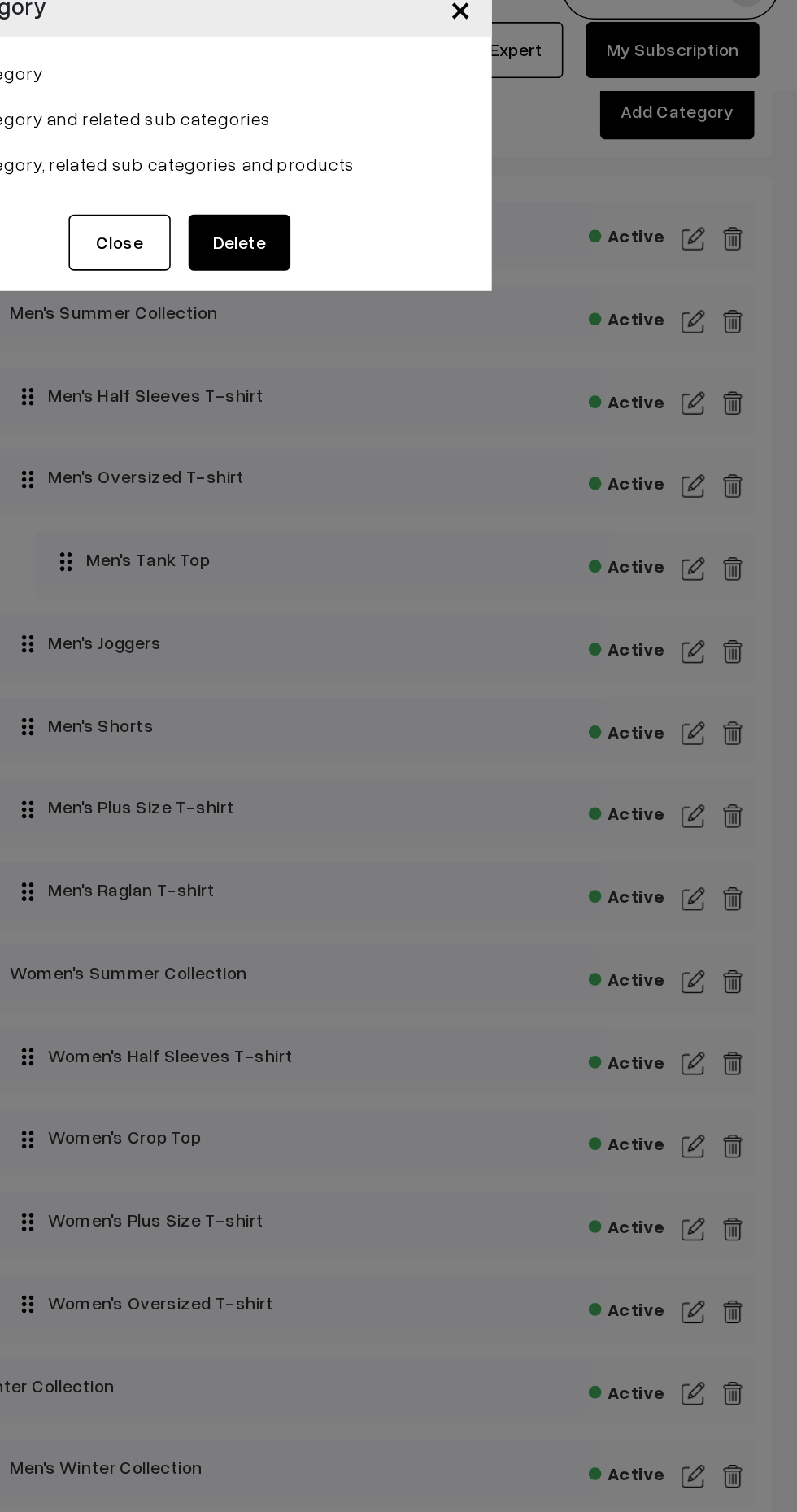
click at [451, 199] on button "Delete" at bounding box center [441, 191] width 65 height 36
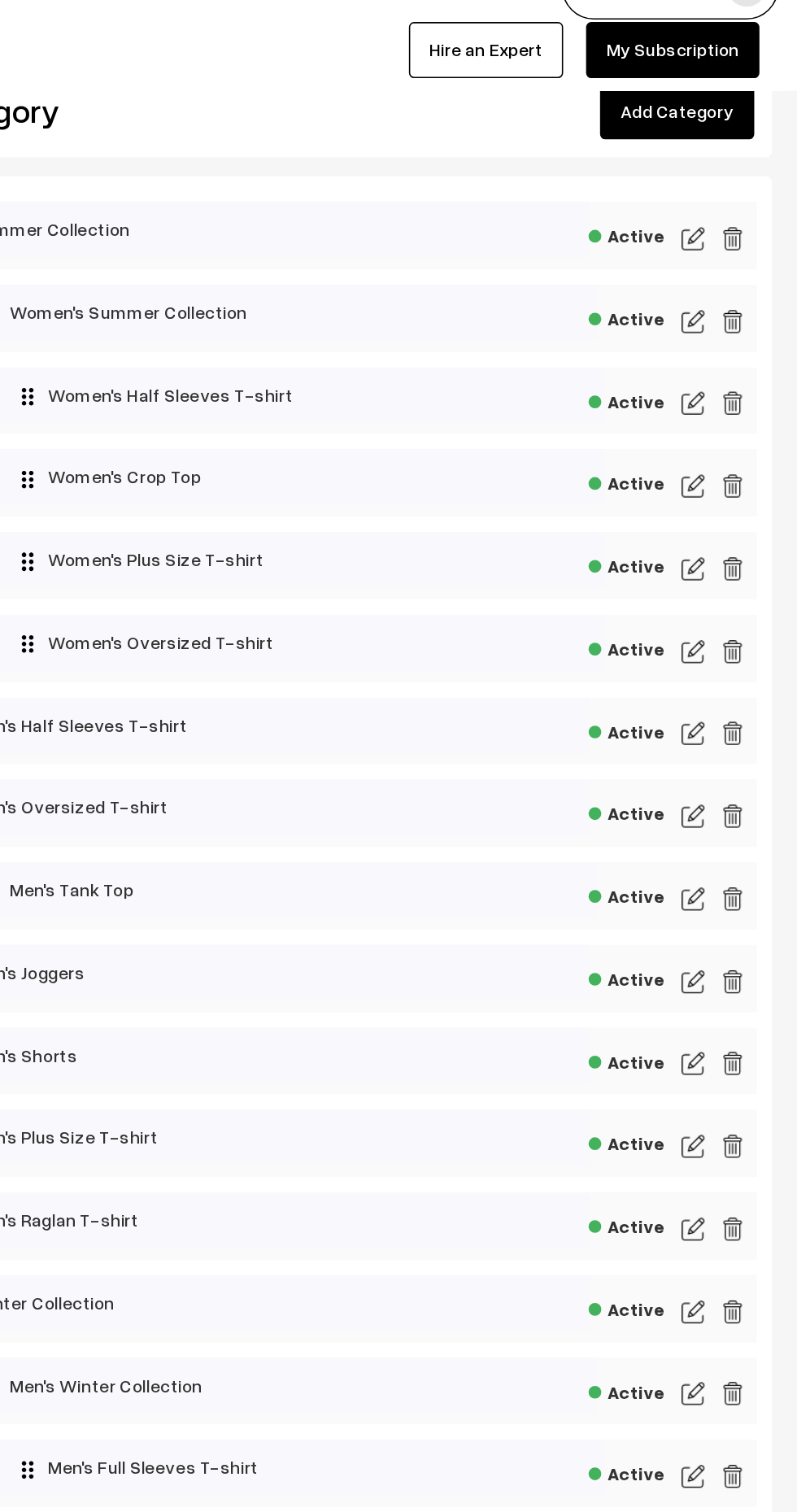
click at [752, 241] on img at bounding box center [756, 241] width 15 height 20
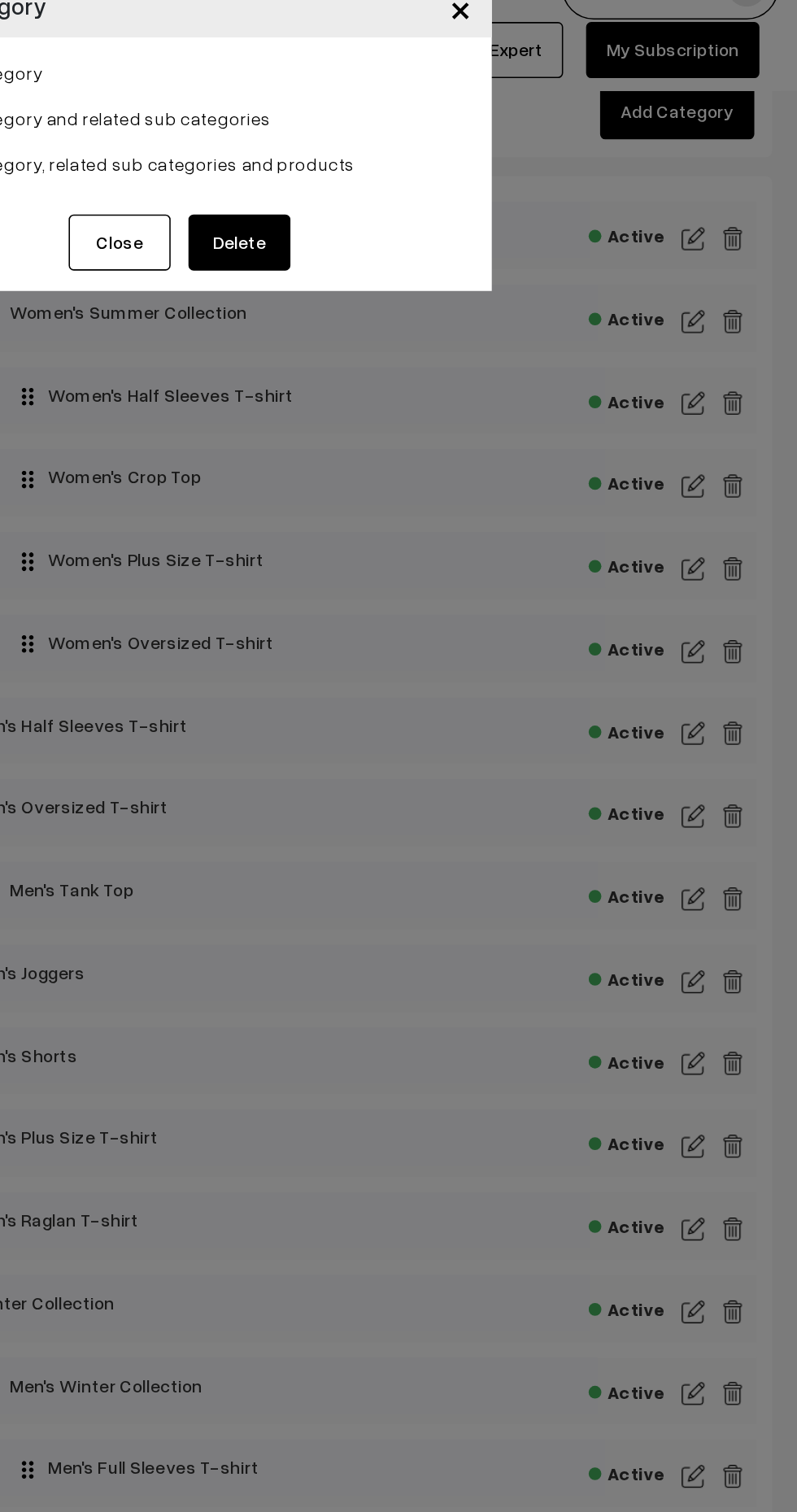
click at [455, 205] on button "Delete" at bounding box center [441, 191] width 65 height 36
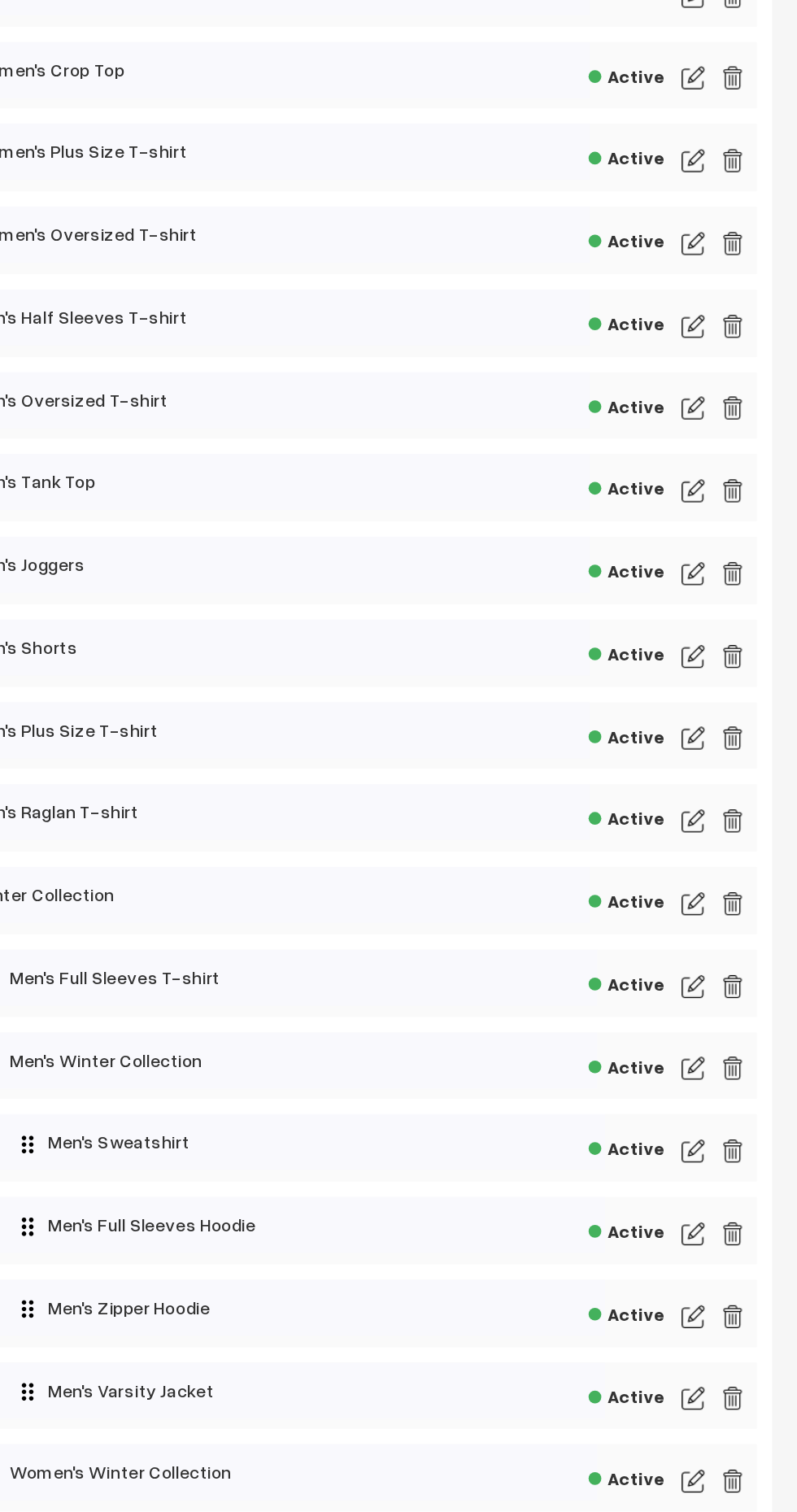
click at [756, 926] on img at bounding box center [756, 926] width 15 height 20
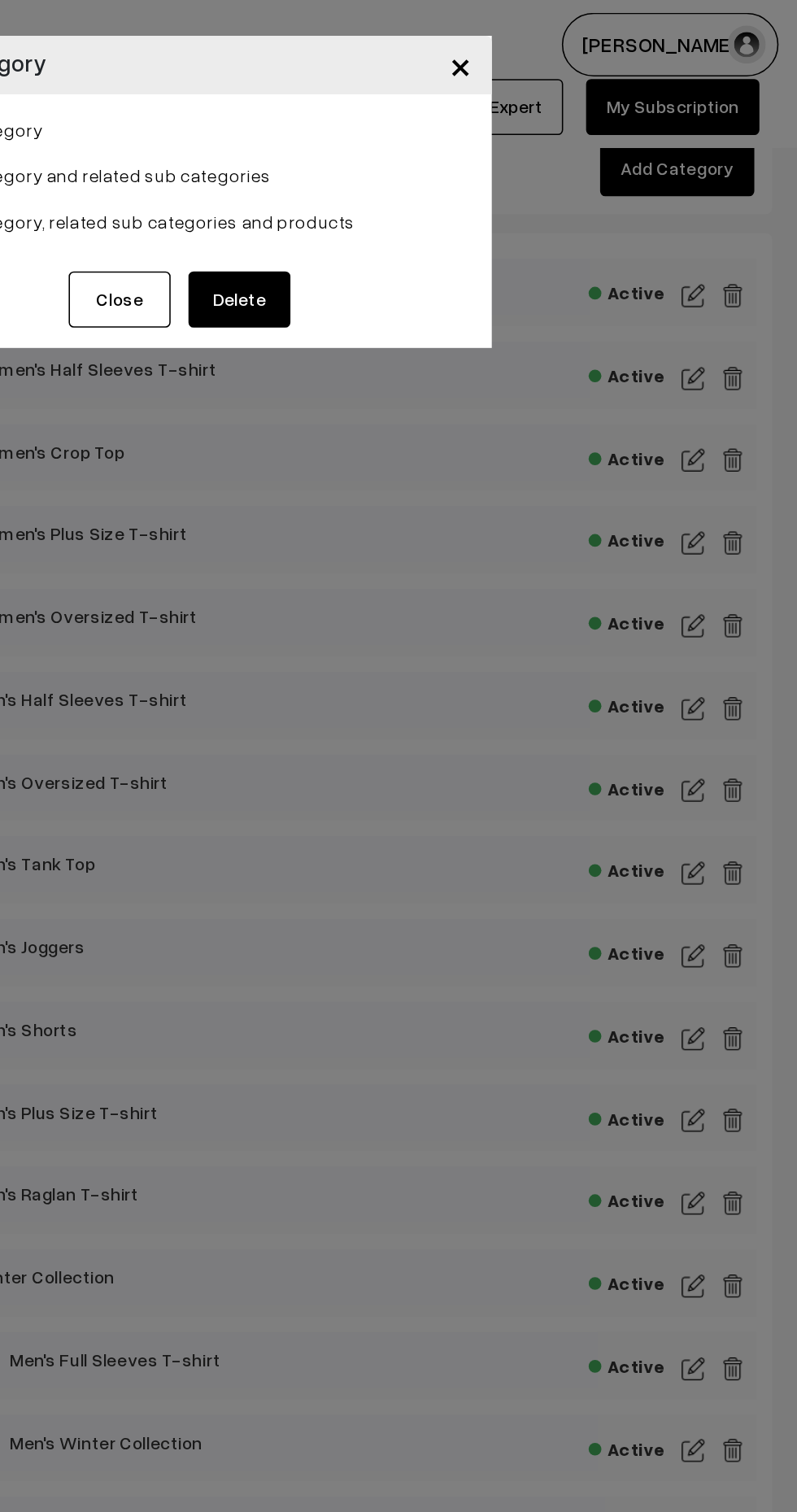
click at [447, 194] on button "Delete" at bounding box center [441, 191] width 65 height 36
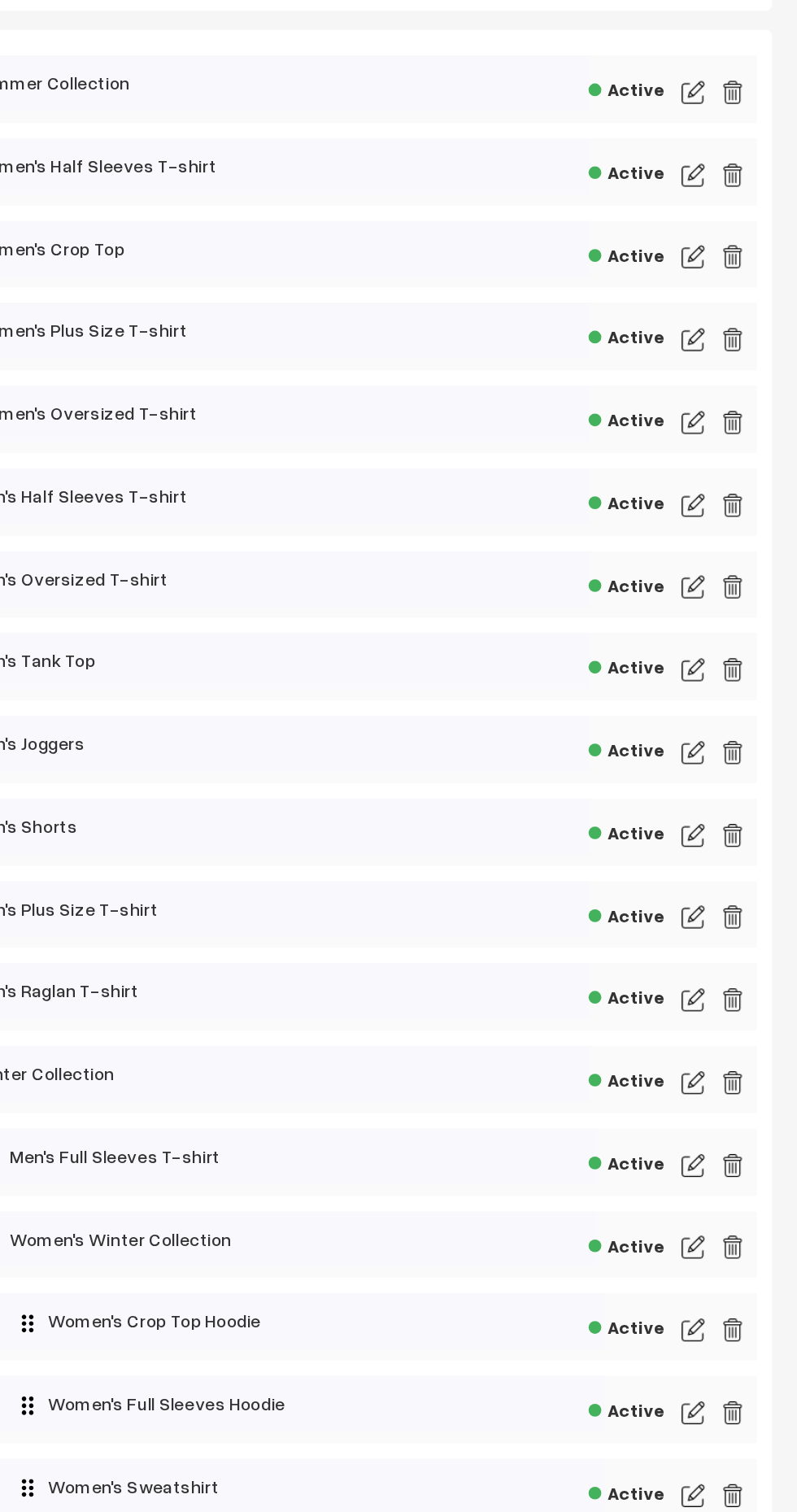
click at [758, 923] on img at bounding box center [756, 926] width 15 height 20
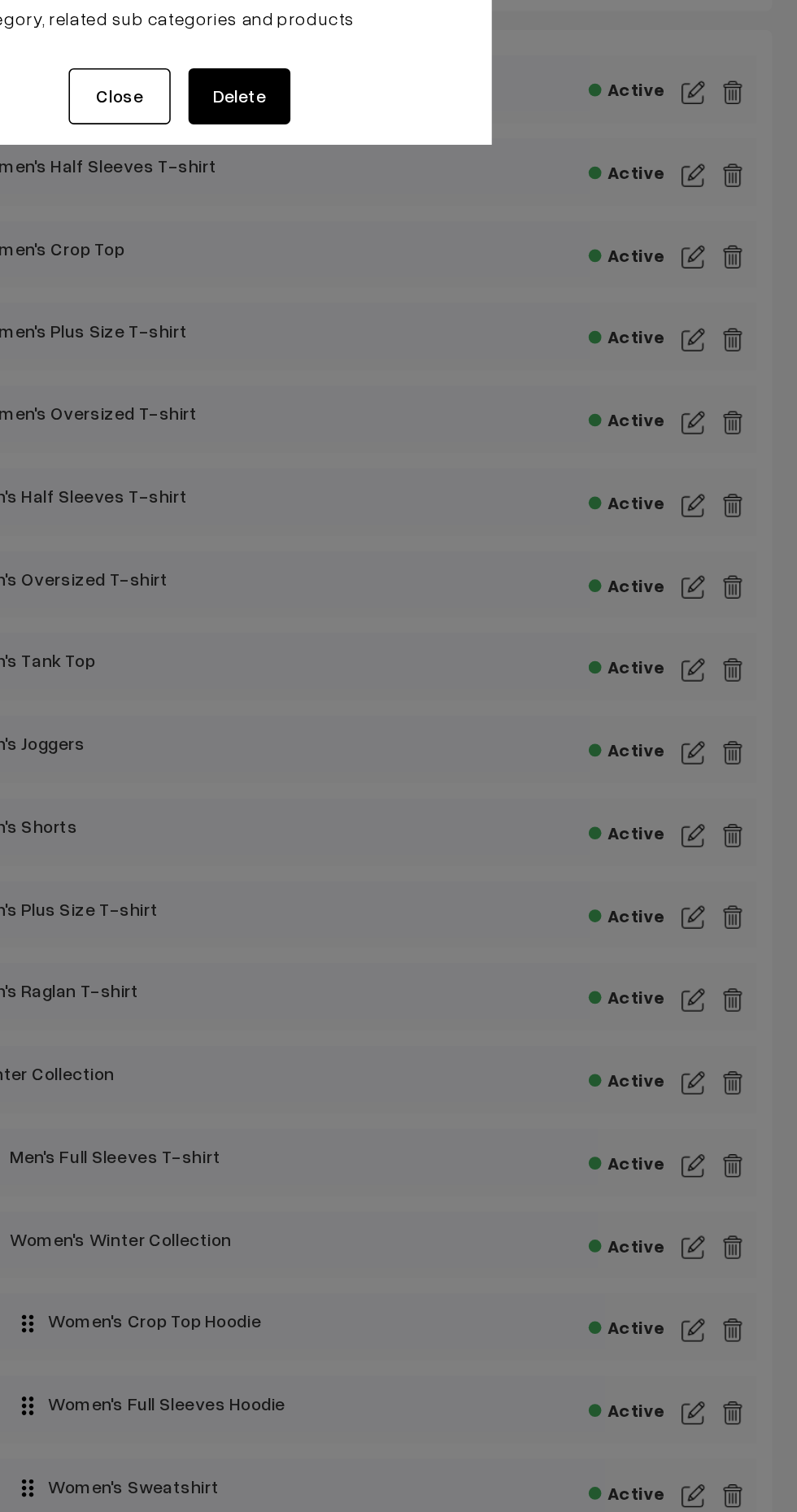
click at [442, 201] on button "Delete" at bounding box center [441, 191] width 65 height 36
